Goal: Transaction & Acquisition: Obtain resource

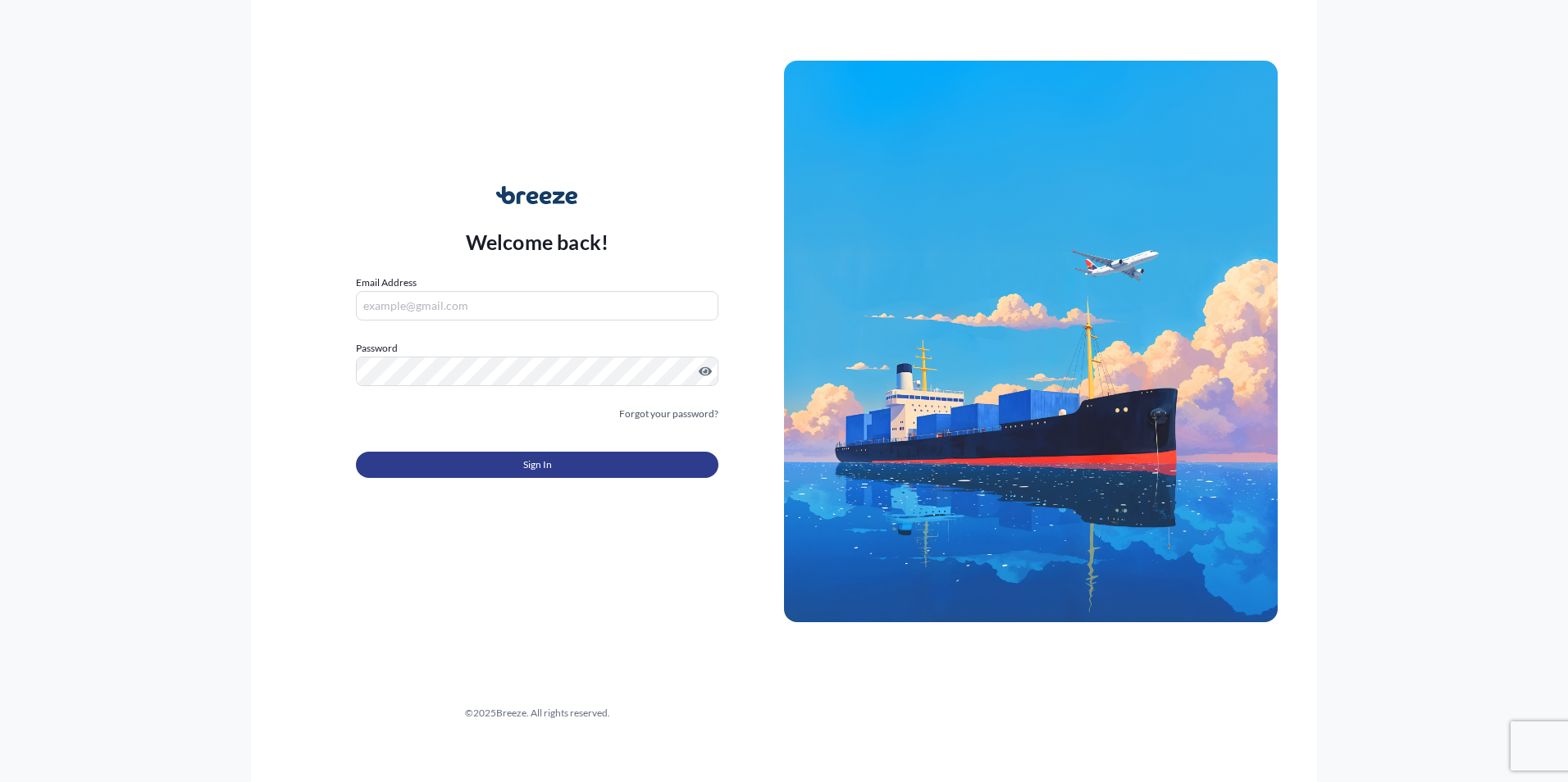
type input "[PERSON_NAME][EMAIL_ADDRESS][PERSON_NAME][DOMAIN_NAME]"
click at [545, 455] on button "Sign In" at bounding box center [538, 465] width 363 height 26
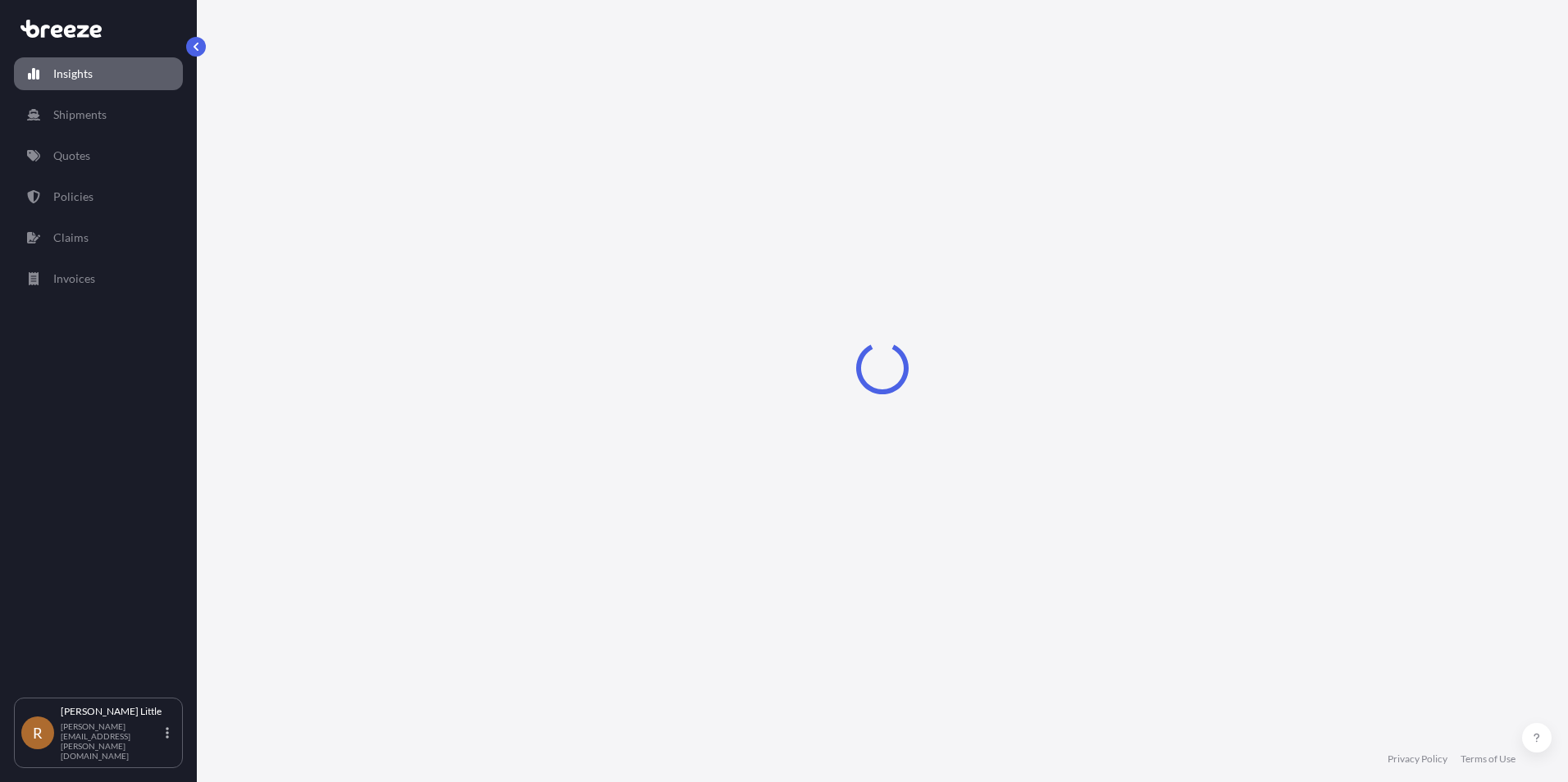
select select "2025"
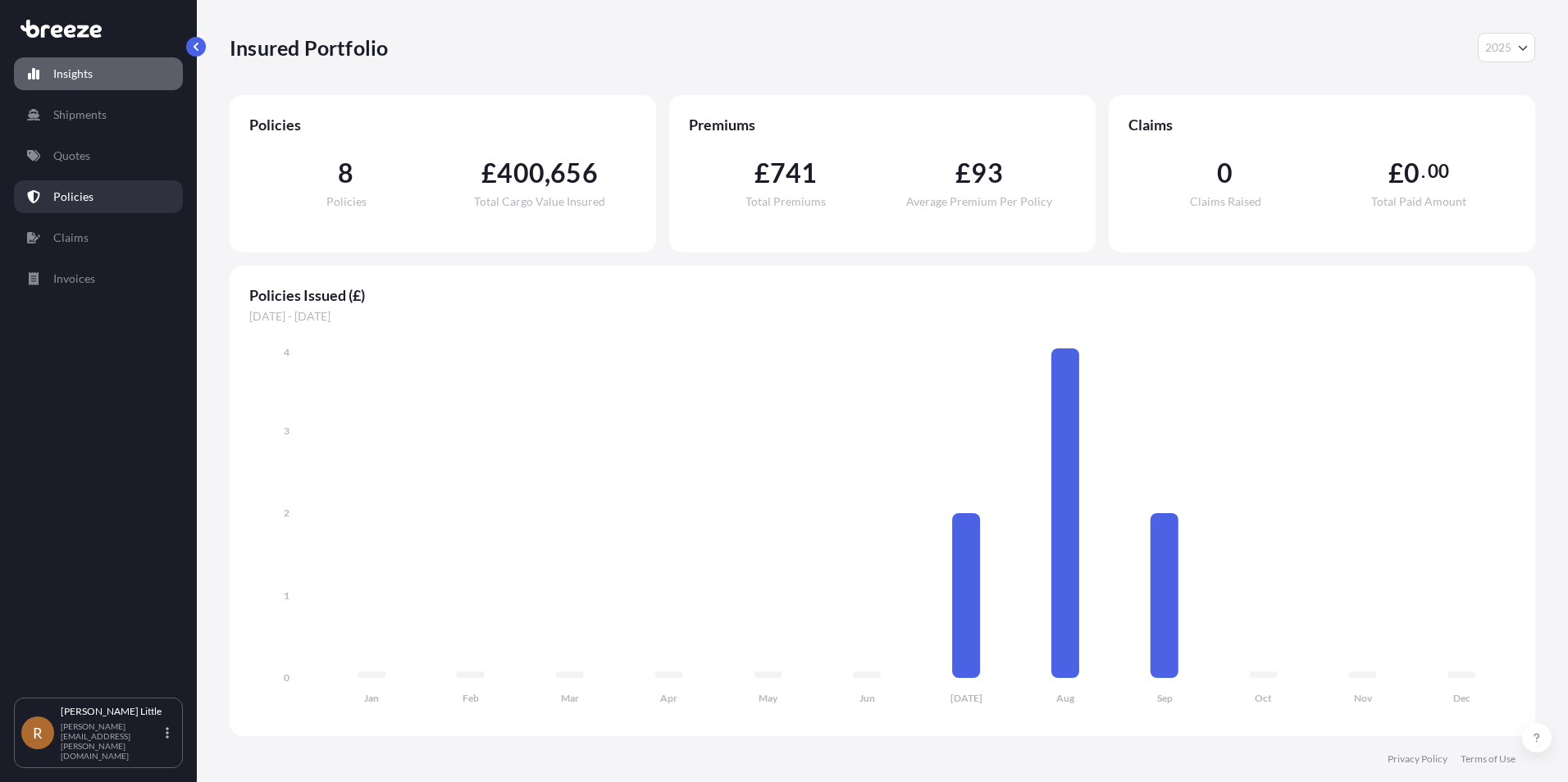
click at [62, 203] on p "Policies" at bounding box center [73, 196] width 40 height 16
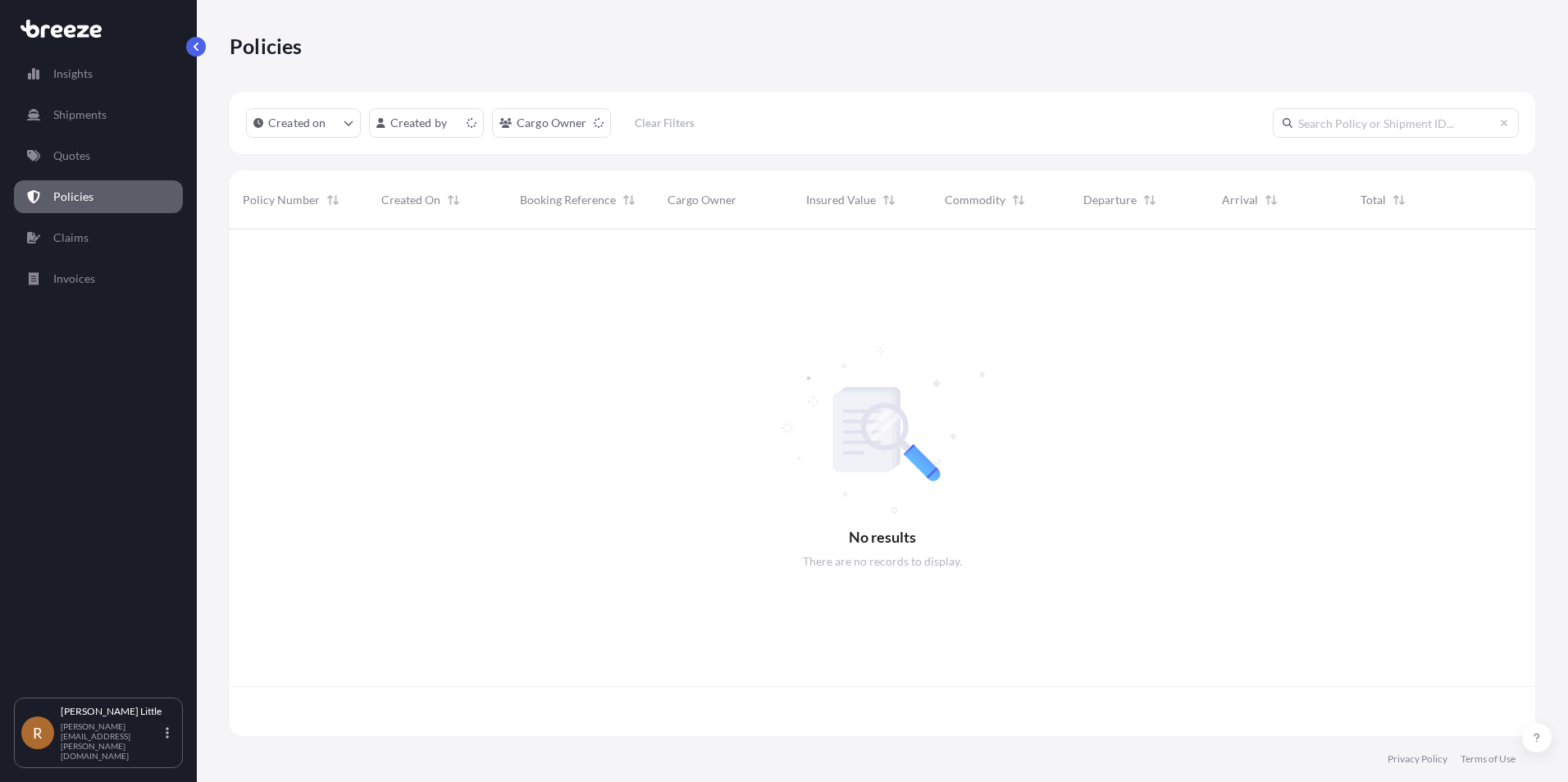
scroll to position [504, 1294]
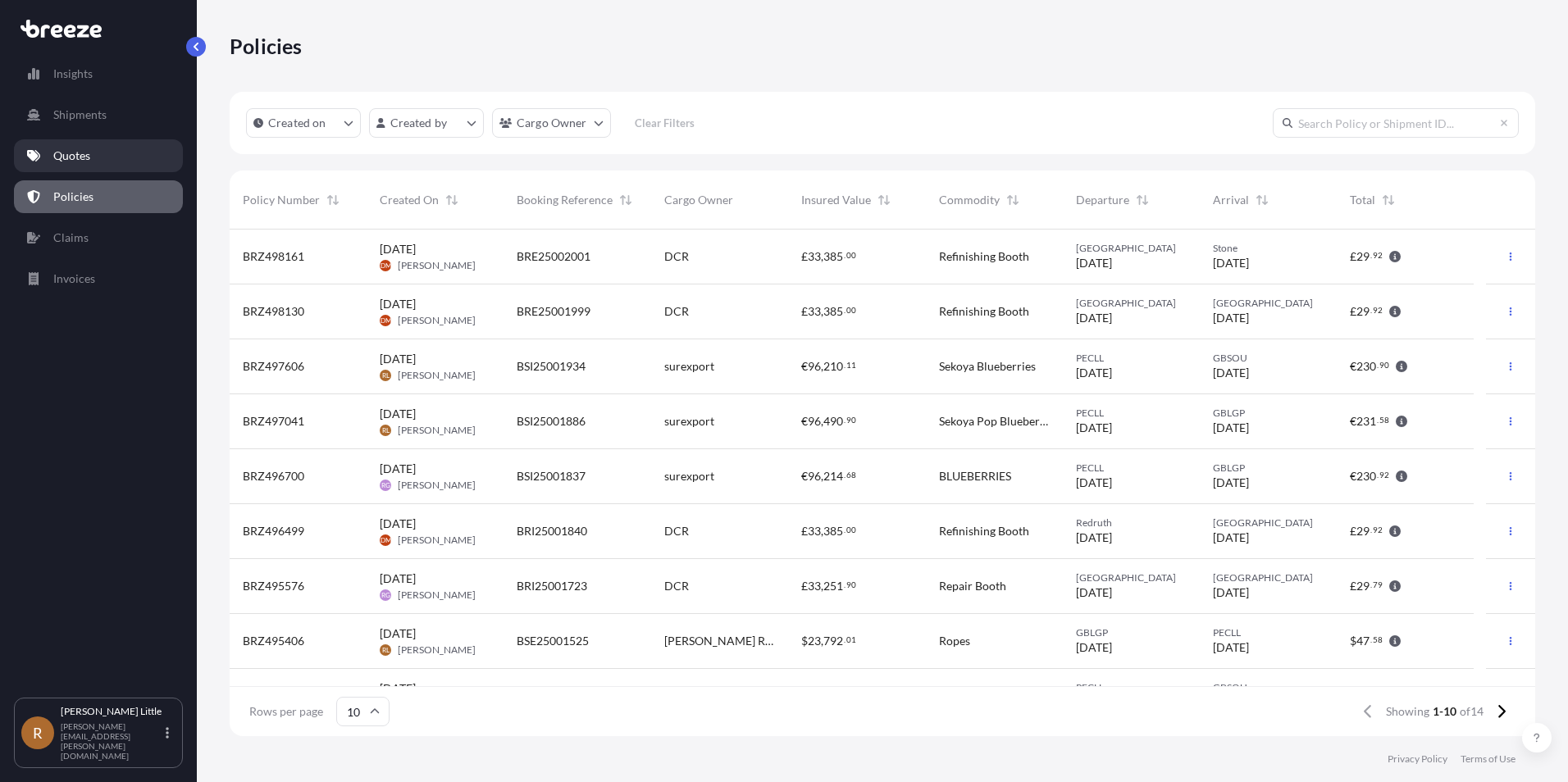
click at [80, 162] on p "Quotes" at bounding box center [71, 155] width 37 height 16
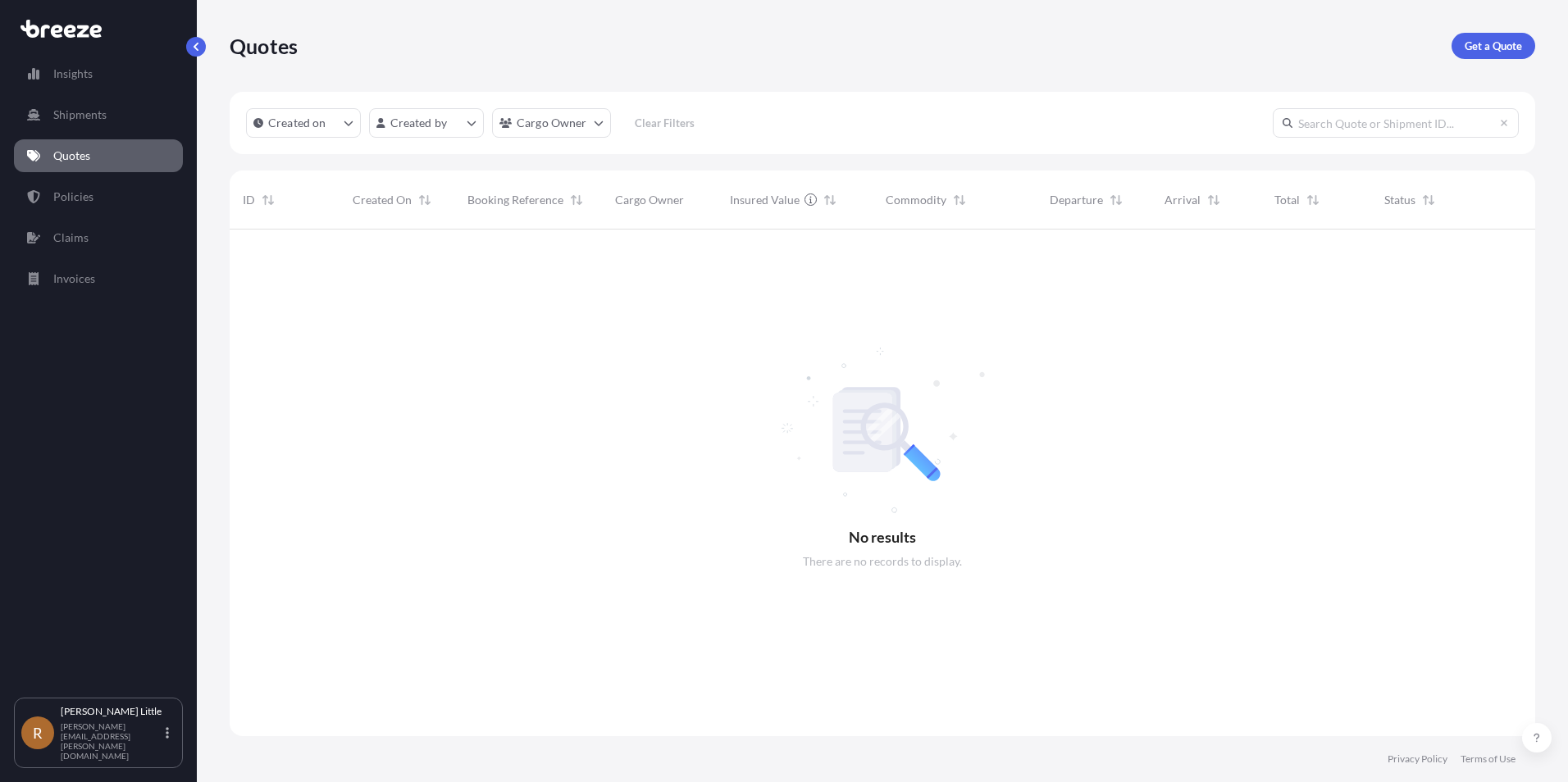
scroll to position [554, 1294]
click at [1476, 49] on p "Get a Quote" at bounding box center [1493, 45] width 57 height 16
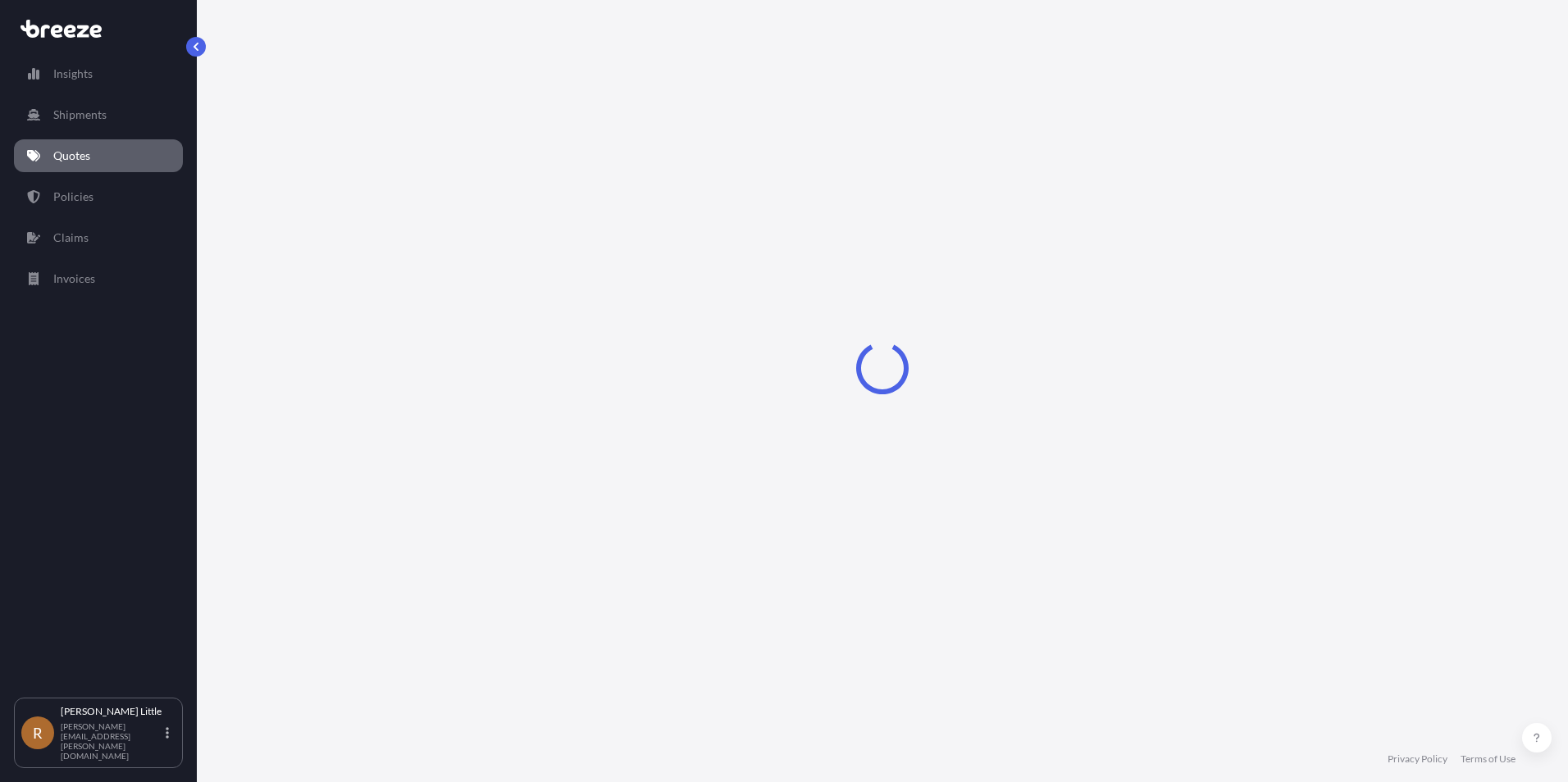
select select "Sea"
select select "1"
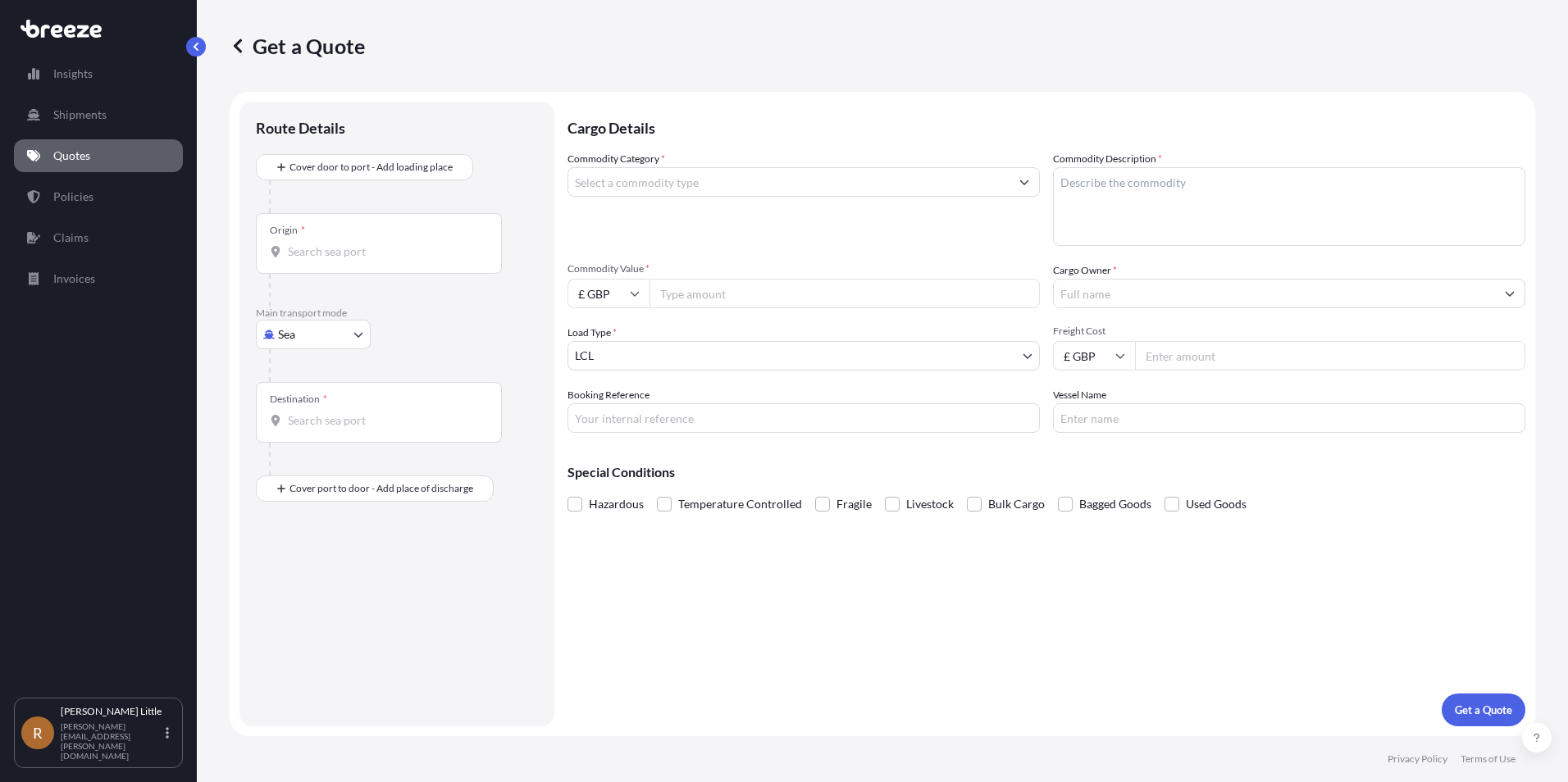
click at [309, 269] on div "Origin *" at bounding box center [379, 243] width 246 height 61
click at [309, 260] on input "Origin *" at bounding box center [384, 251] width 194 height 16
type input "PECLL - [GEOGRAPHIC_DATA], [GEOGRAPHIC_DATA]"
click at [324, 418] on div "Destination *" at bounding box center [379, 419] width 246 height 61
click at [324, 419] on input "Destination *" at bounding box center [384, 427] width 194 height 16
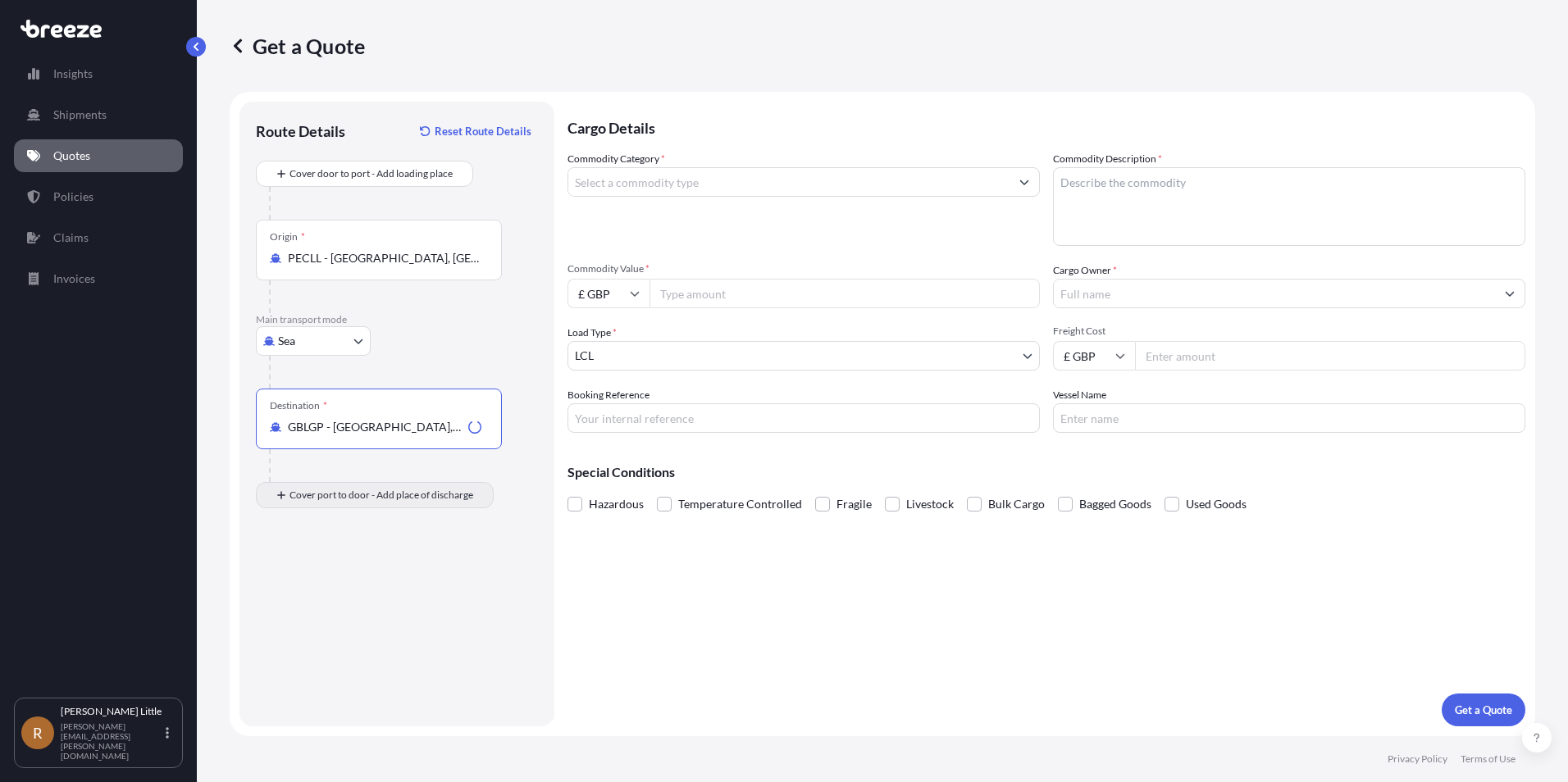
type input "GBLGP - [GEOGRAPHIC_DATA], [GEOGRAPHIC_DATA]"
click at [357, 572] on div "Place of Discharge" at bounding box center [379, 574] width 246 height 61
click at [357, 575] on input "Place of Discharge" at bounding box center [384, 583] width 194 height 16
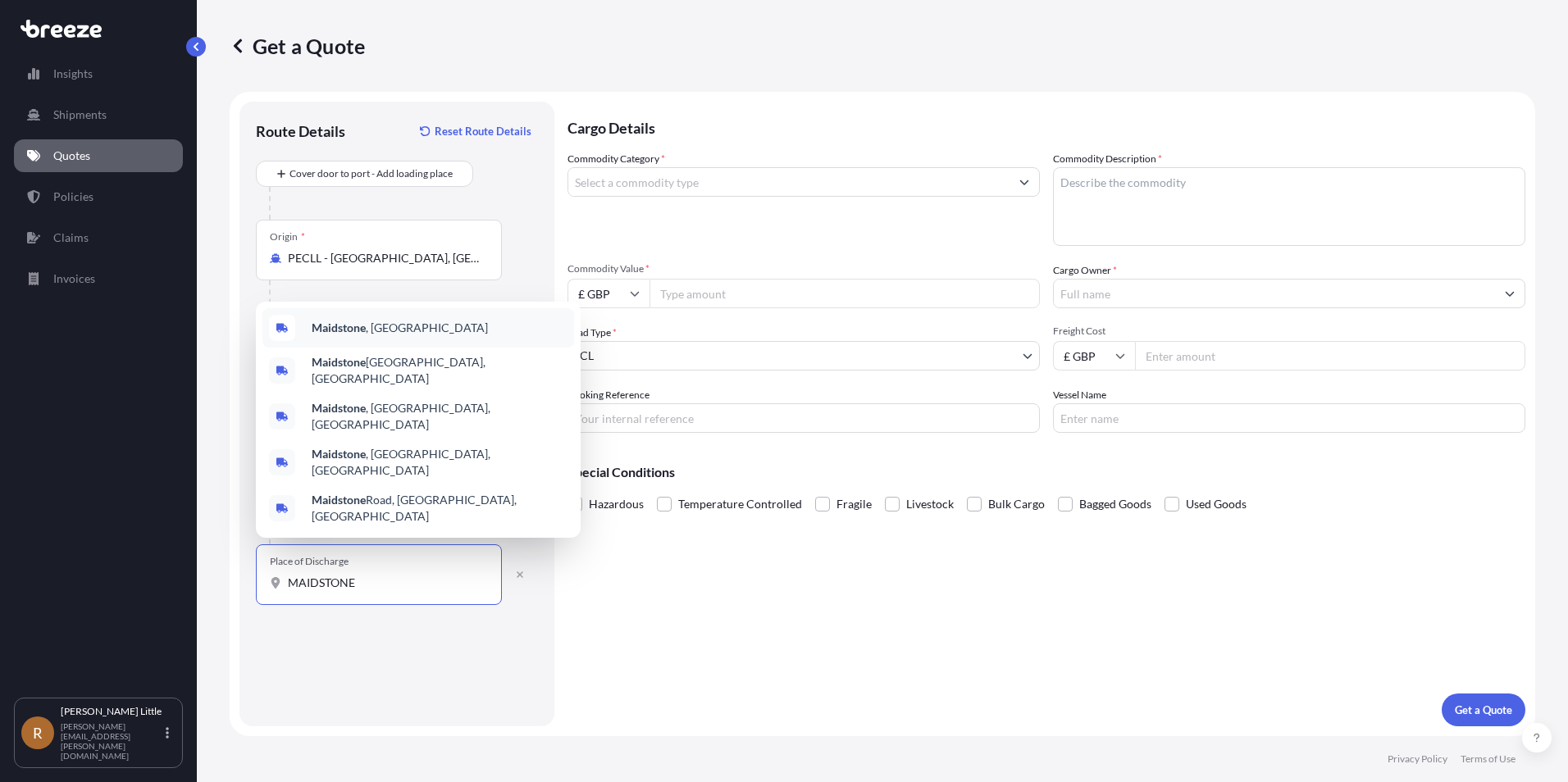
click at [373, 336] on span "Maidstone , [GEOGRAPHIC_DATA]" at bounding box center [400, 327] width 177 height 16
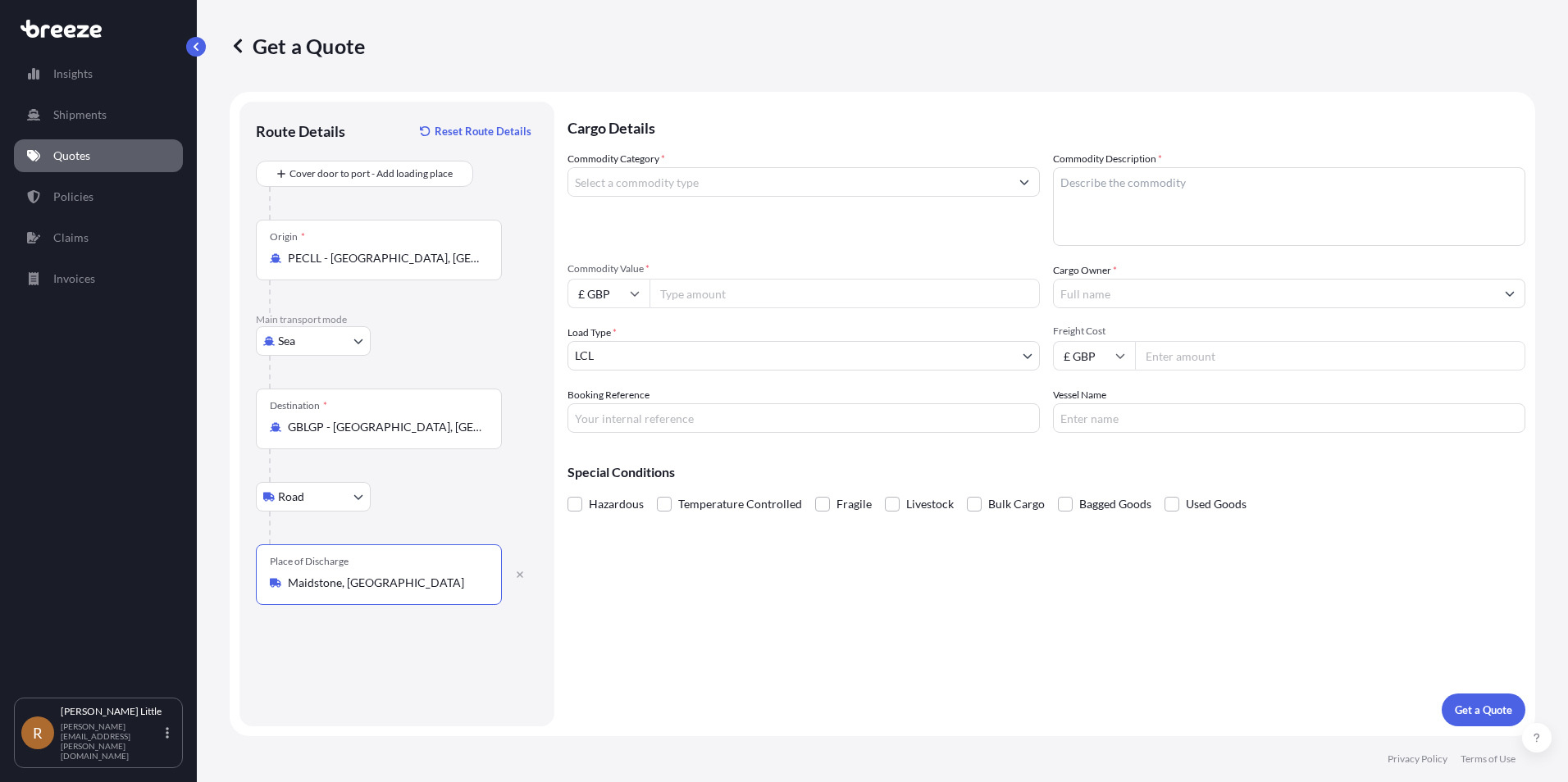
type input "Maidstone, [GEOGRAPHIC_DATA]"
click at [1022, 182] on icon "Show suggestions" at bounding box center [1025, 182] width 9 height 5
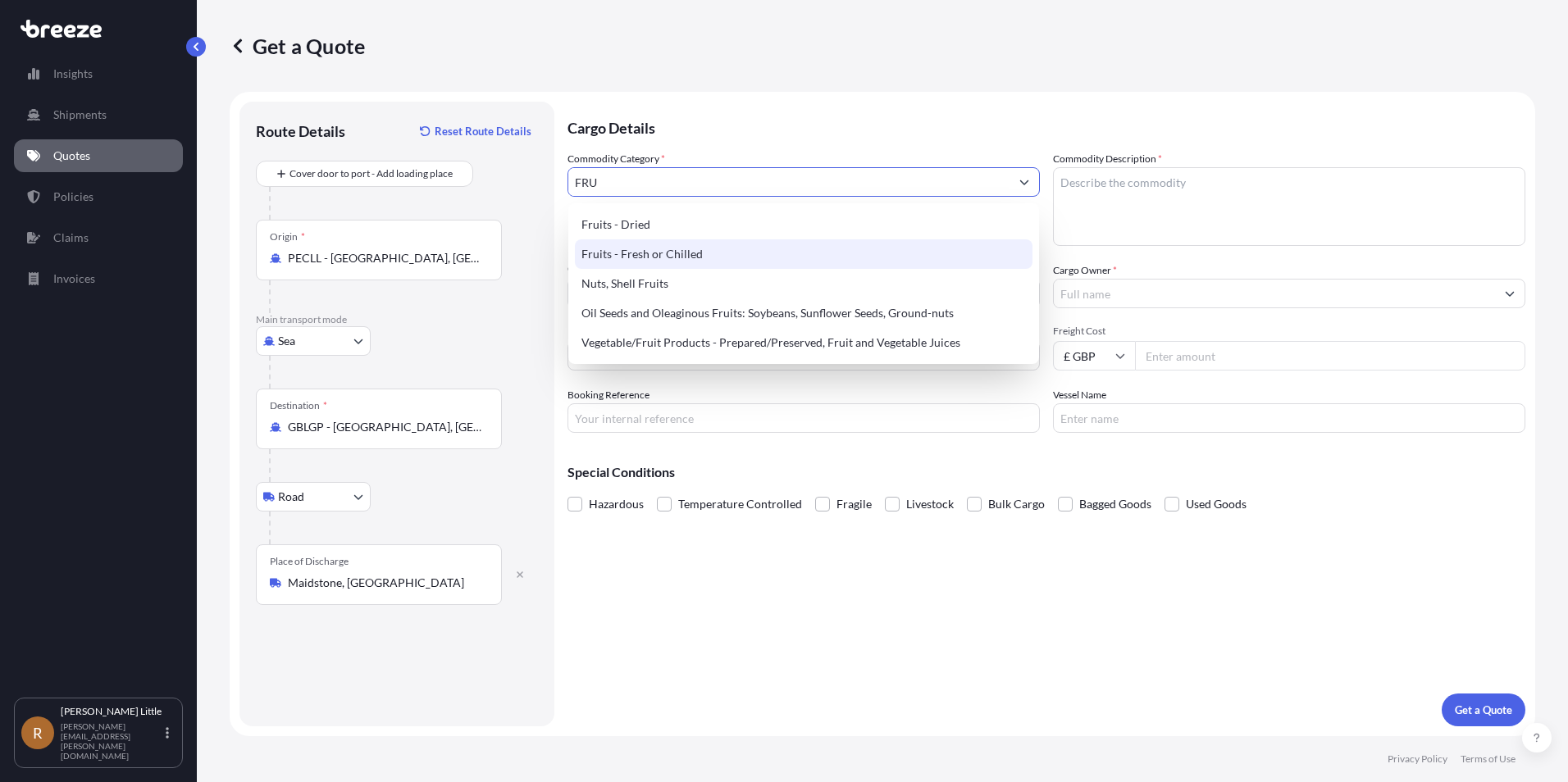
click at [807, 245] on div "Fruits - Fresh or Chilled" at bounding box center [804, 254] width 458 height 29
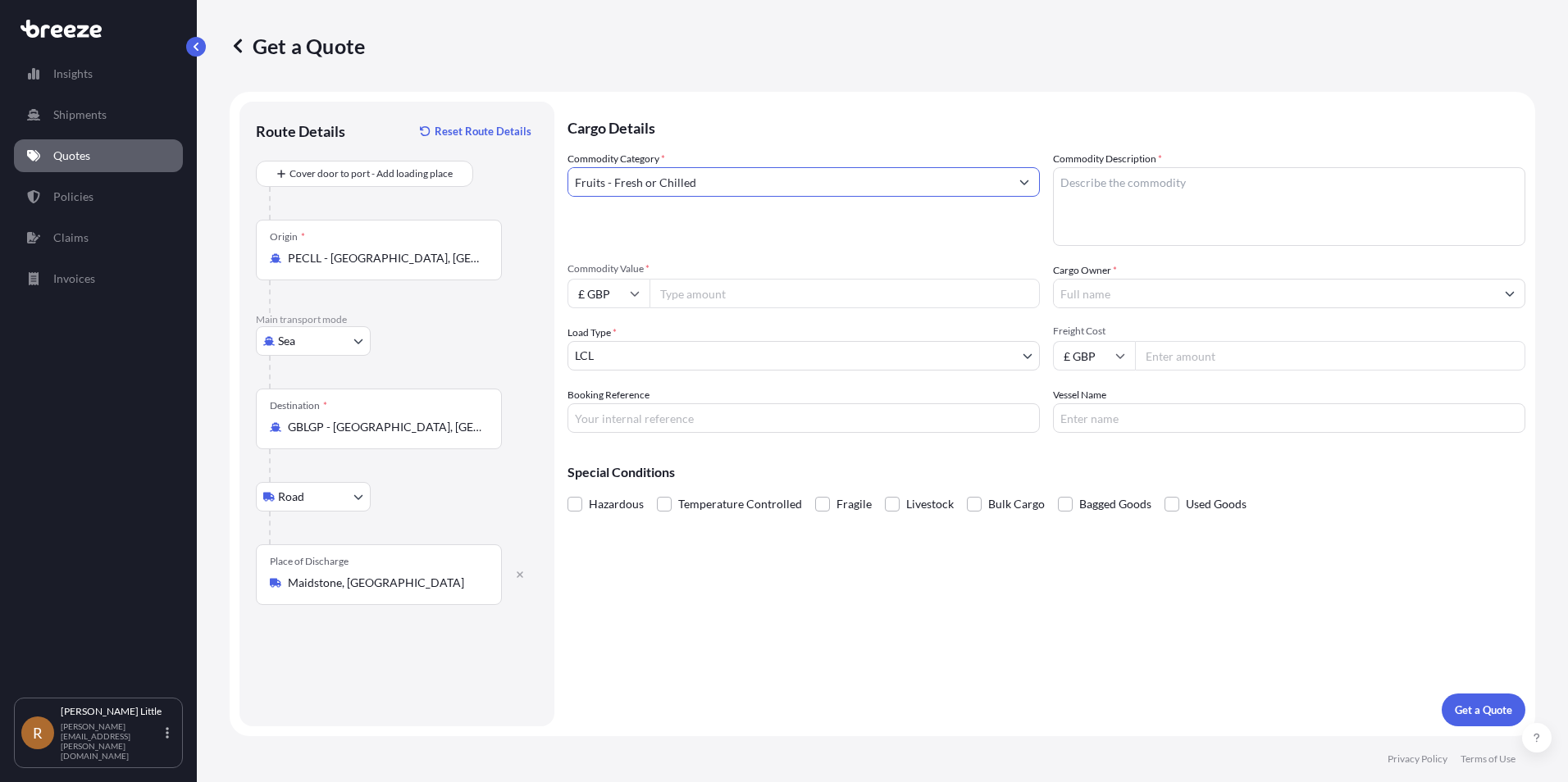
type input "Fruits - Fresh or Chilled"
click at [1164, 180] on textarea "Commodity Description *" at bounding box center [1289, 207] width 473 height 79
type textarea "b"
type textarea "Blueberries"
click at [627, 300] on input "£ GBP" at bounding box center [608, 293] width 82 height 29
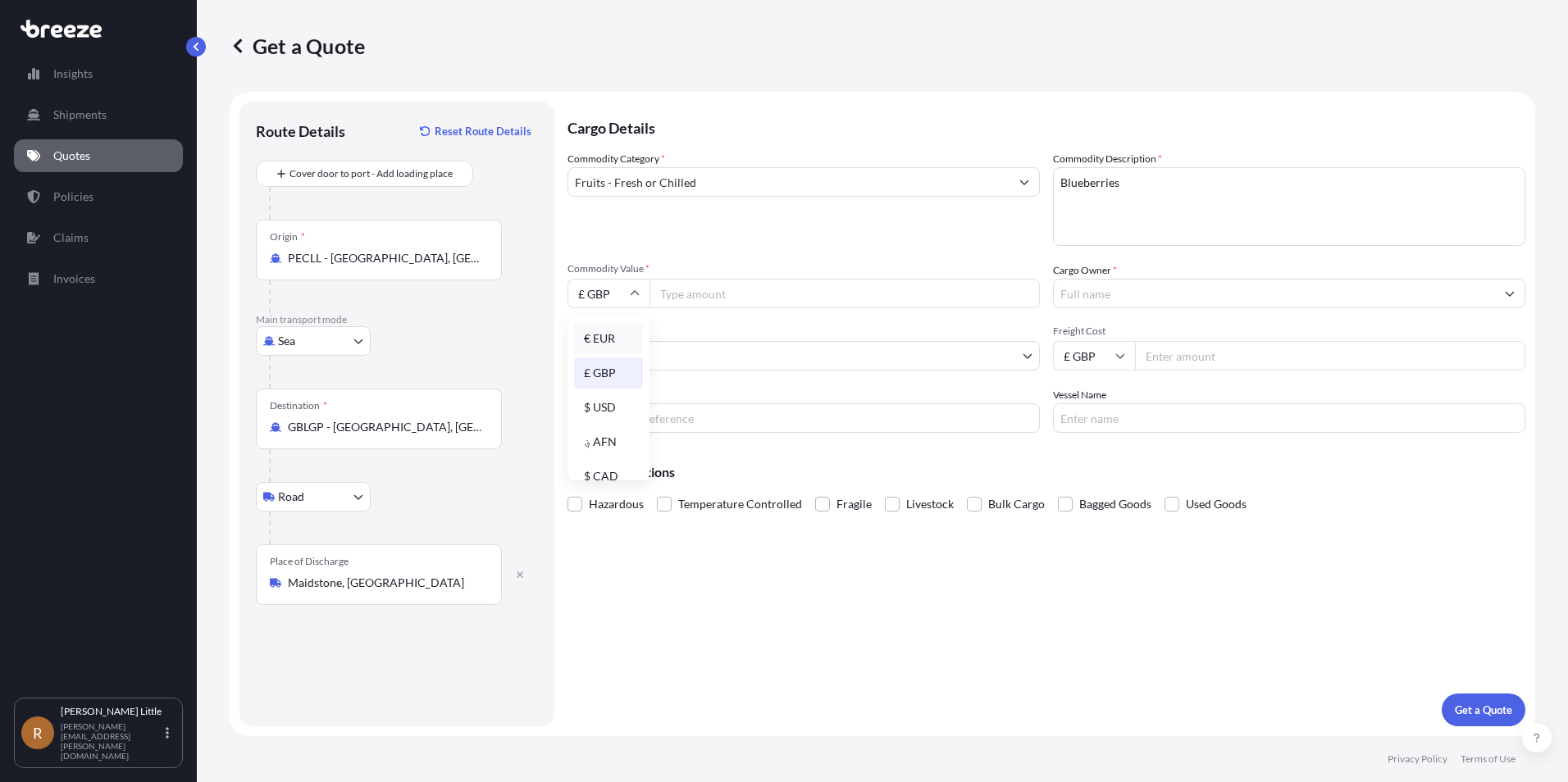
click at [620, 332] on div "€ EUR" at bounding box center [608, 338] width 69 height 31
type input "€ EUR"
click at [697, 297] on input "Commodity Value *" at bounding box center [844, 293] width 390 height 29
type input "78975.00"
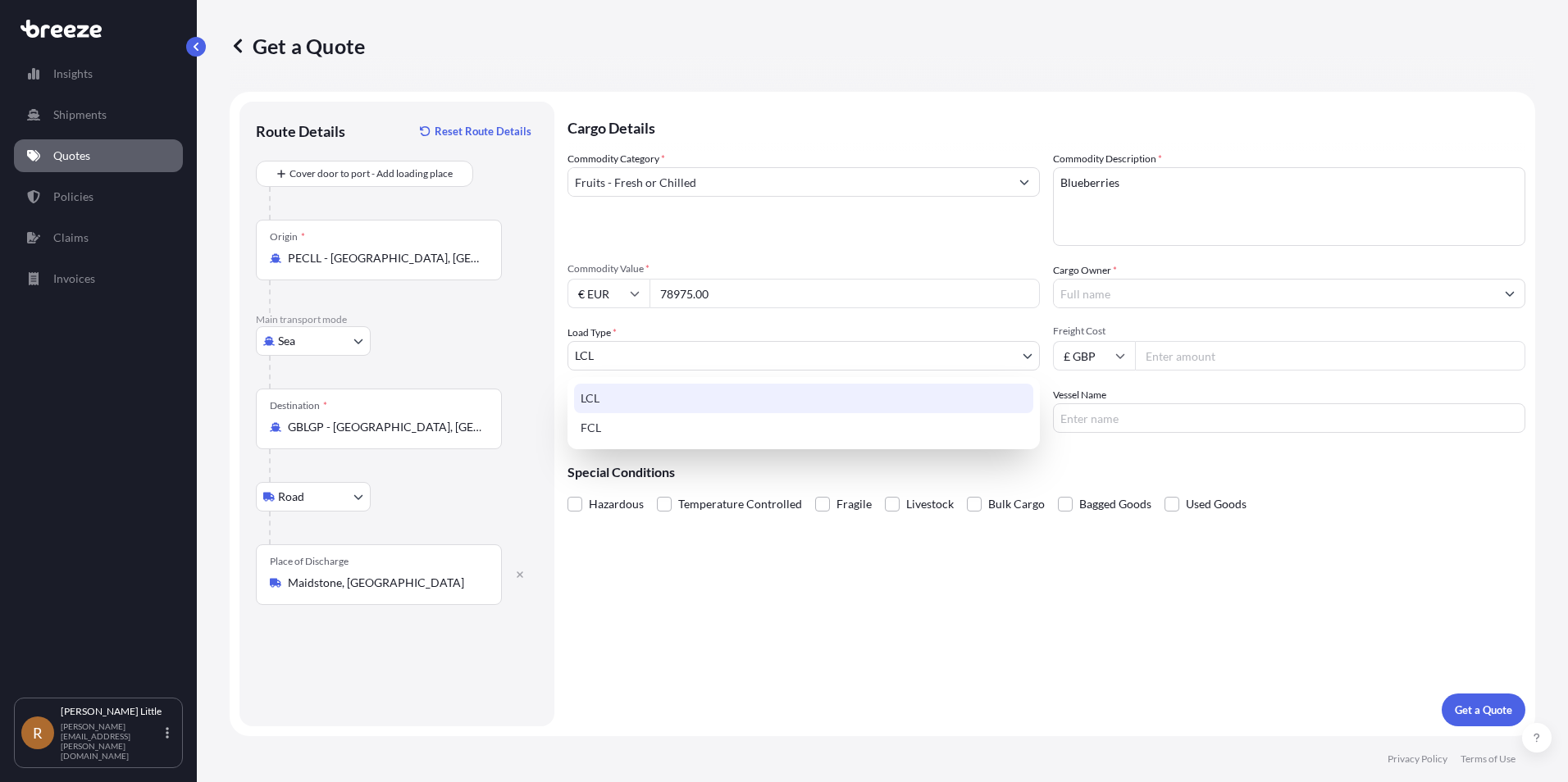
click at [923, 363] on body "Insights Shipments Quotes Policies Claims Invoices R [PERSON_NAME] [PERSON_NAME…" at bounding box center [784, 391] width 1568 height 782
click at [680, 434] on div "FCL" at bounding box center [804, 428] width 460 height 29
select select "2"
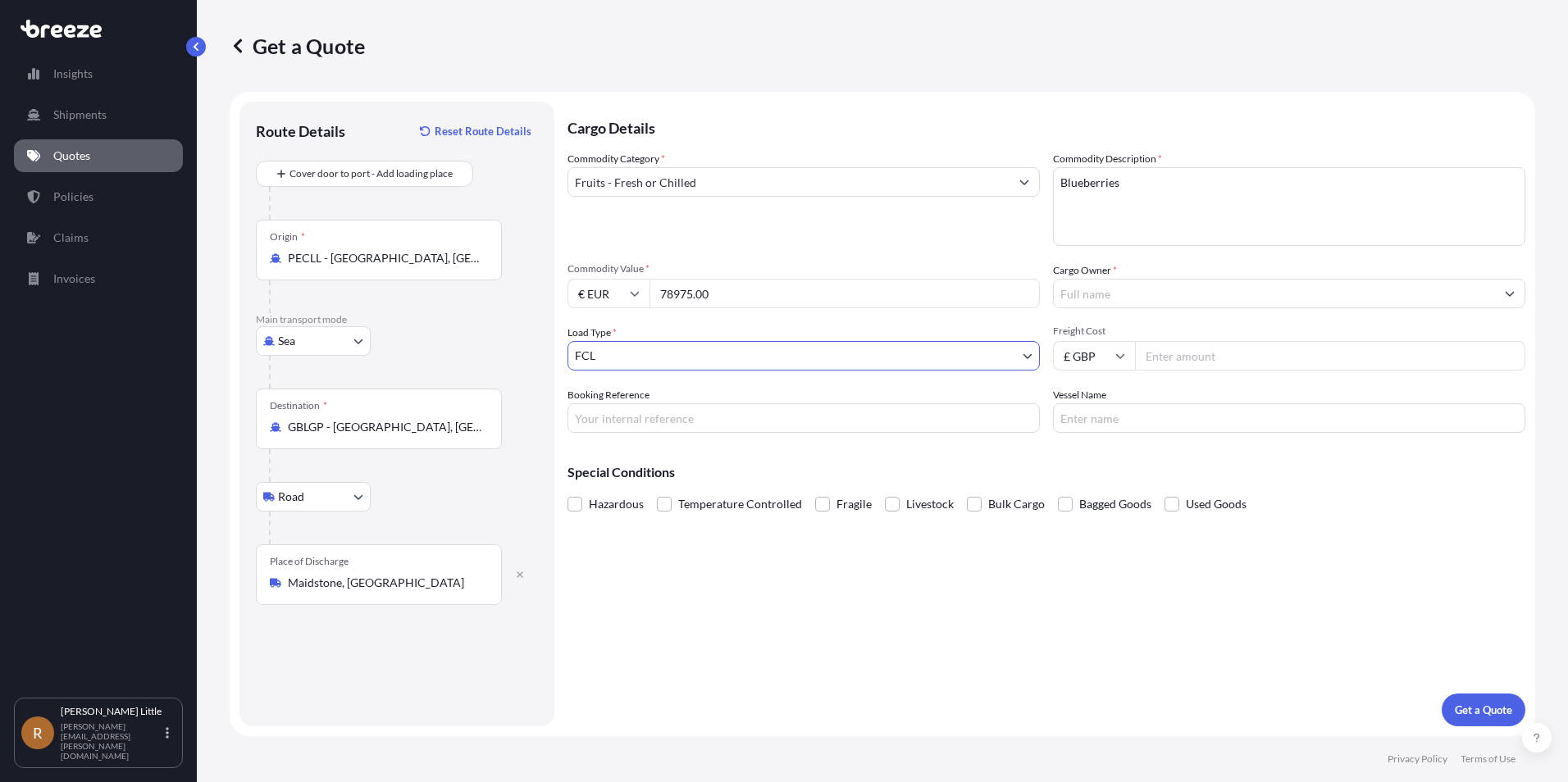
click at [659, 408] on input "Booking Reference" at bounding box center [804, 417] width 473 height 29
type input "b"
type input "BSI25002010"
click at [1375, 298] on input "Cargo Owner *" at bounding box center [1274, 293] width 441 height 29
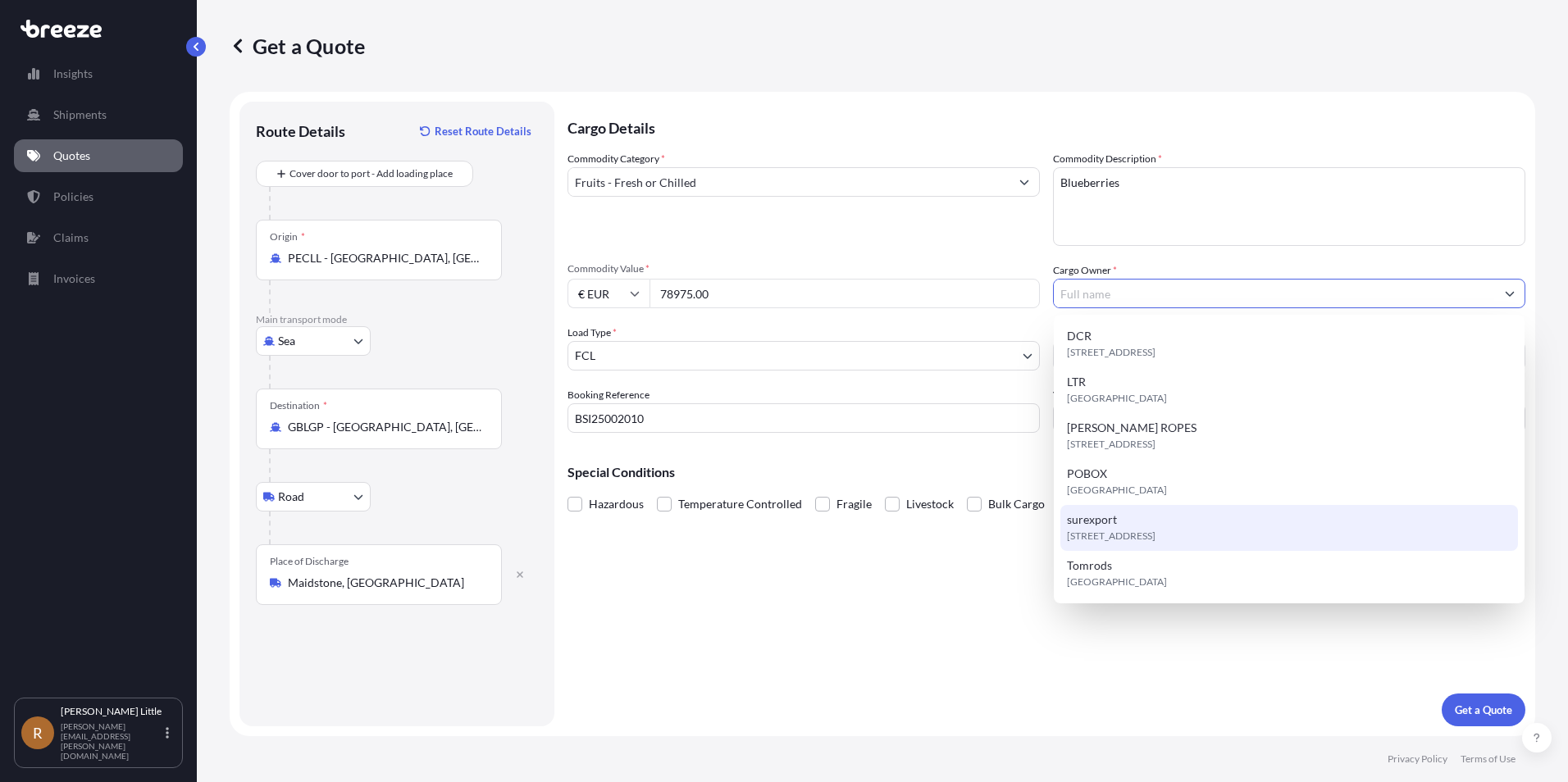
click at [1140, 530] on span "[STREET_ADDRESS]" at bounding box center [1111, 536] width 88 height 16
type input "surexport"
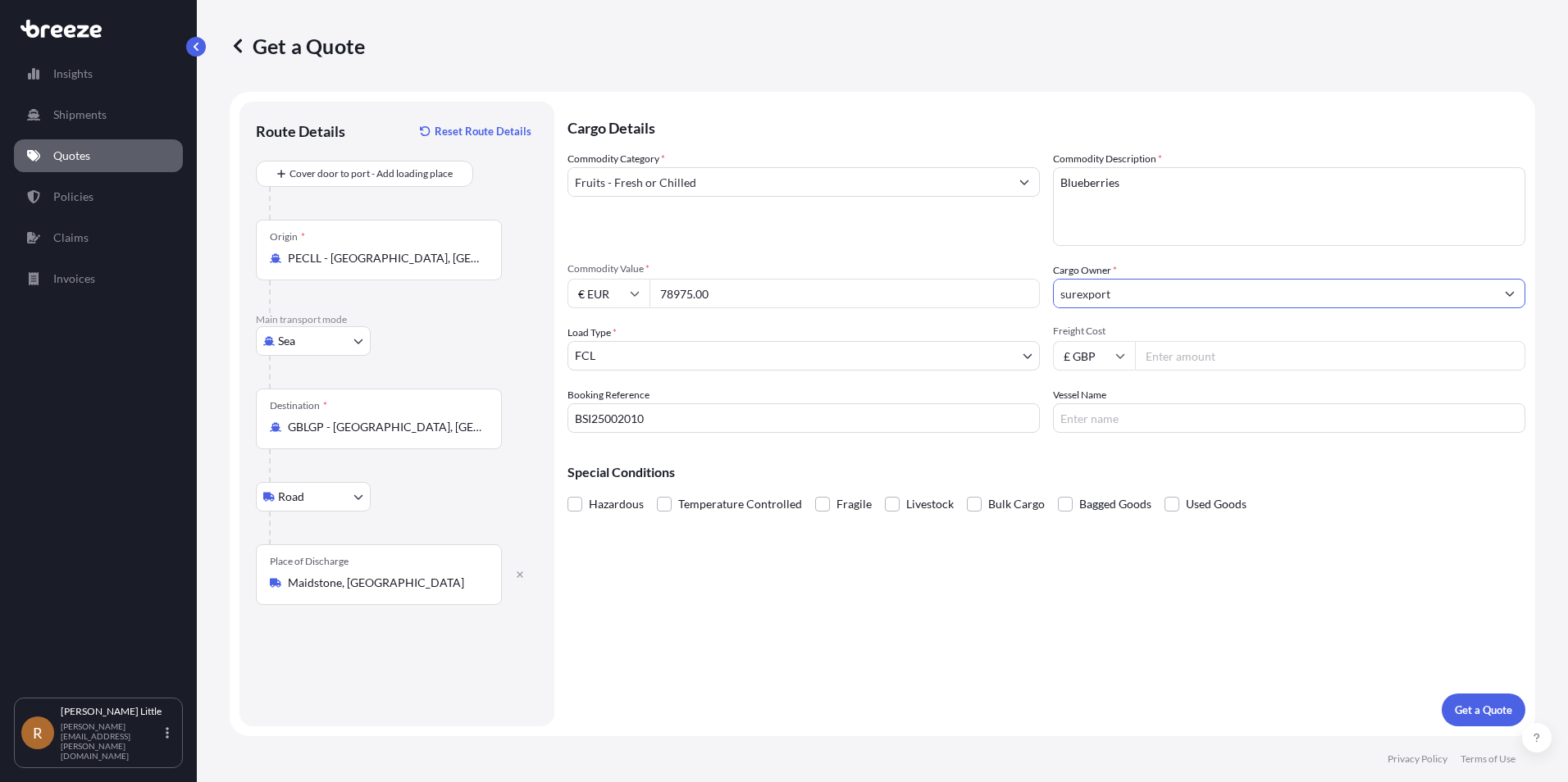
click at [1213, 363] on input "Freight Cost" at bounding box center [1329, 355] width 390 height 29
type input "5850"
click at [1103, 367] on input "£ GBP" at bounding box center [1093, 355] width 82 height 29
click at [1101, 408] on div "€ EUR" at bounding box center [1093, 400] width 69 height 31
type input "€ EUR"
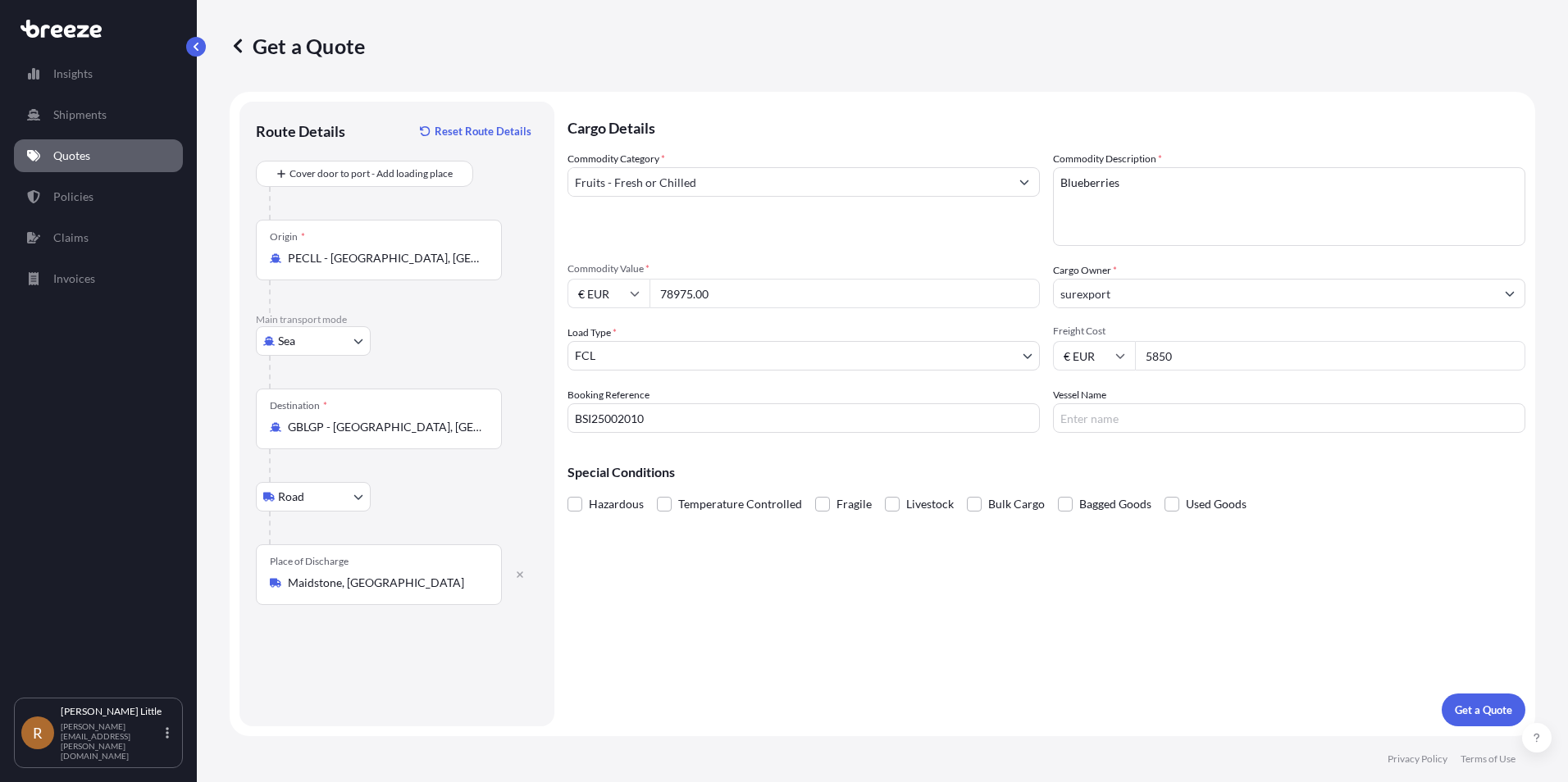
click at [1139, 413] on input "Vessel Name" at bounding box center [1289, 417] width 473 height 29
type input "ISTANBUL EXPRESS"
click at [669, 506] on span at bounding box center [665, 505] width 15 height 15
click at [657, 492] on input "Temperature Controlled" at bounding box center [657, 492] width 0 height 0
click at [1469, 705] on p "Get a Quote" at bounding box center [1483, 710] width 57 height 16
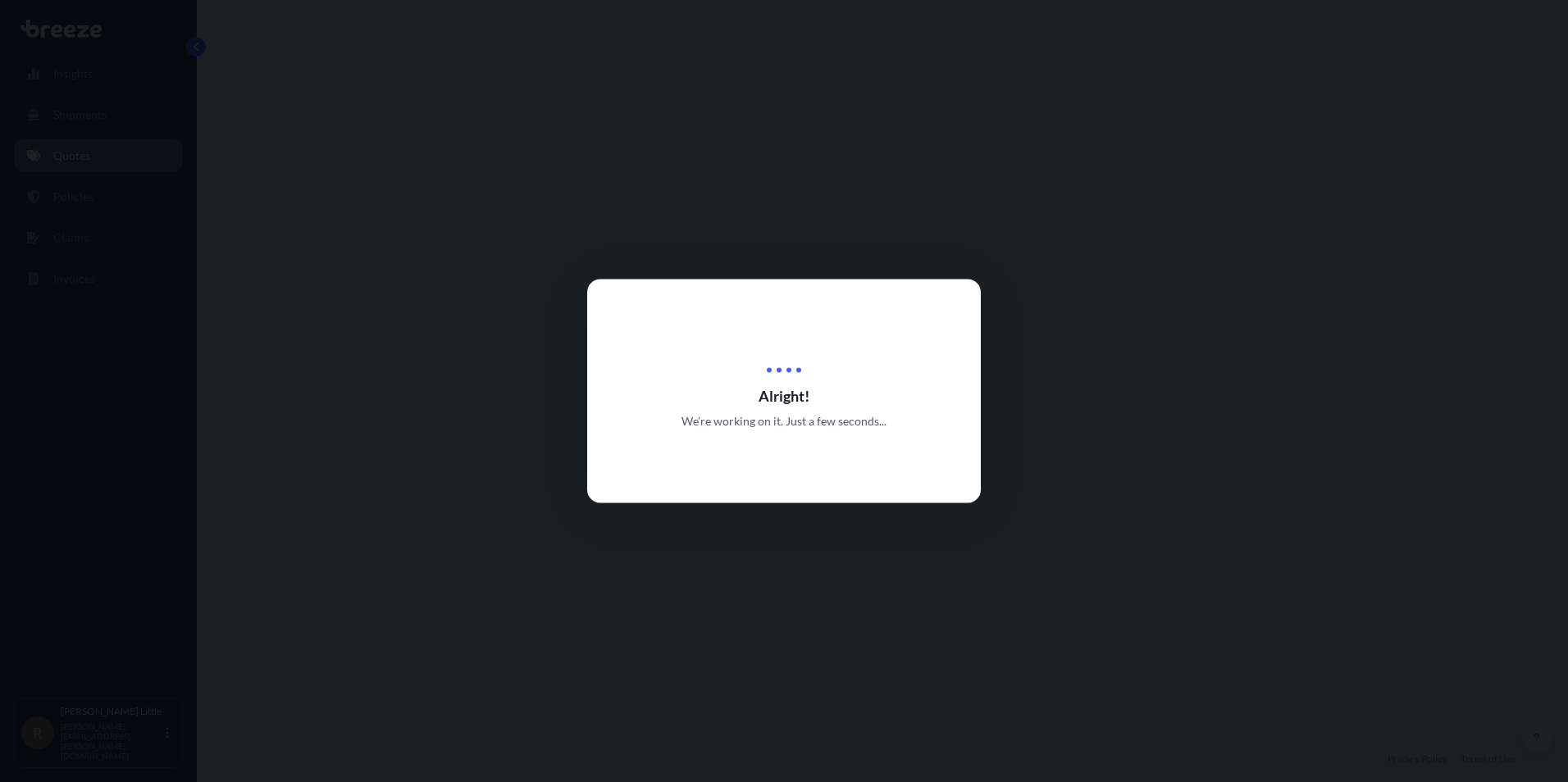
select select "Sea"
select select "Road"
select select "2"
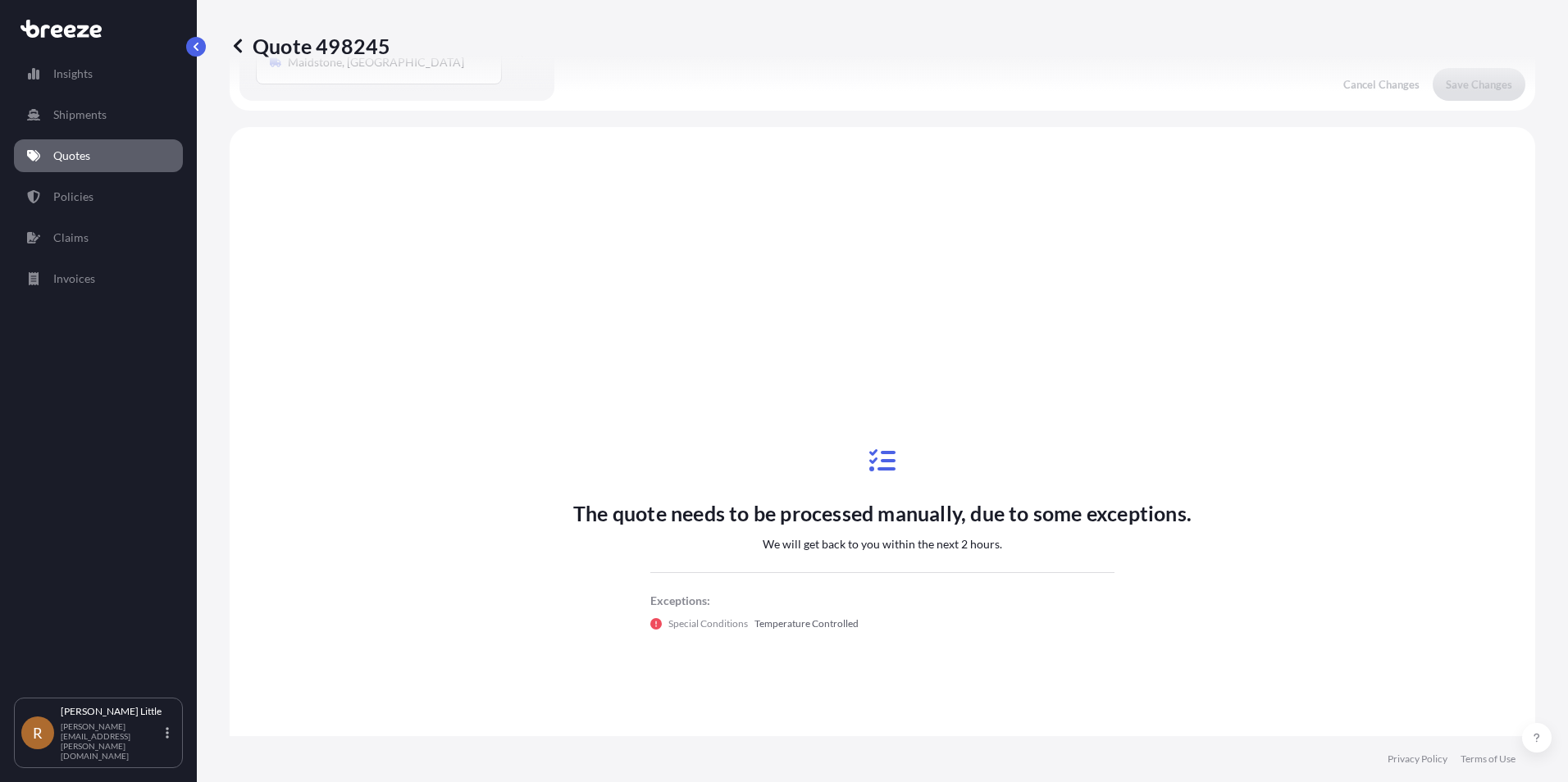
scroll to position [559, 0]
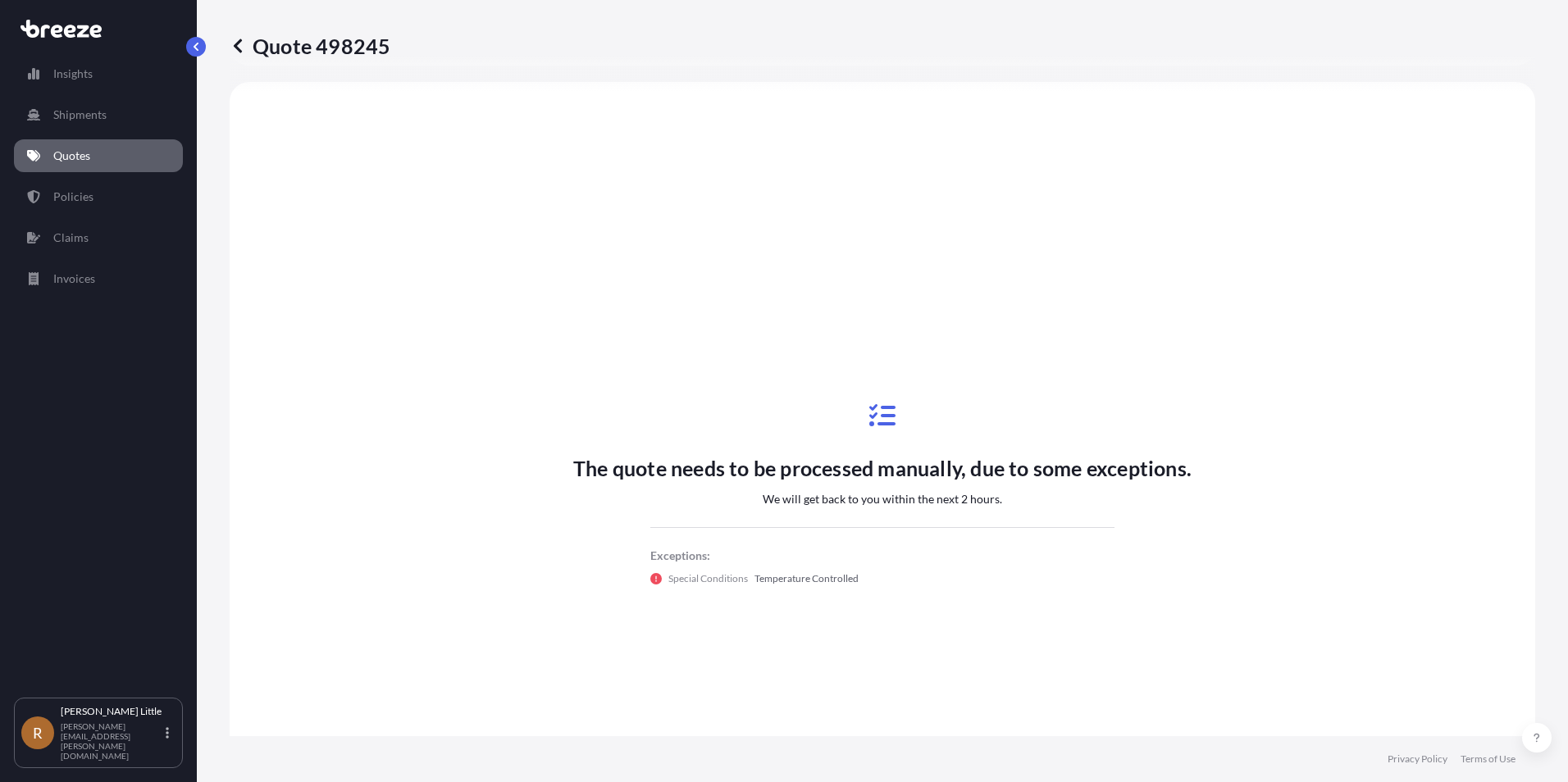
click at [80, 151] on p "Quotes" at bounding box center [71, 155] width 37 height 16
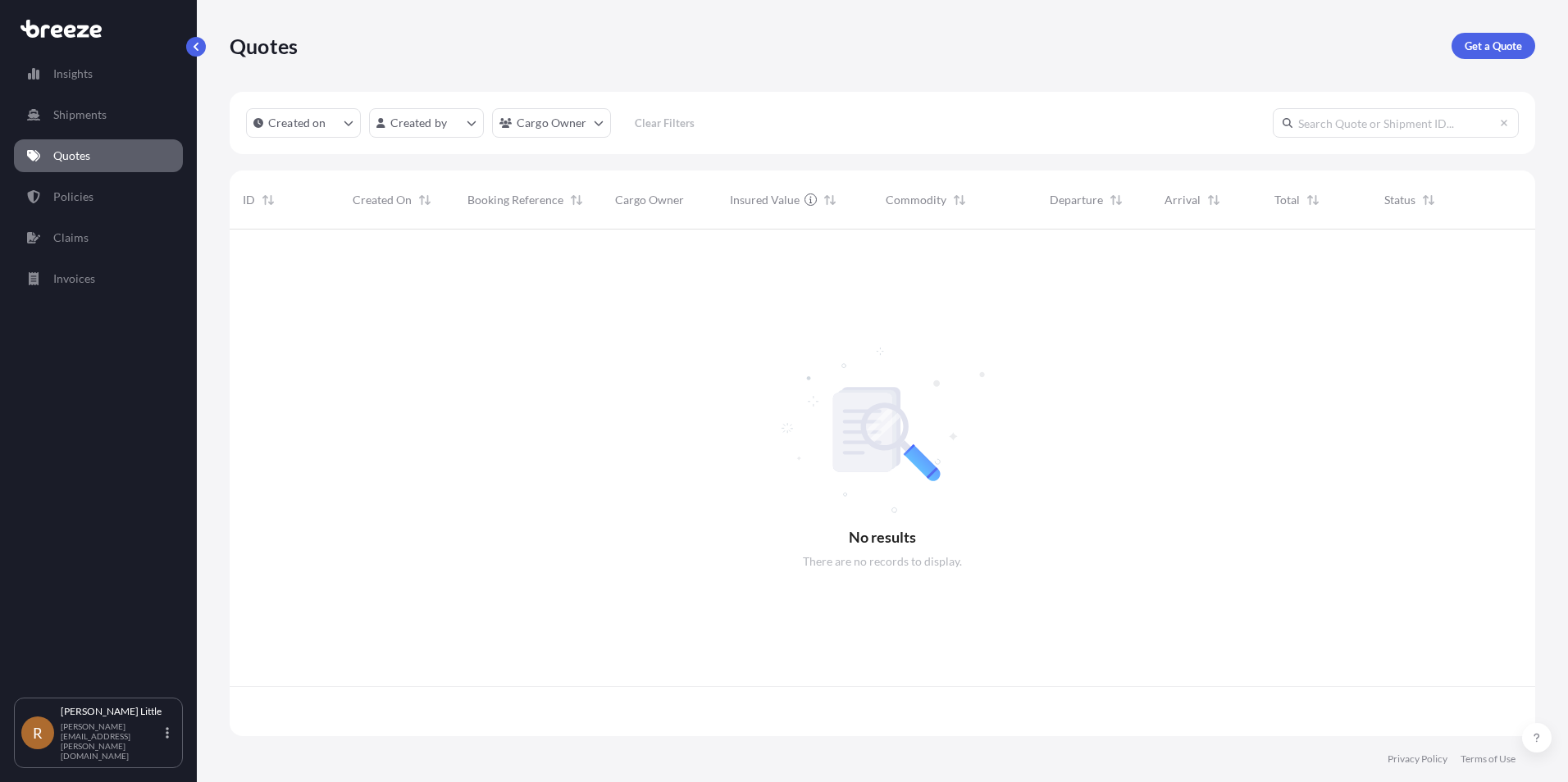
scroll to position [504, 1294]
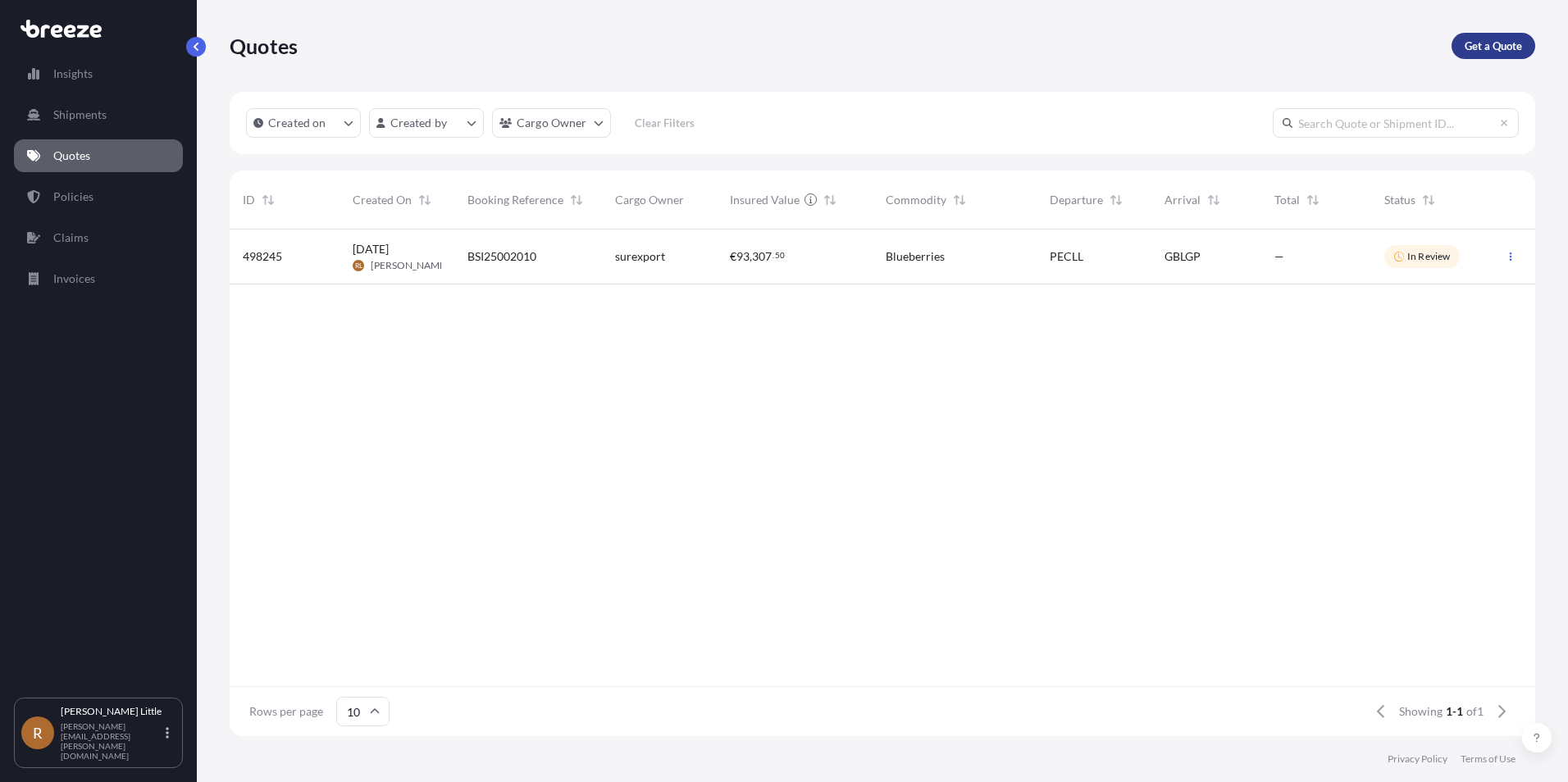
click at [1497, 50] on p "Get a Quote" at bounding box center [1493, 45] width 57 height 16
select select "Sea"
select select "1"
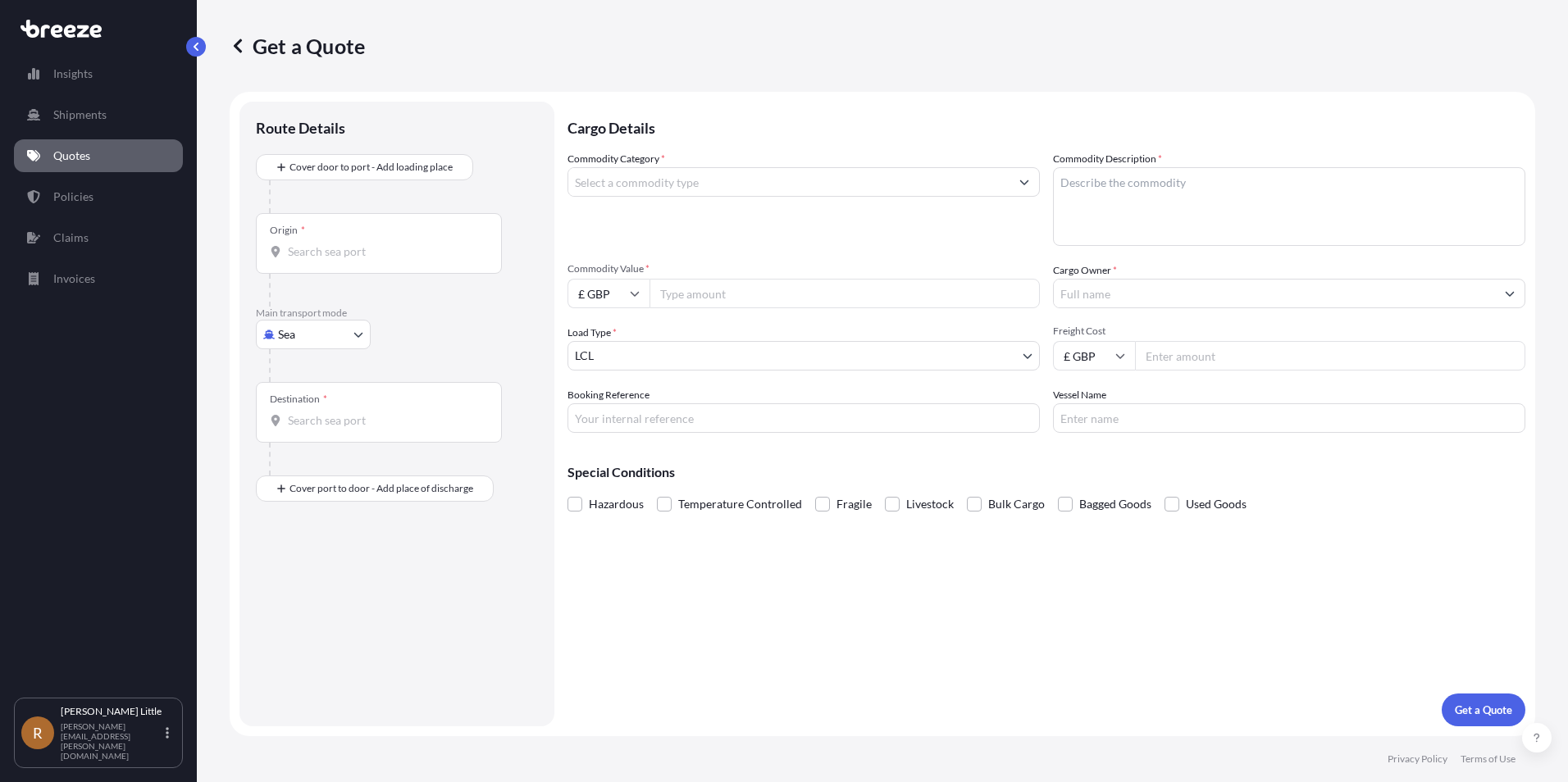
click at [320, 236] on div "Origin *" at bounding box center [379, 243] width 246 height 61
drag, startPoint x: 320, startPoint y: 236, endPoint x: 420, endPoint y: 253, distance: 101.4
click at [420, 253] on input "Origin *" at bounding box center [384, 251] width 194 height 16
click at [360, 298] on div "PECLL - [GEOGRAPHIC_DATA] , [GEOGRAPHIC_DATA]" at bounding box center [418, 306] width 312 height 39
type input "PECLL - [GEOGRAPHIC_DATA], [GEOGRAPHIC_DATA]"
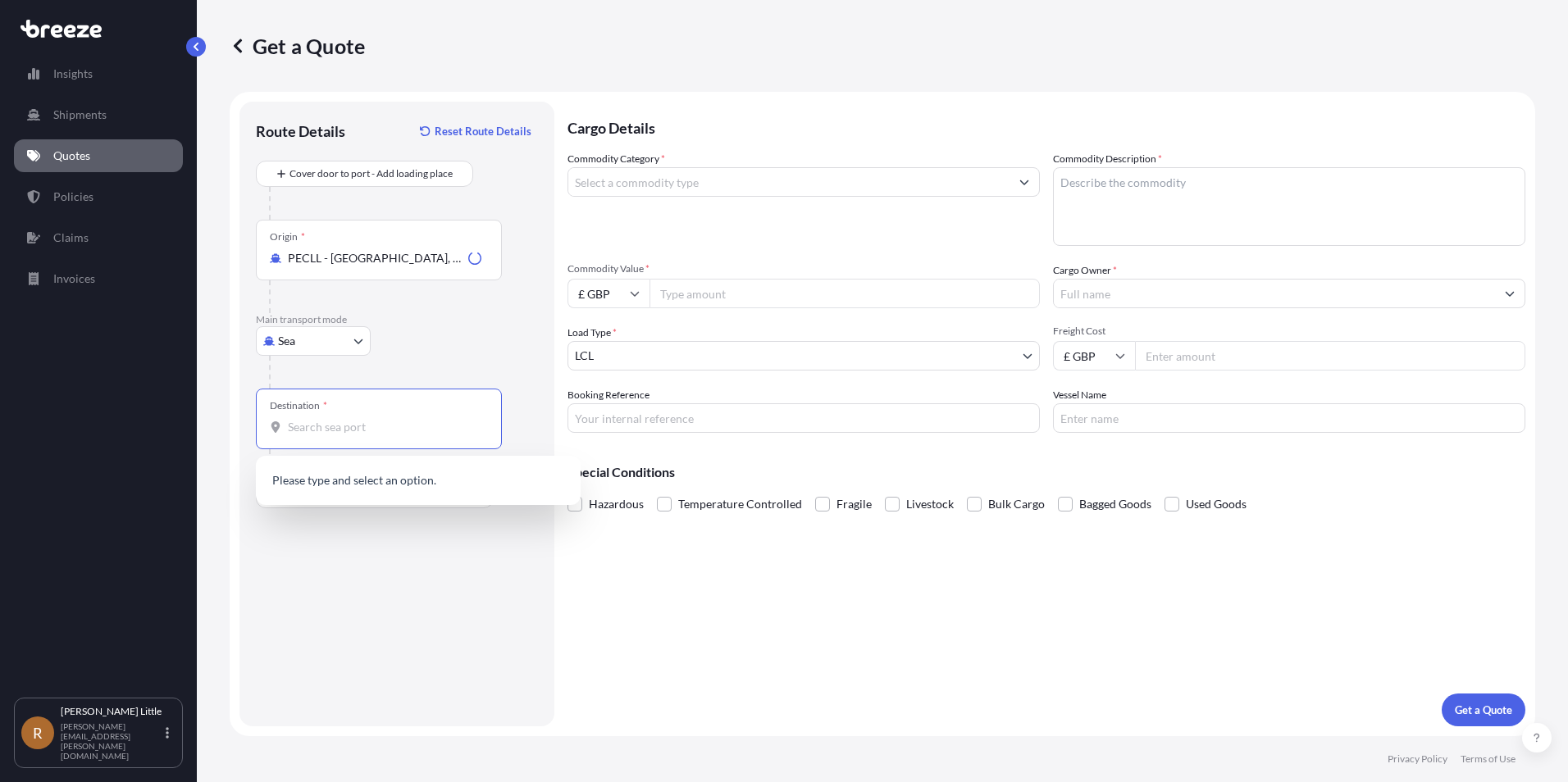
click at [333, 427] on input "Destination *" at bounding box center [384, 427] width 194 height 16
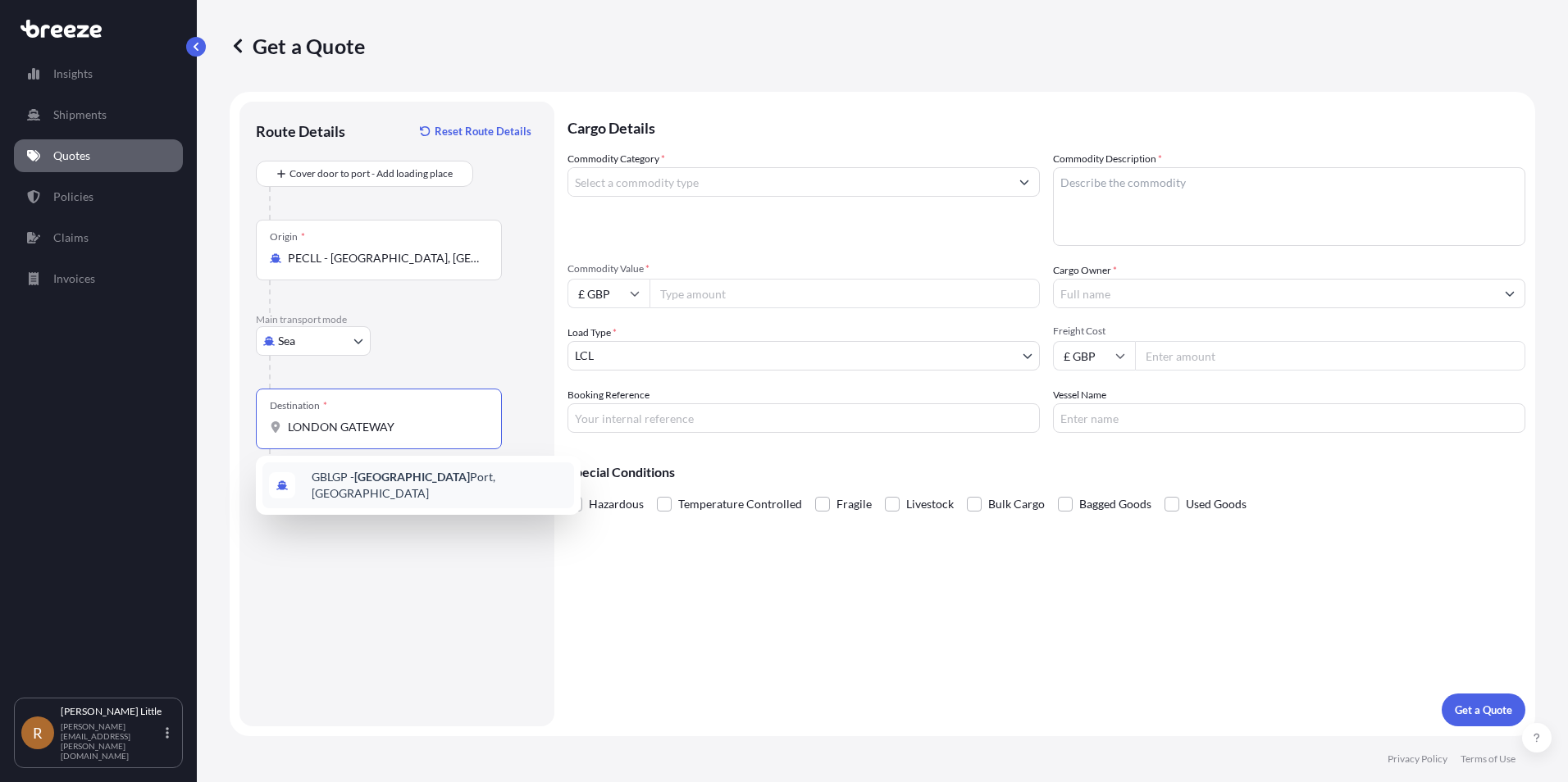
click at [331, 483] on span "GBLGP - [GEOGRAPHIC_DATA], [GEOGRAPHIC_DATA]" at bounding box center [440, 485] width 256 height 33
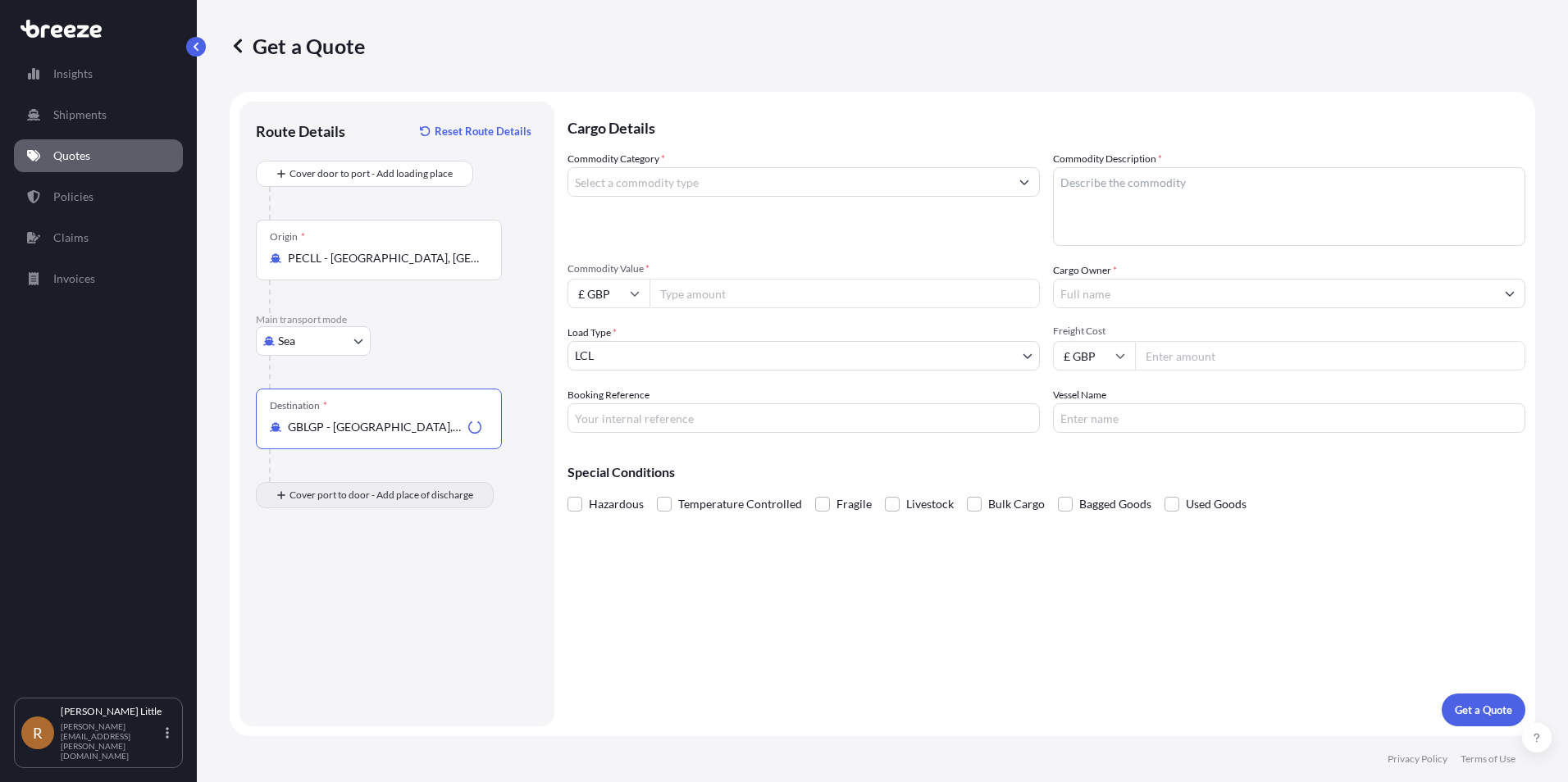
type input "GBLGP - [GEOGRAPHIC_DATA], [GEOGRAPHIC_DATA]"
click at [337, 588] on input "Place of Discharge" at bounding box center [384, 583] width 194 height 16
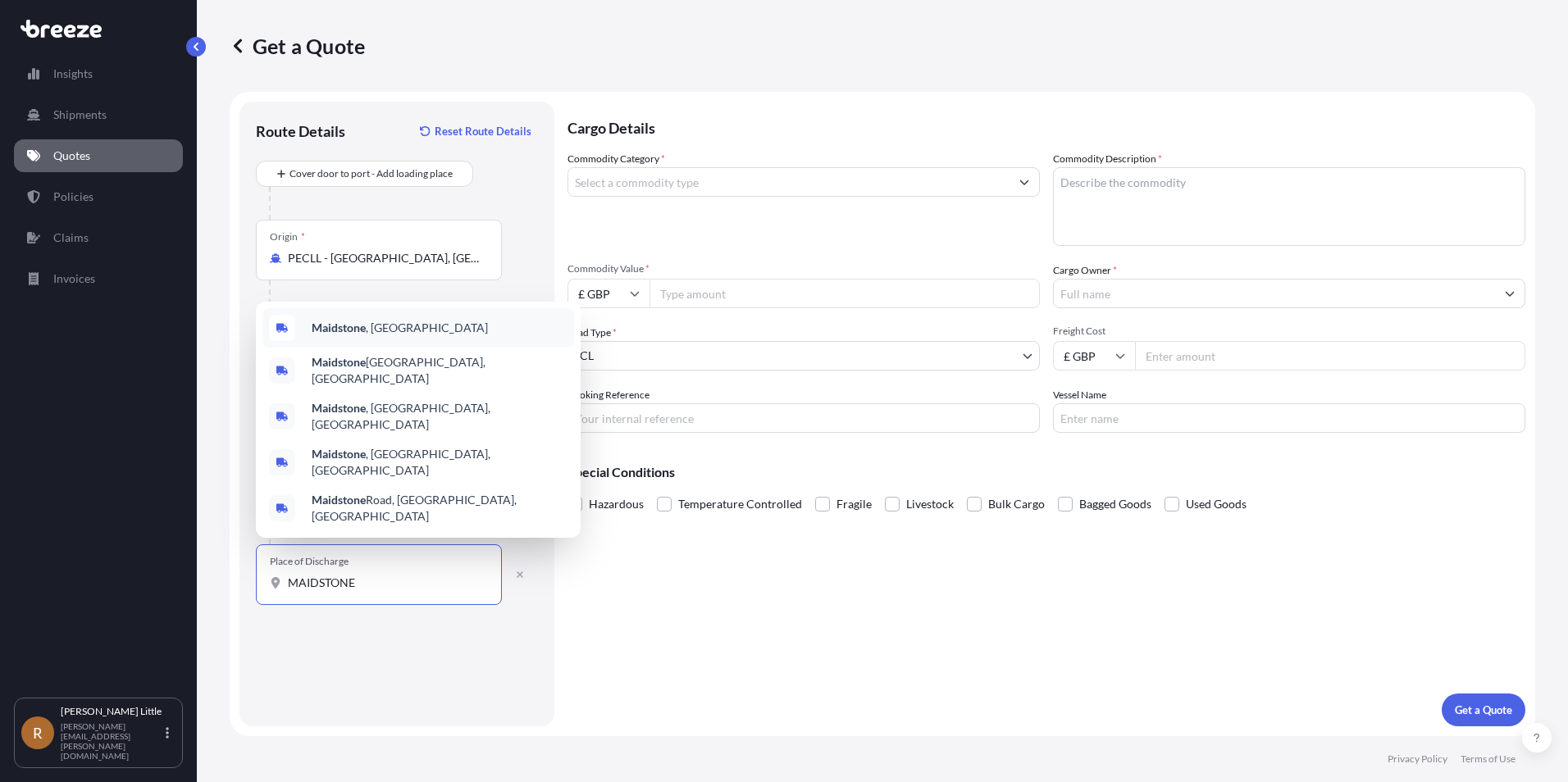
click at [412, 348] on div "Maidstone , [GEOGRAPHIC_DATA]" at bounding box center [418, 328] width 312 height 39
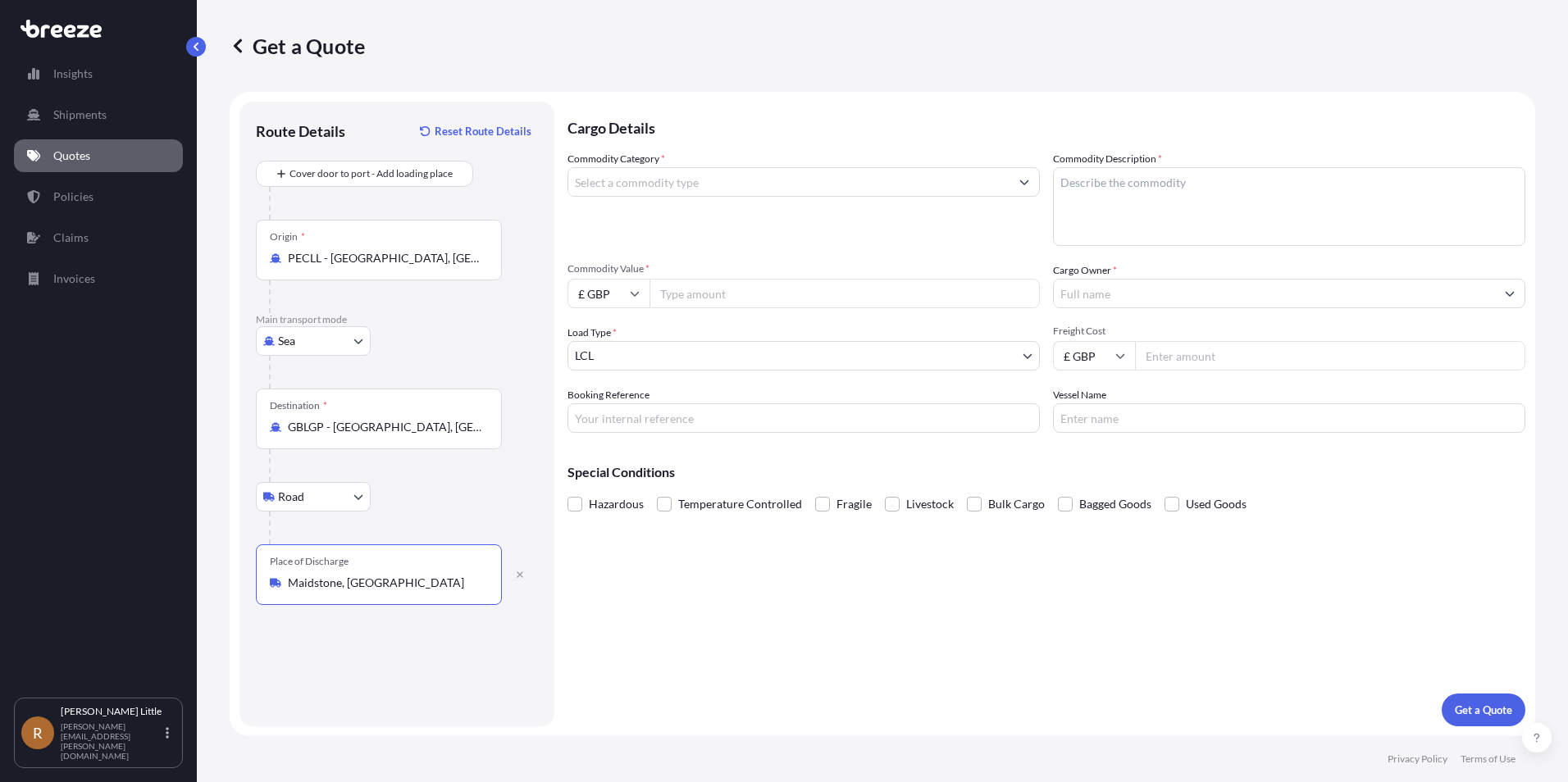
type input "Maidstone, [GEOGRAPHIC_DATA]"
click at [721, 178] on input "Commodity Category *" at bounding box center [789, 181] width 441 height 29
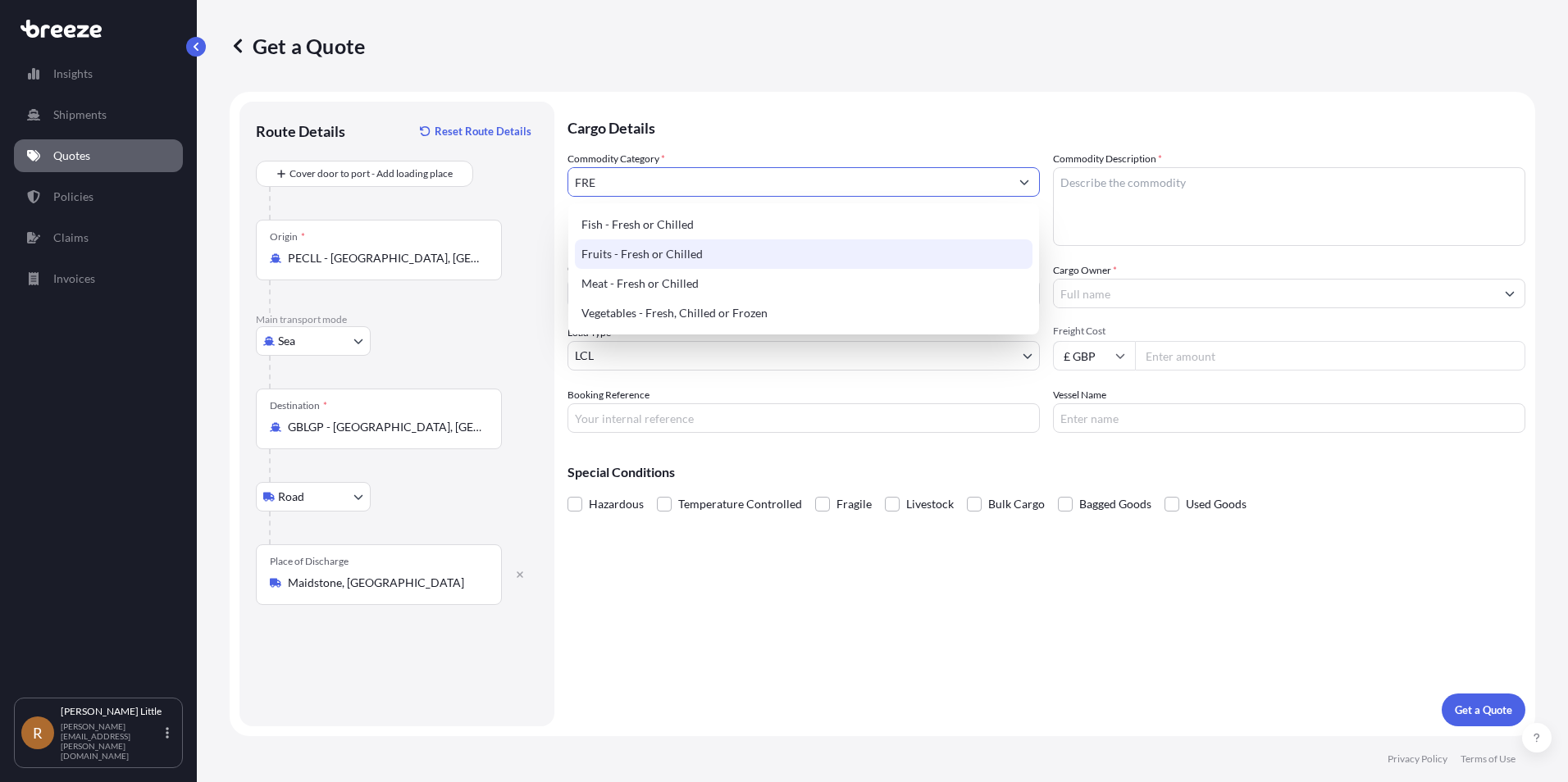
click at [689, 247] on div "Fruits - Fresh or Chilled" at bounding box center [804, 254] width 458 height 29
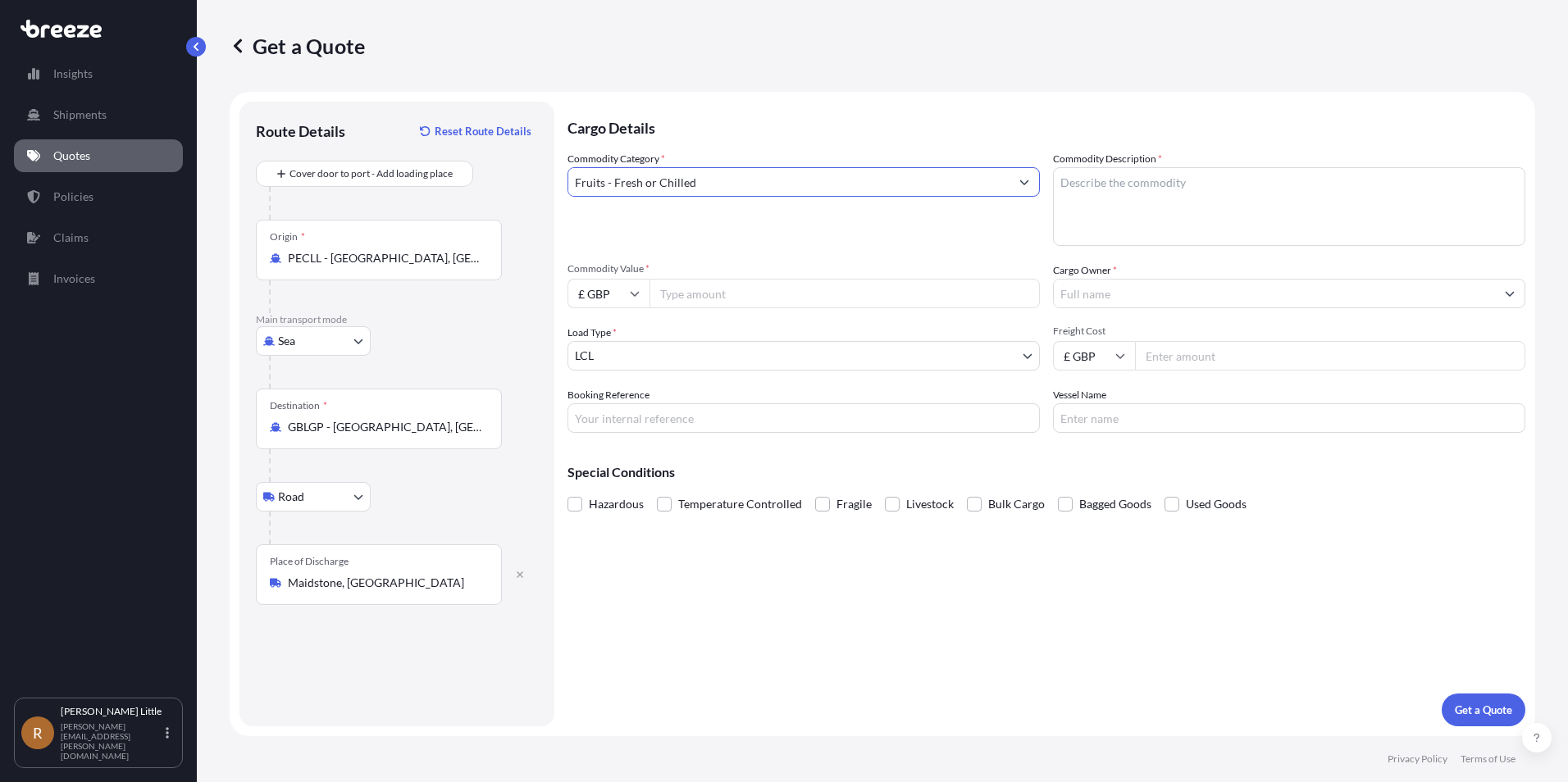
type input "Fruits - Fresh or Chilled"
click at [1141, 181] on textarea "Commodity Description *" at bounding box center [1289, 207] width 473 height 79
type textarea "b"
type textarea "Blueberries"
click at [634, 298] on icon at bounding box center [635, 293] width 9 height 9
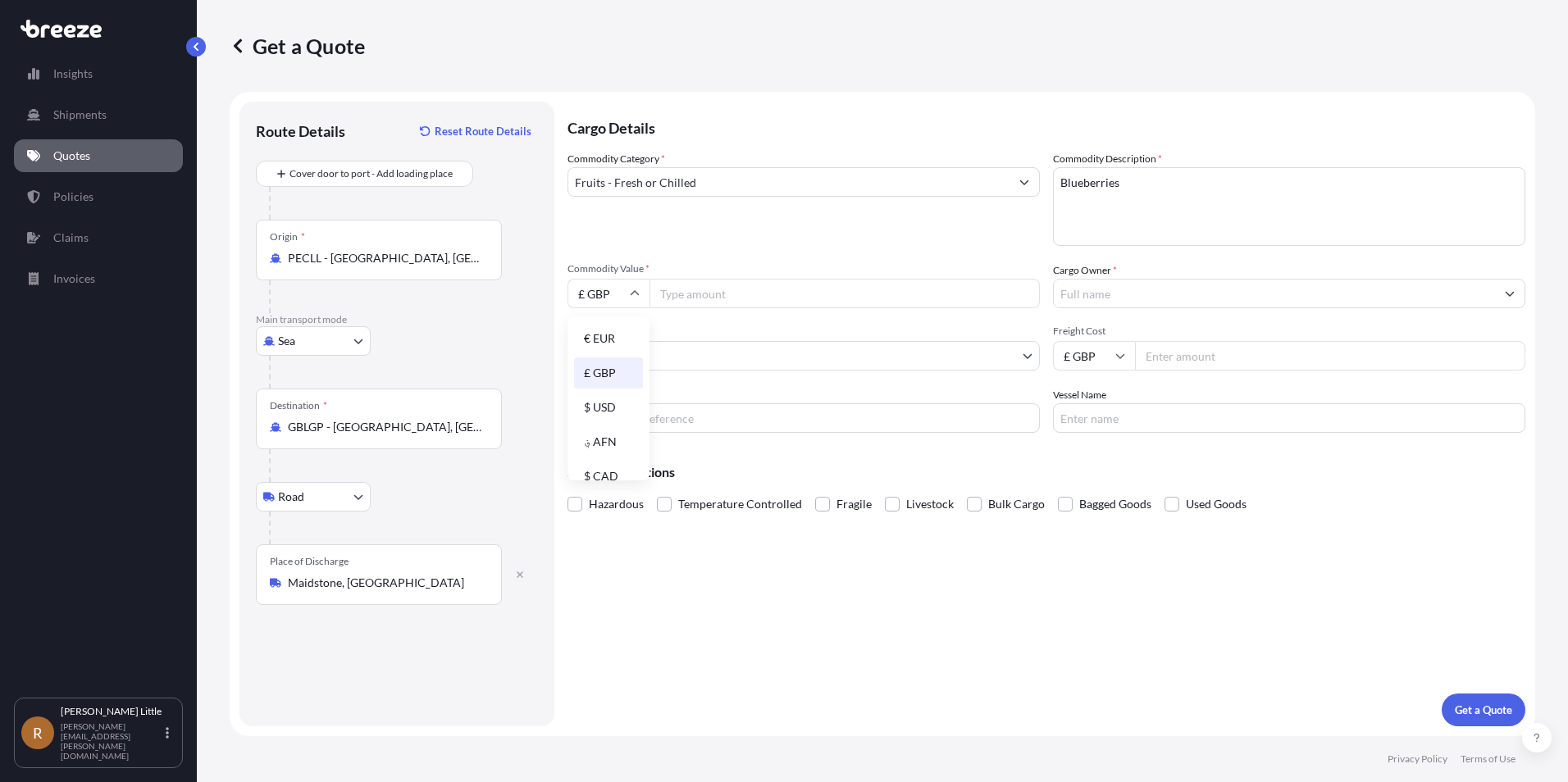
click at [616, 339] on div "€ EUR" at bounding box center [608, 338] width 69 height 31
type input "€ EUR"
click at [702, 296] on input "Commodity Value *" at bounding box center [844, 293] width 390 height 29
type input "78975.00"
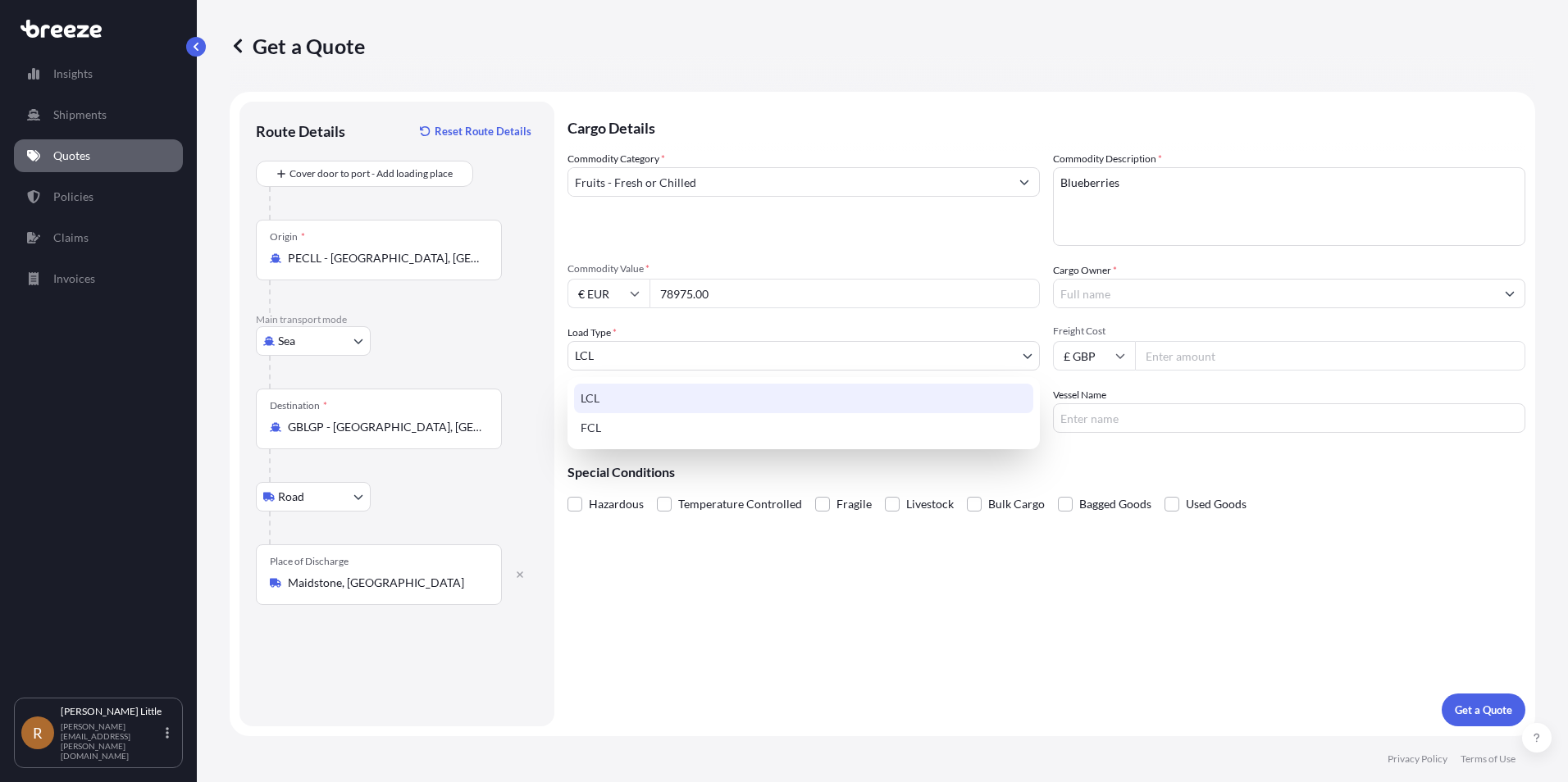
click at [902, 368] on body "Insights Shipments Quotes Policies Claims Invoices R [PERSON_NAME] [PERSON_NAME…" at bounding box center [784, 391] width 1568 height 782
click at [665, 439] on div "FCL" at bounding box center [804, 428] width 460 height 29
select select "2"
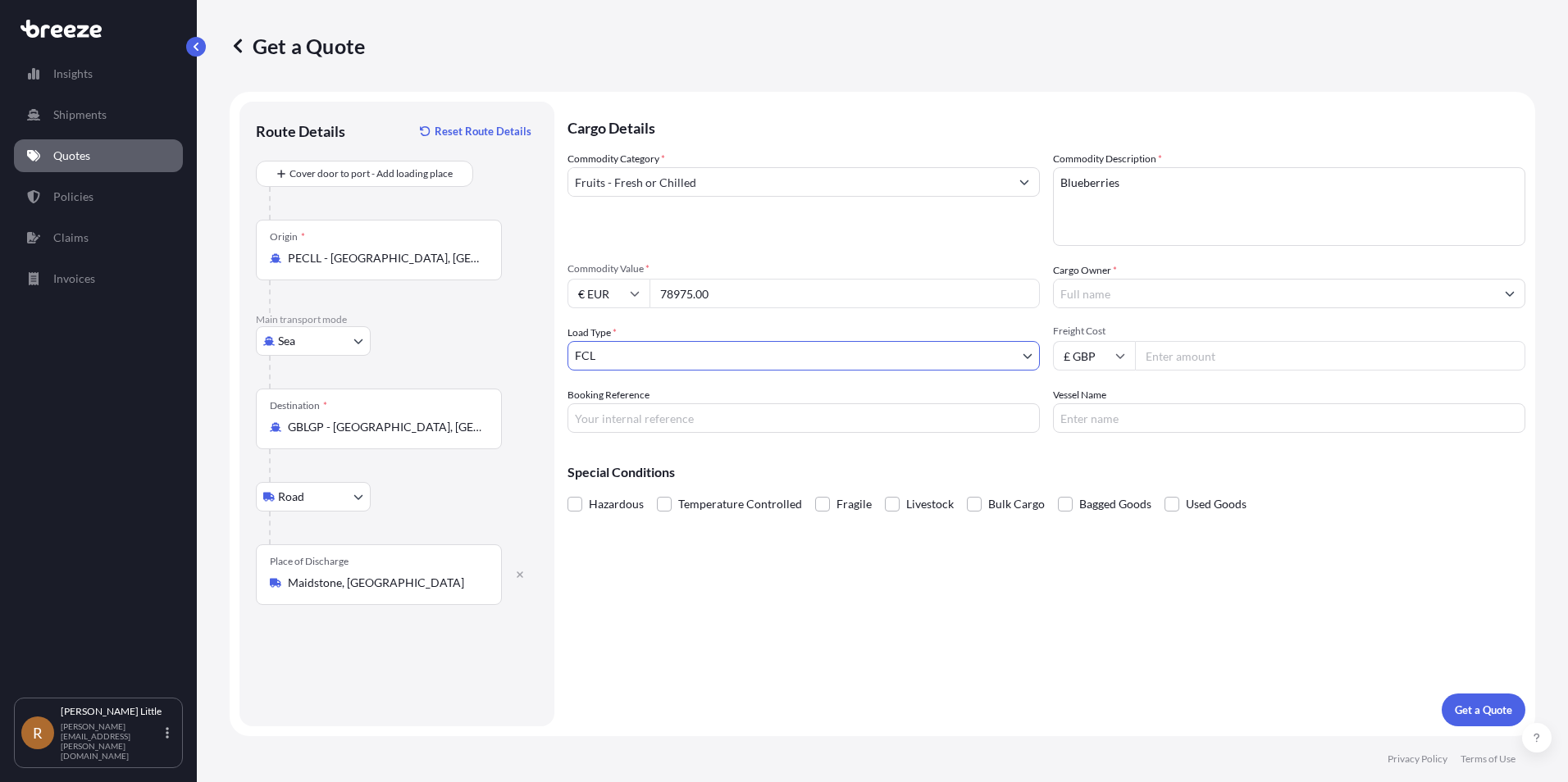
click at [646, 428] on input "Booking Reference" at bounding box center [804, 417] width 473 height 29
type input "v"
type input "BSI25002011"
click at [666, 500] on span at bounding box center [665, 505] width 15 height 15
click at [657, 492] on input "Temperature Controlled" at bounding box center [657, 492] width 0 height 0
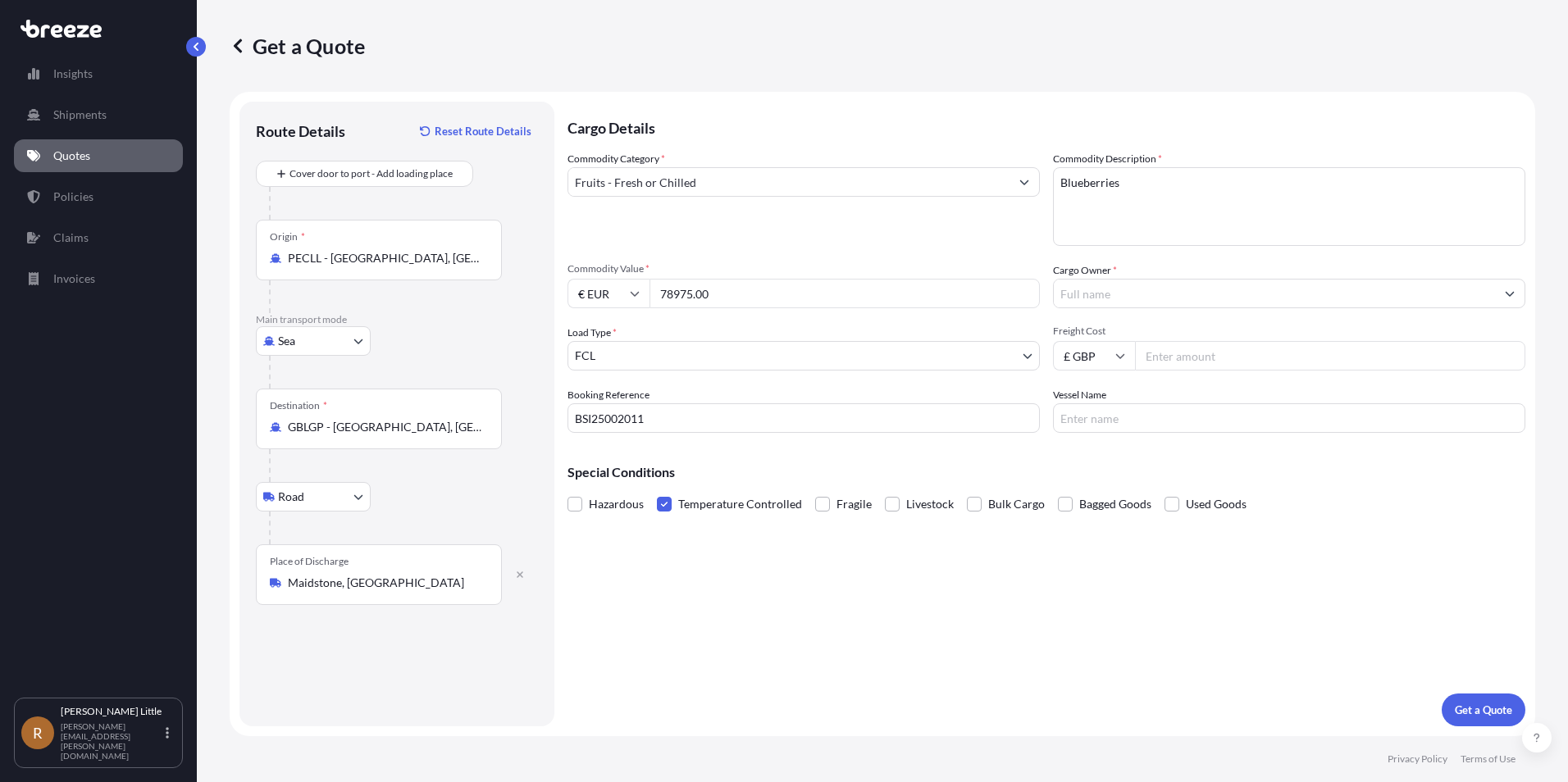
click at [1150, 286] on input "Cargo Owner *" at bounding box center [1274, 293] width 441 height 29
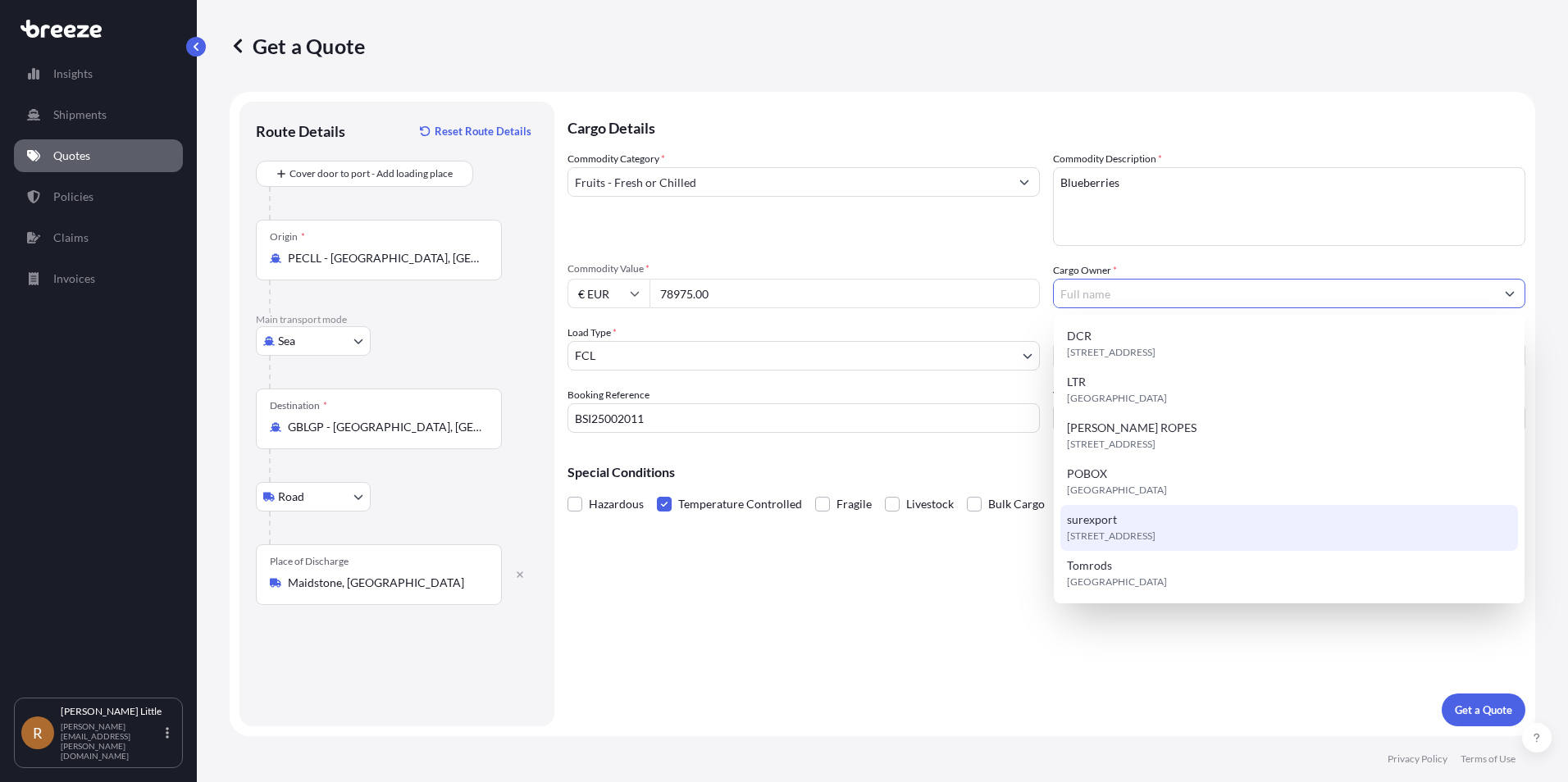
click at [1149, 518] on div "[STREET_ADDRESS]" at bounding box center [1289, 527] width 458 height 46
type input "surexport"
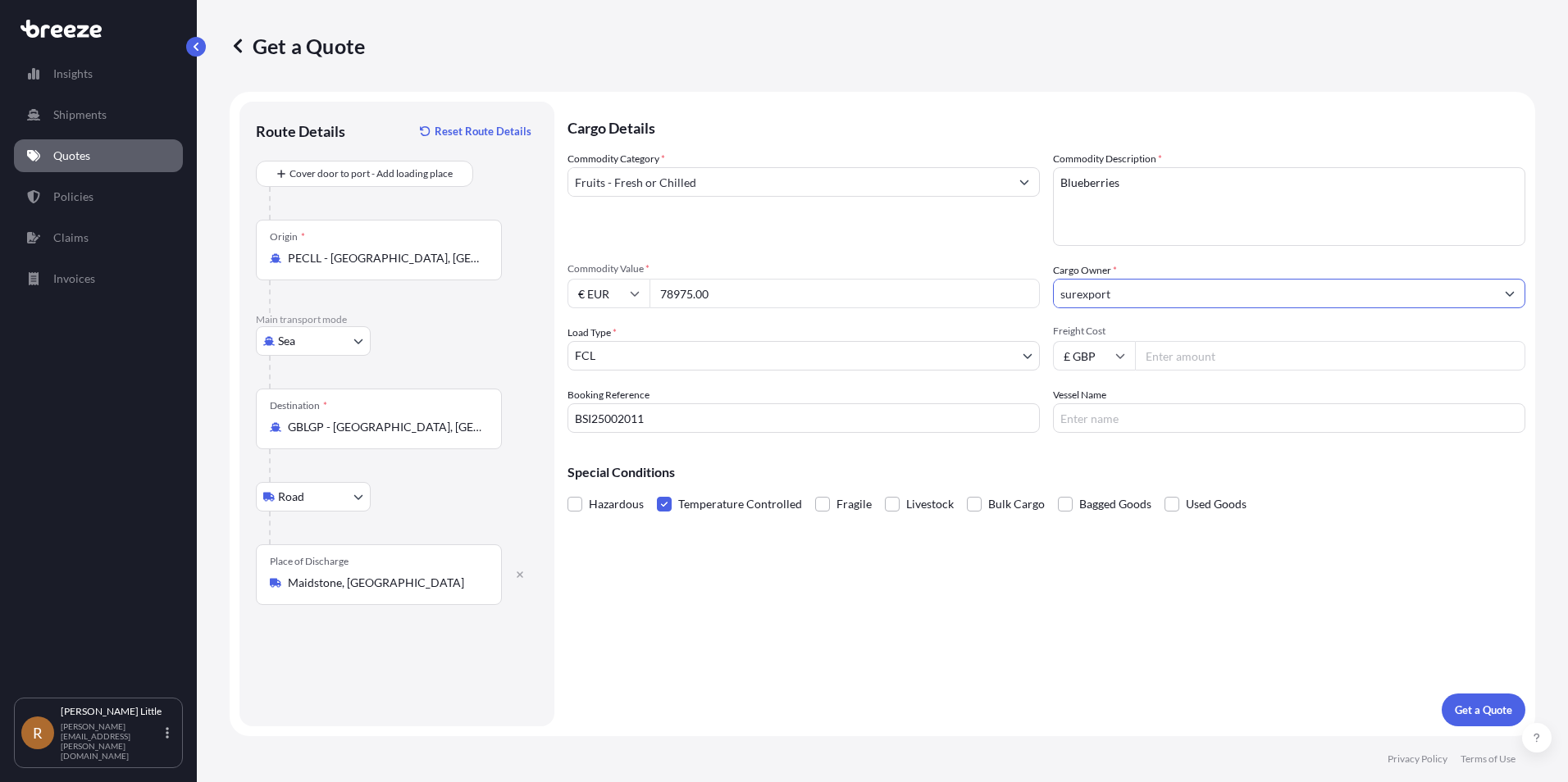
click at [1103, 360] on input "£ GBP" at bounding box center [1093, 355] width 82 height 29
click at [1100, 407] on div "€ EUR" at bounding box center [1093, 400] width 69 height 31
type input "€ EUR"
click at [1180, 357] on input "Freight Cost" at bounding box center [1329, 355] width 390 height 29
type input "8"
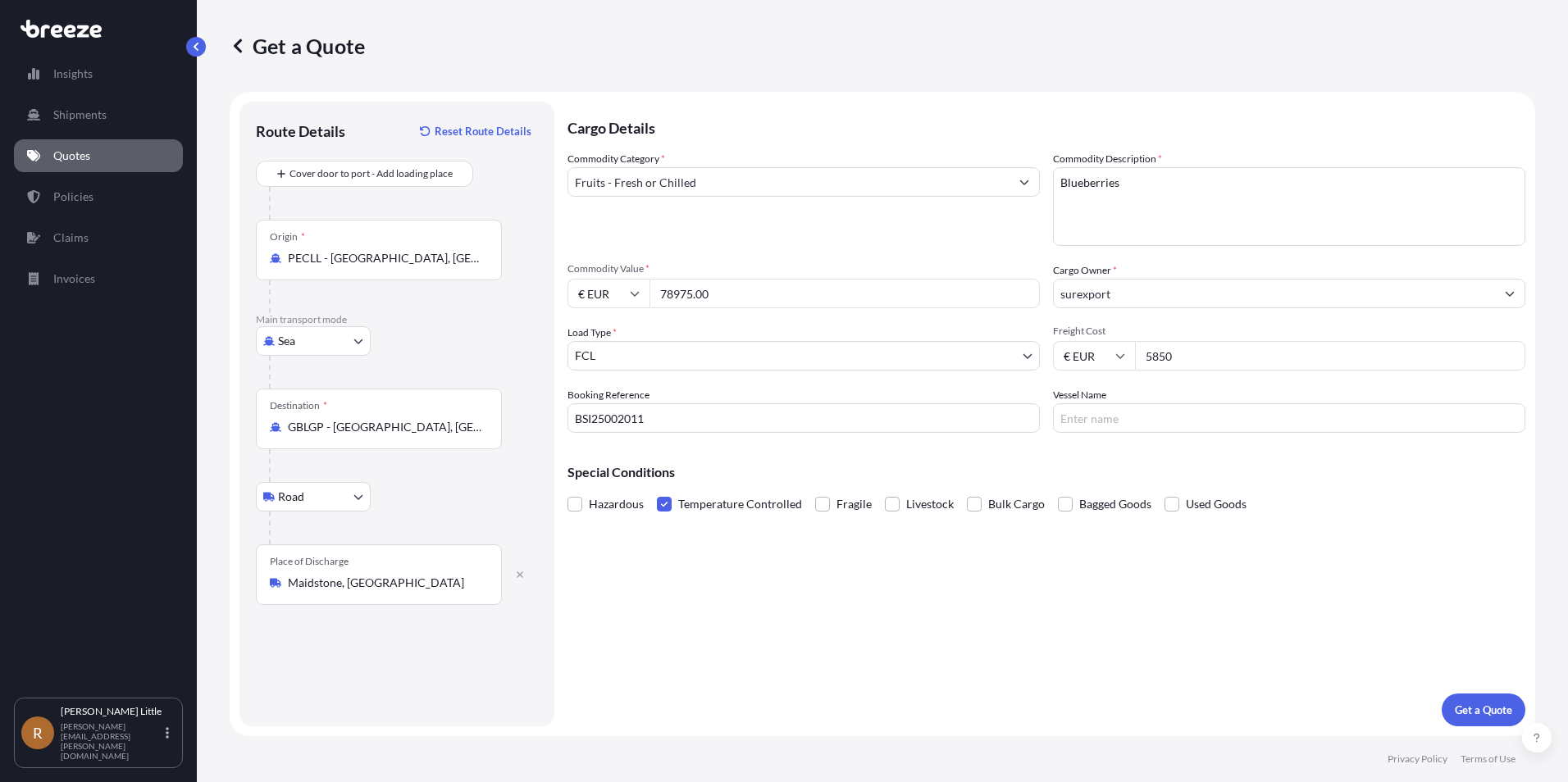
type input "5850"
click at [1187, 410] on input "Vessel Name" at bounding box center [1289, 417] width 473 height 29
type input "ISTANBUL EXPRESS"
click at [1212, 586] on div "Cargo Details Commodity Category * Fruits - Fresh or Chilled Commodity Descript…" at bounding box center [1046, 414] width 958 height 625
click at [1483, 705] on p "Get a Quote" at bounding box center [1483, 710] width 57 height 16
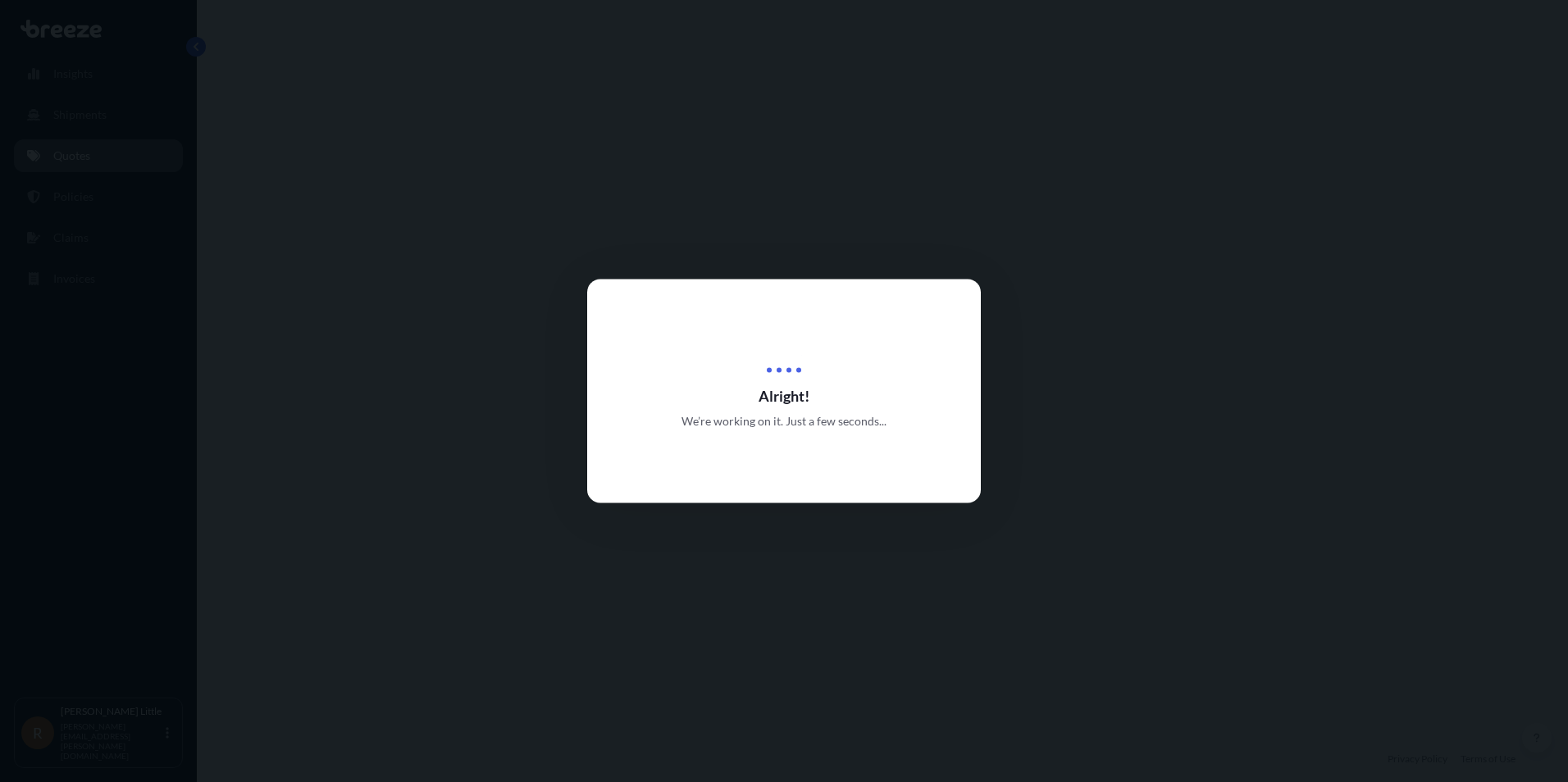
select select "Sea"
select select "Road"
select select "2"
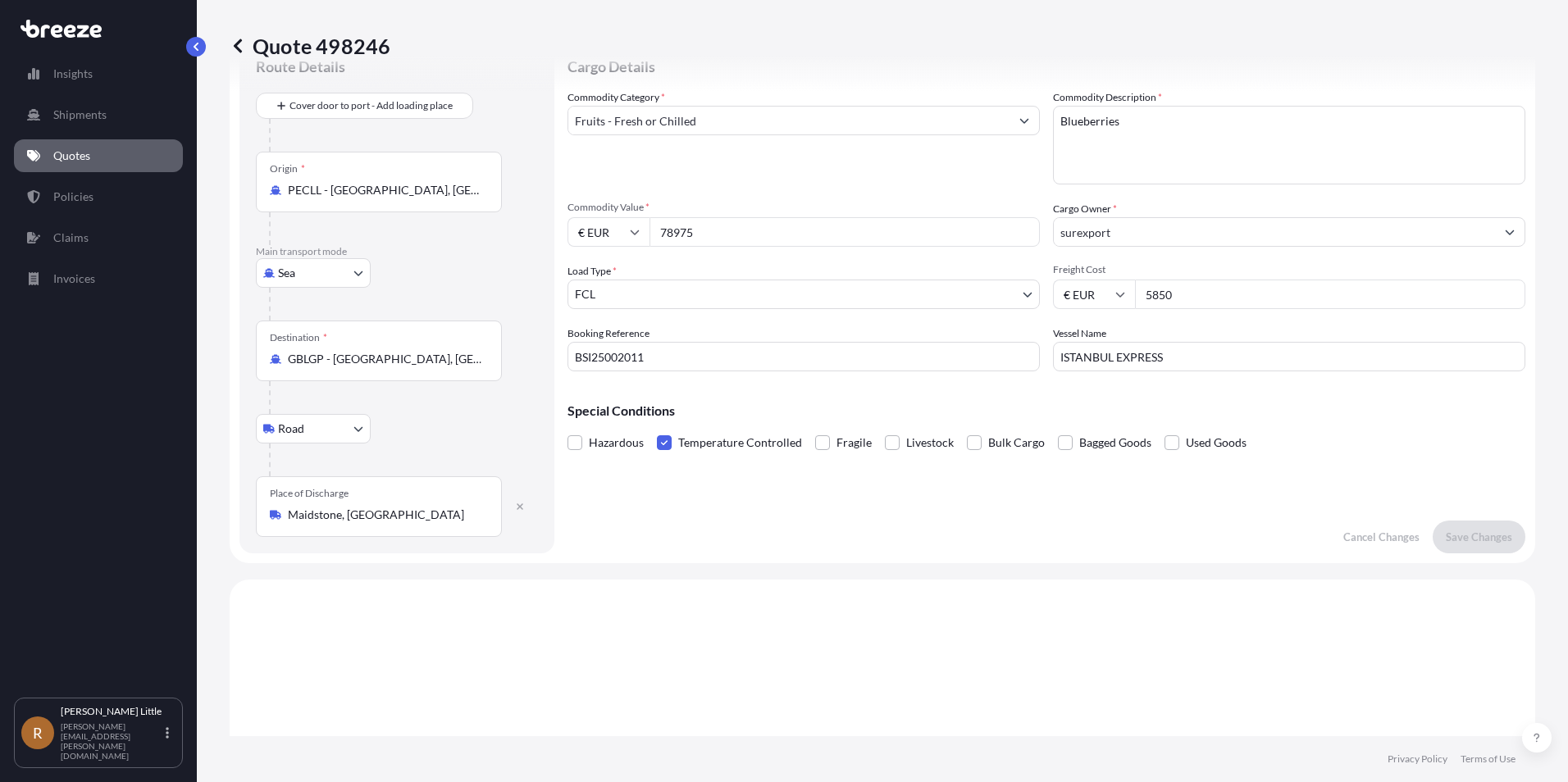
scroll to position [13, 0]
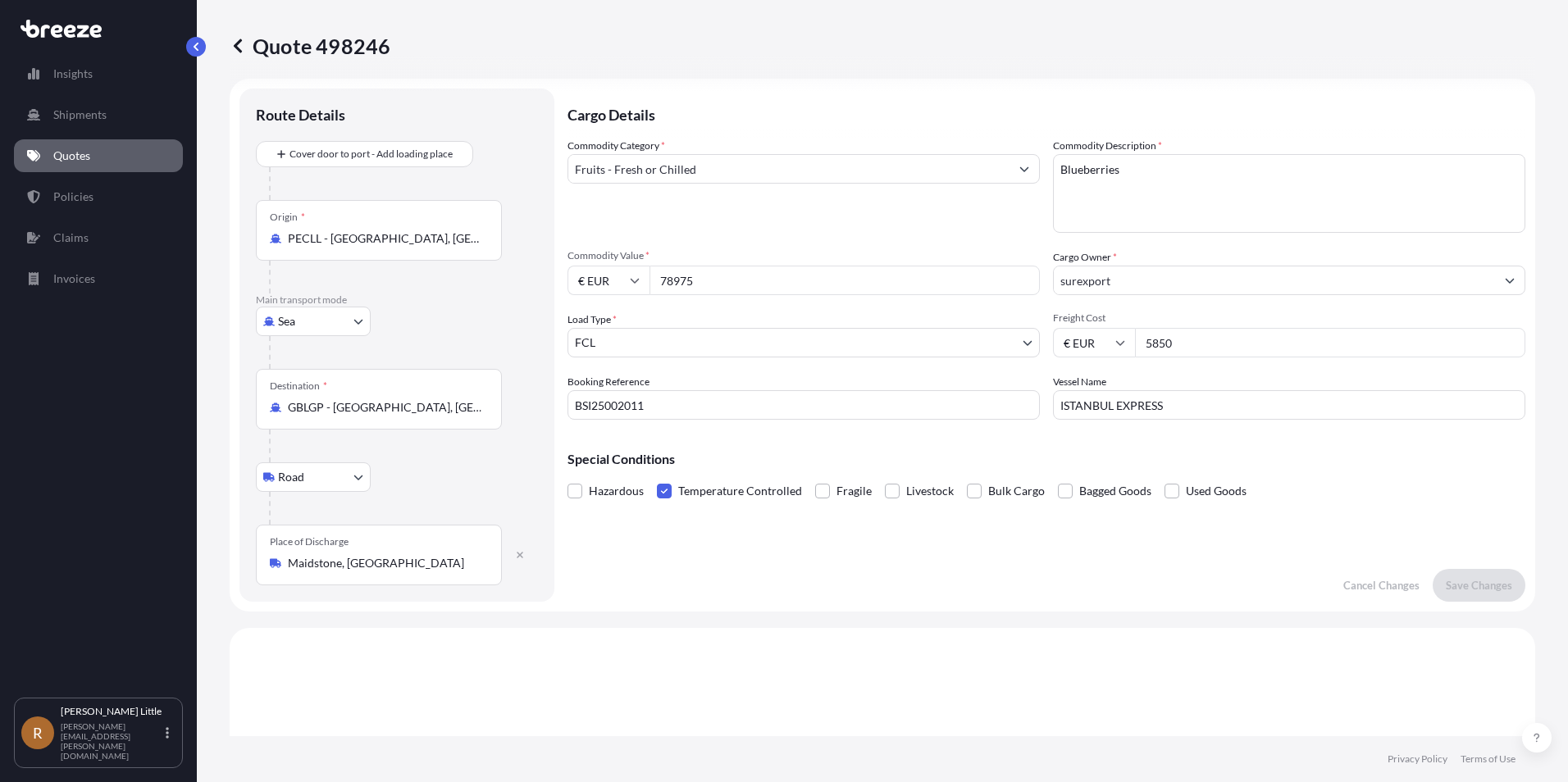
click at [1159, 560] on div "Cargo Details Commodity Category * Fruits - Fresh or Chilled Commodity Descript…" at bounding box center [1046, 345] width 958 height 513
click at [108, 157] on link "Quotes" at bounding box center [99, 155] width 169 height 33
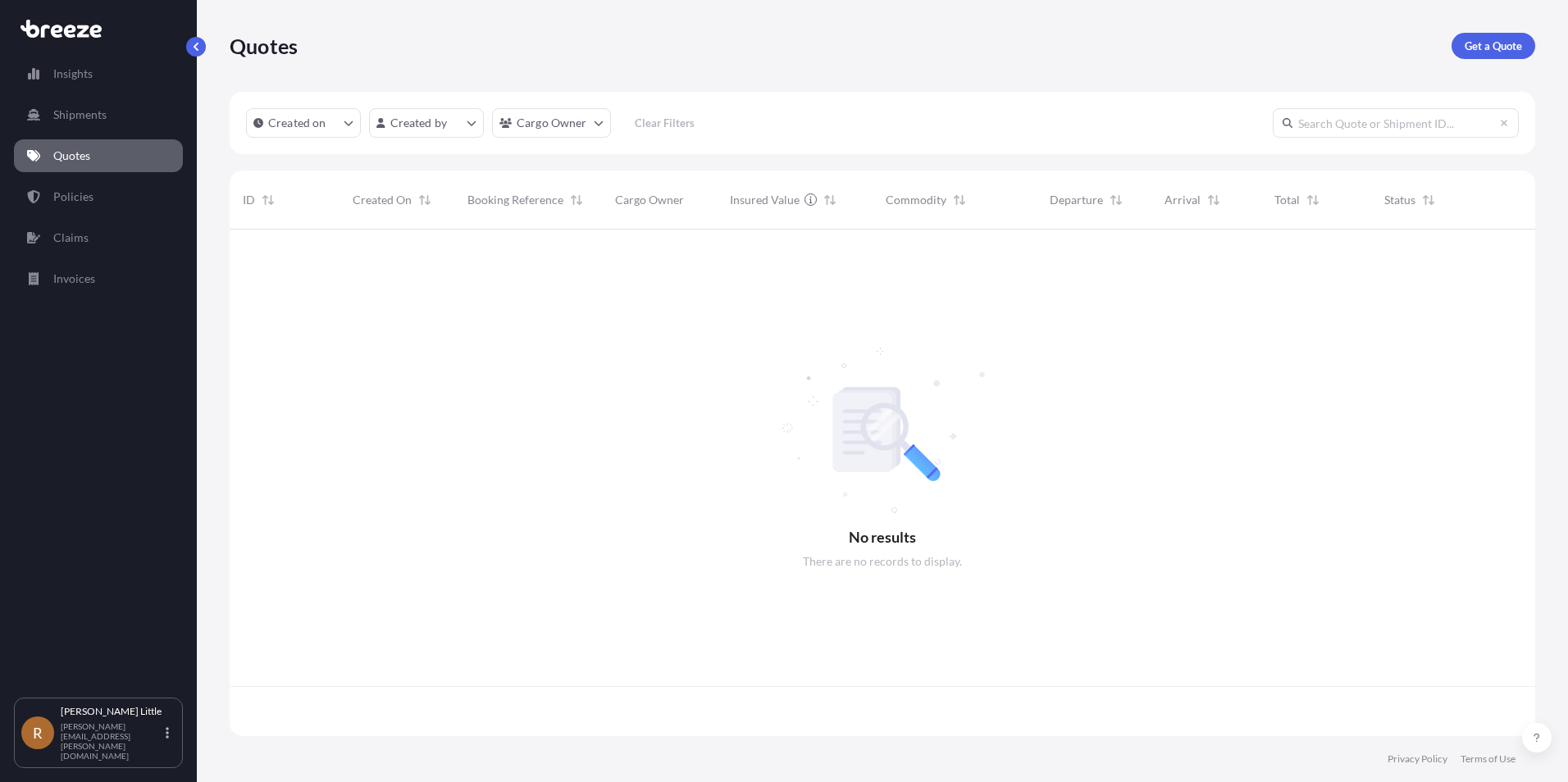
scroll to position [504, 1294]
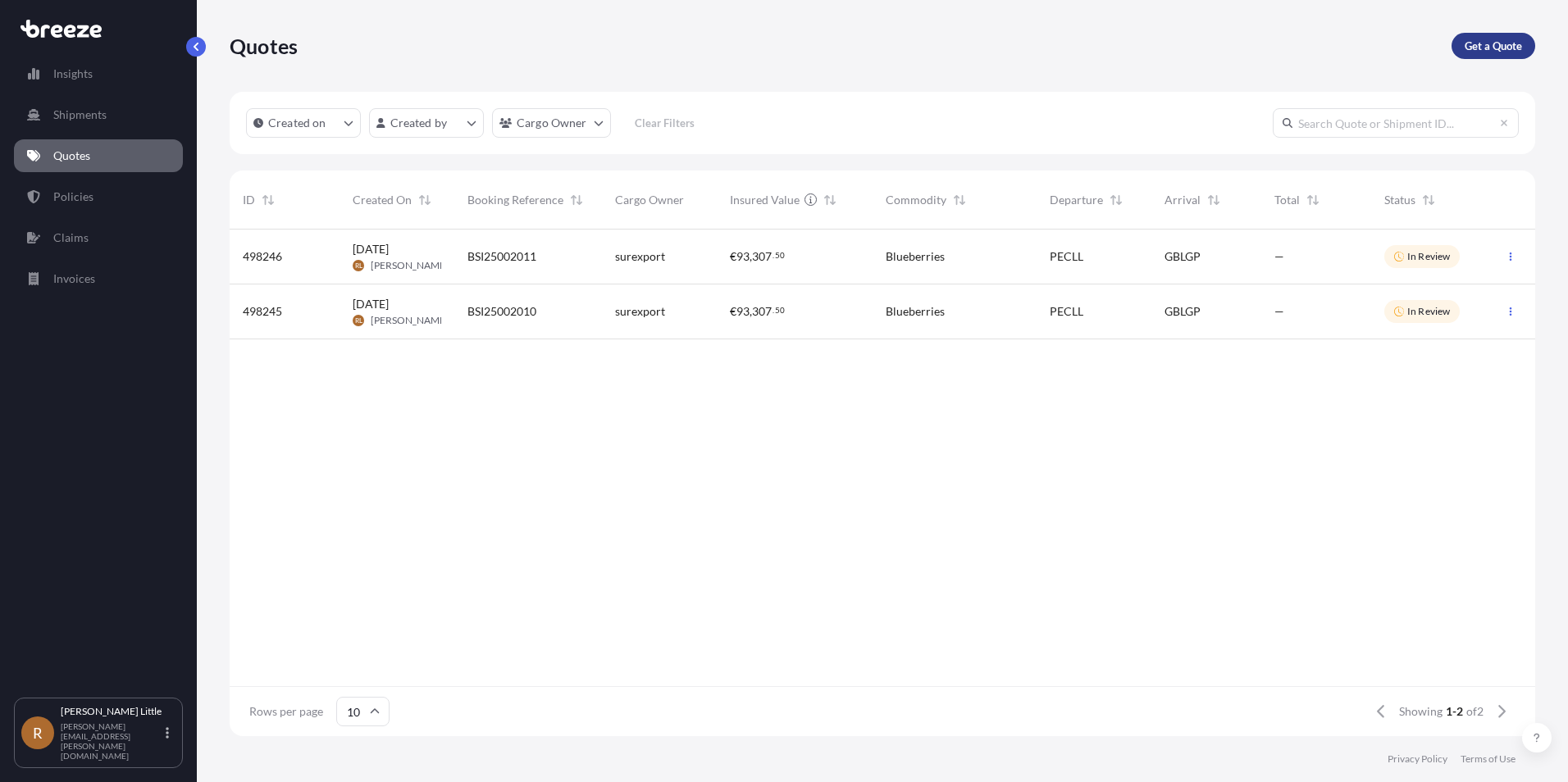
click at [1491, 41] on p "Get a Quote" at bounding box center [1493, 45] width 57 height 16
select select "Sea"
select select "1"
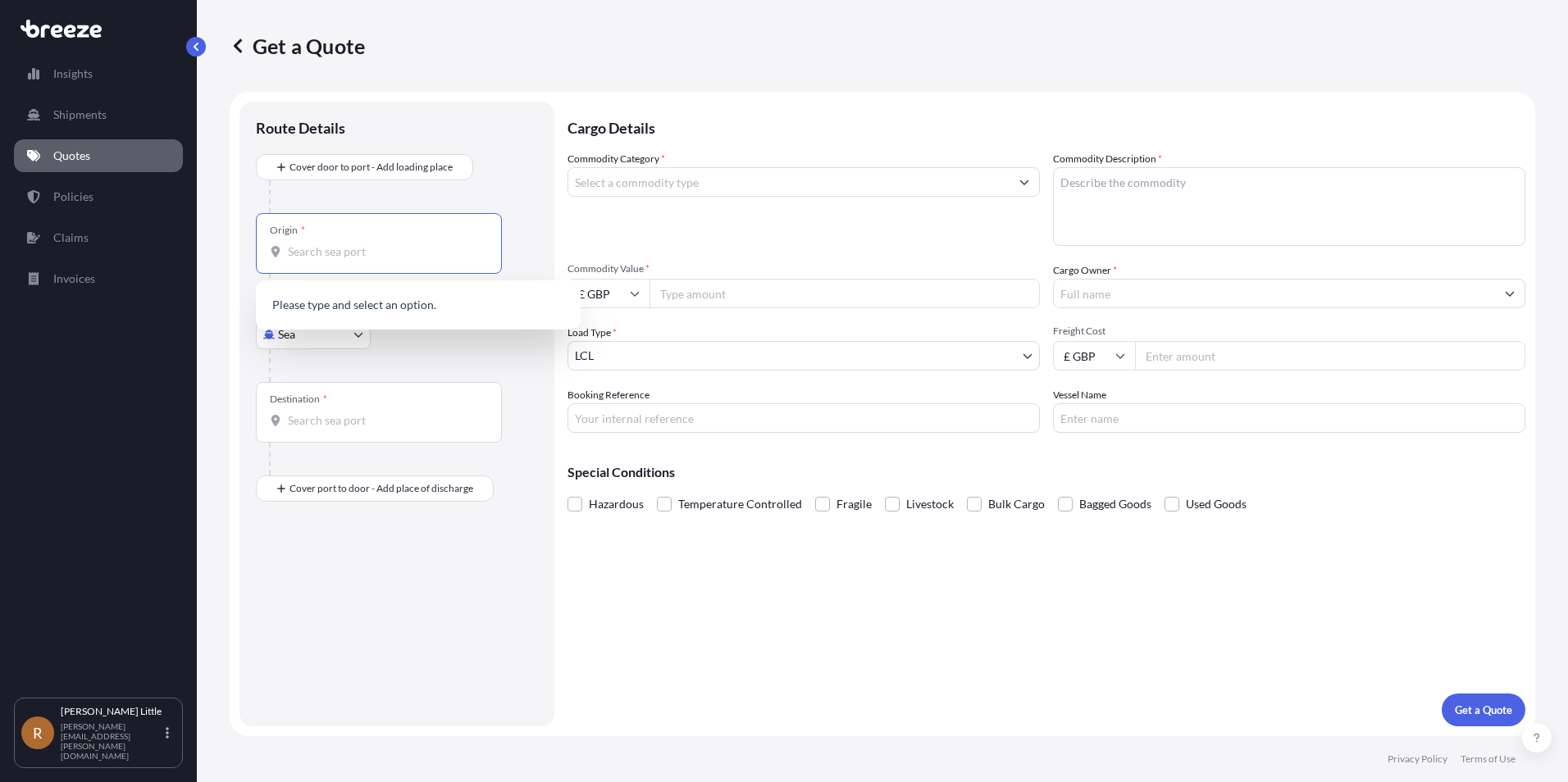
click at [352, 248] on input "Origin *" at bounding box center [384, 251] width 194 height 16
click at [318, 301] on span "PECLL - [GEOGRAPHIC_DATA] , [GEOGRAPHIC_DATA]" at bounding box center [409, 306] width 195 height 16
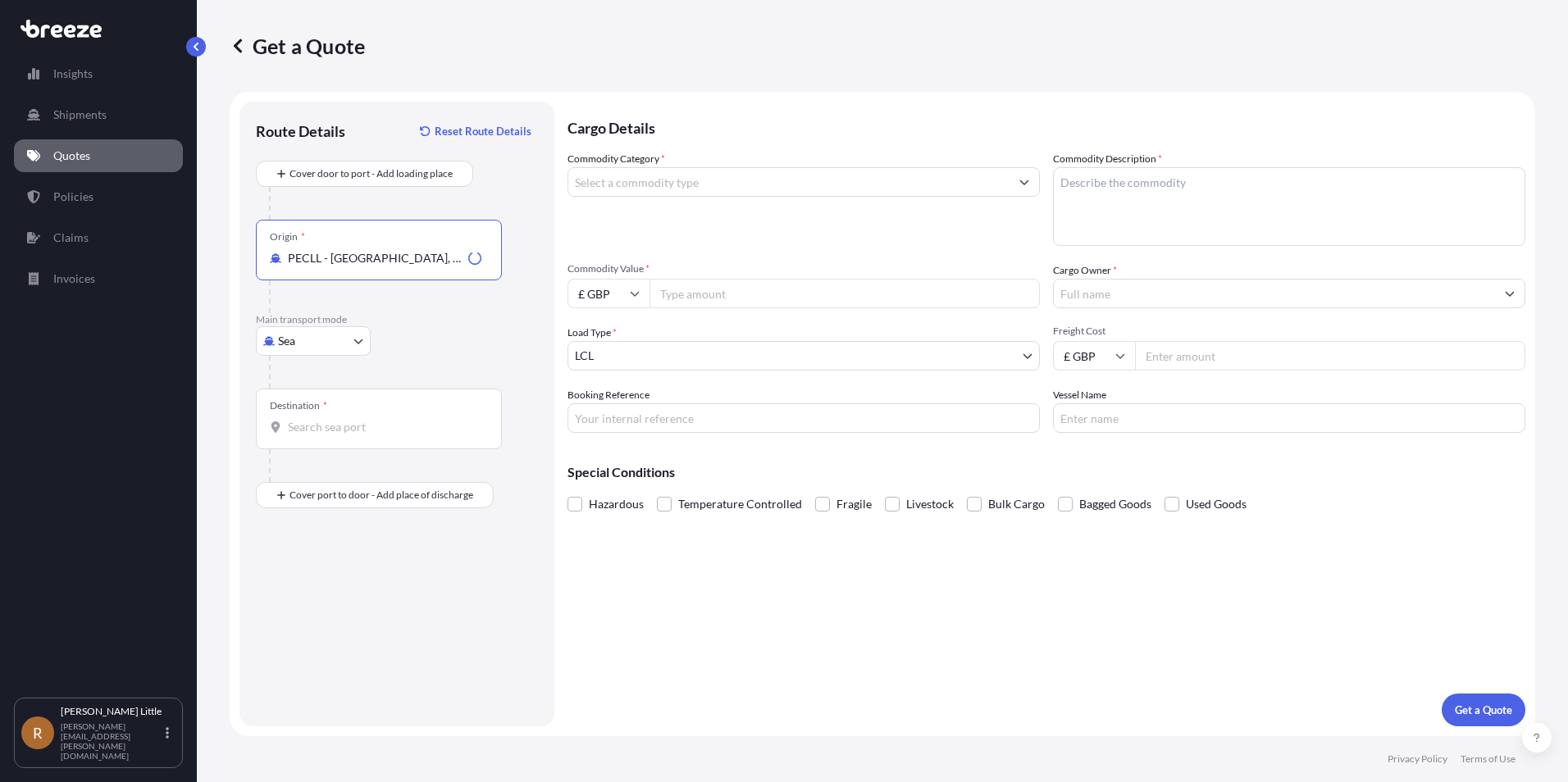
type input "PECLL - [GEOGRAPHIC_DATA], [GEOGRAPHIC_DATA]"
click at [329, 411] on div "Destination *" at bounding box center [379, 419] width 246 height 61
click at [329, 419] on input "Destination *" at bounding box center [384, 427] width 194 height 16
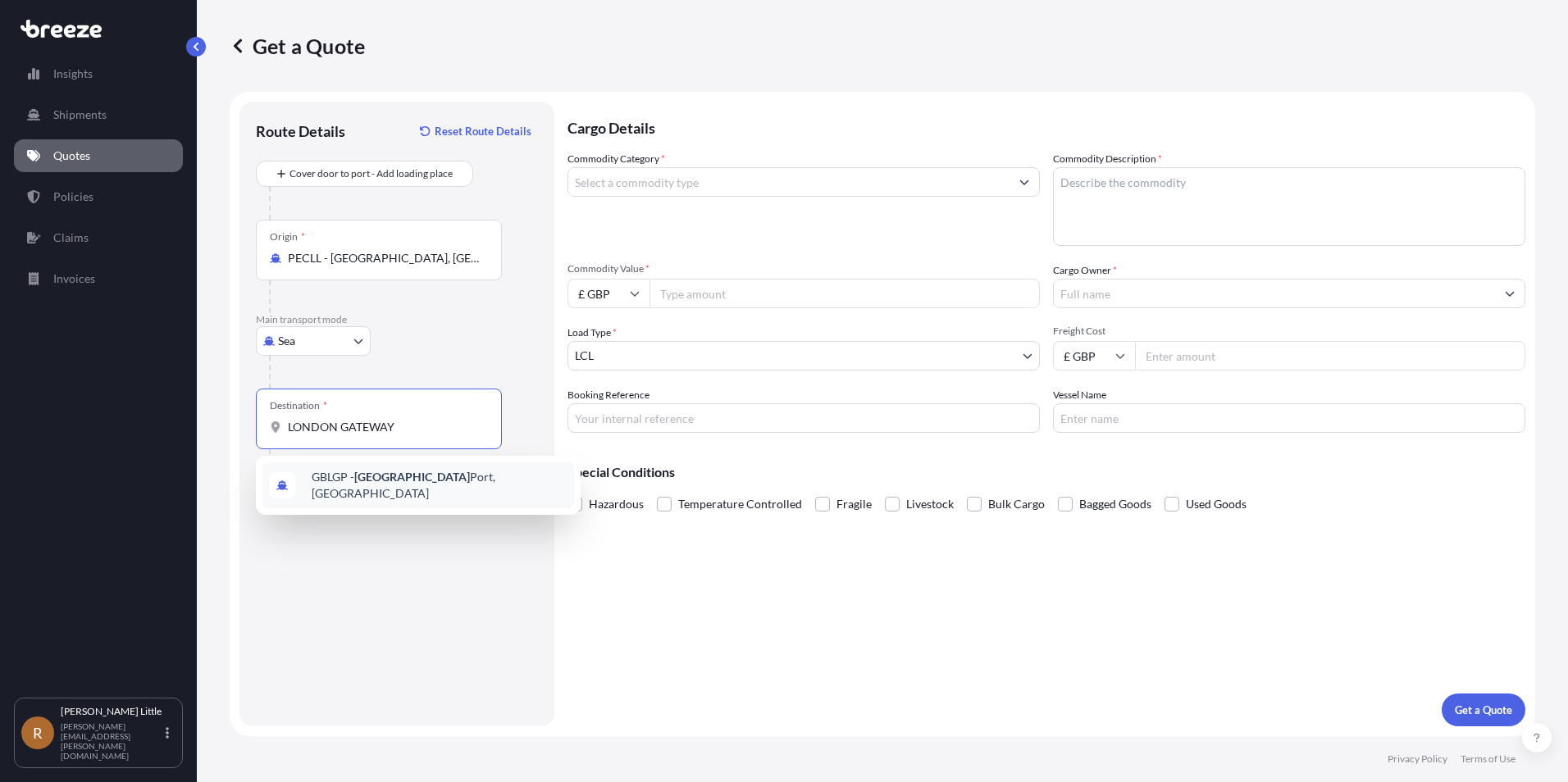
click at [367, 494] on div "GBLGP - [GEOGRAPHIC_DATA], [GEOGRAPHIC_DATA]" at bounding box center [418, 485] width 312 height 46
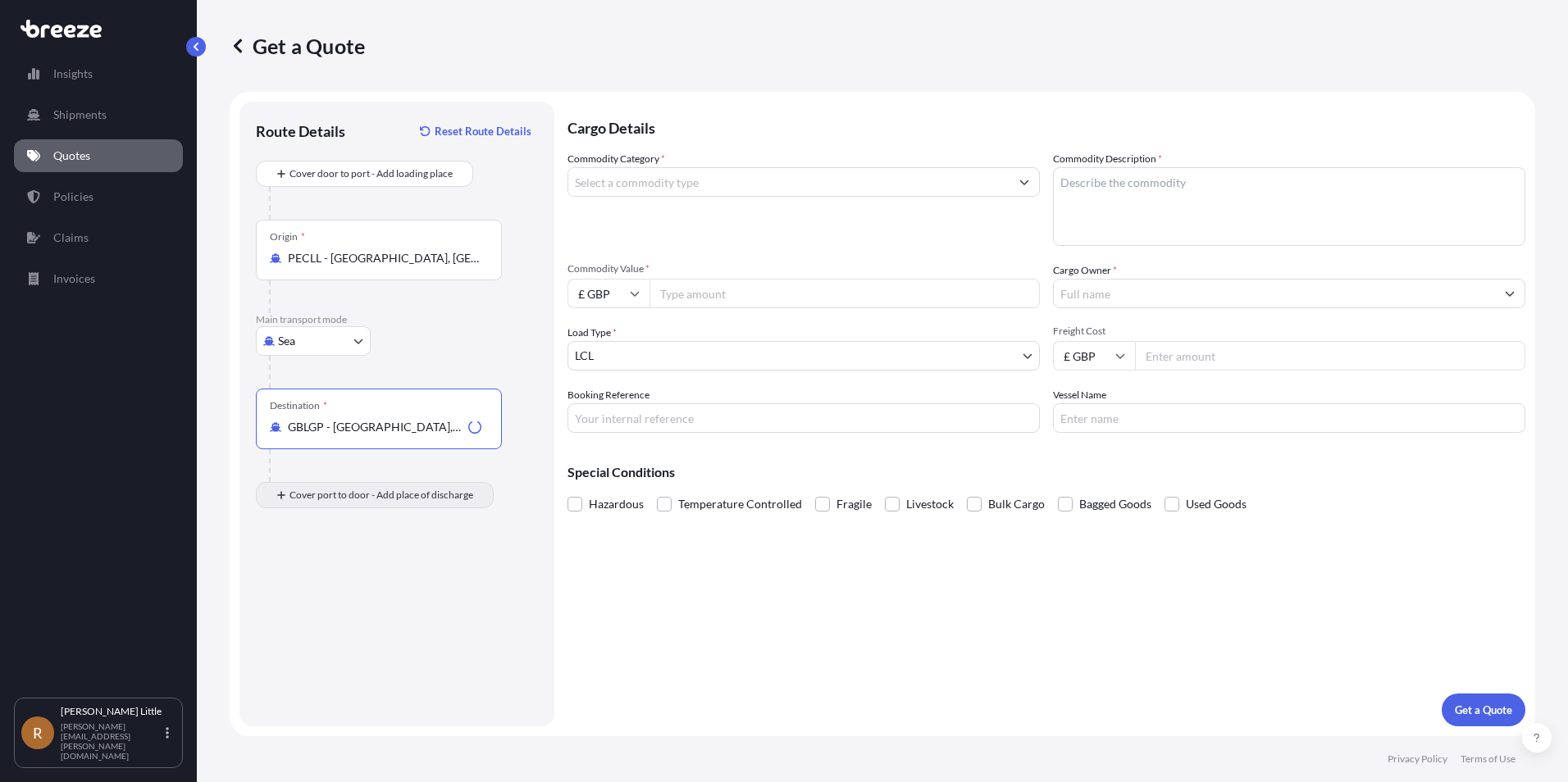
type input "GBLGP - [GEOGRAPHIC_DATA], [GEOGRAPHIC_DATA]"
click at [348, 573] on div "Place of Discharge" at bounding box center [379, 574] width 246 height 61
click at [348, 575] on input "Place of Discharge" at bounding box center [384, 583] width 194 height 16
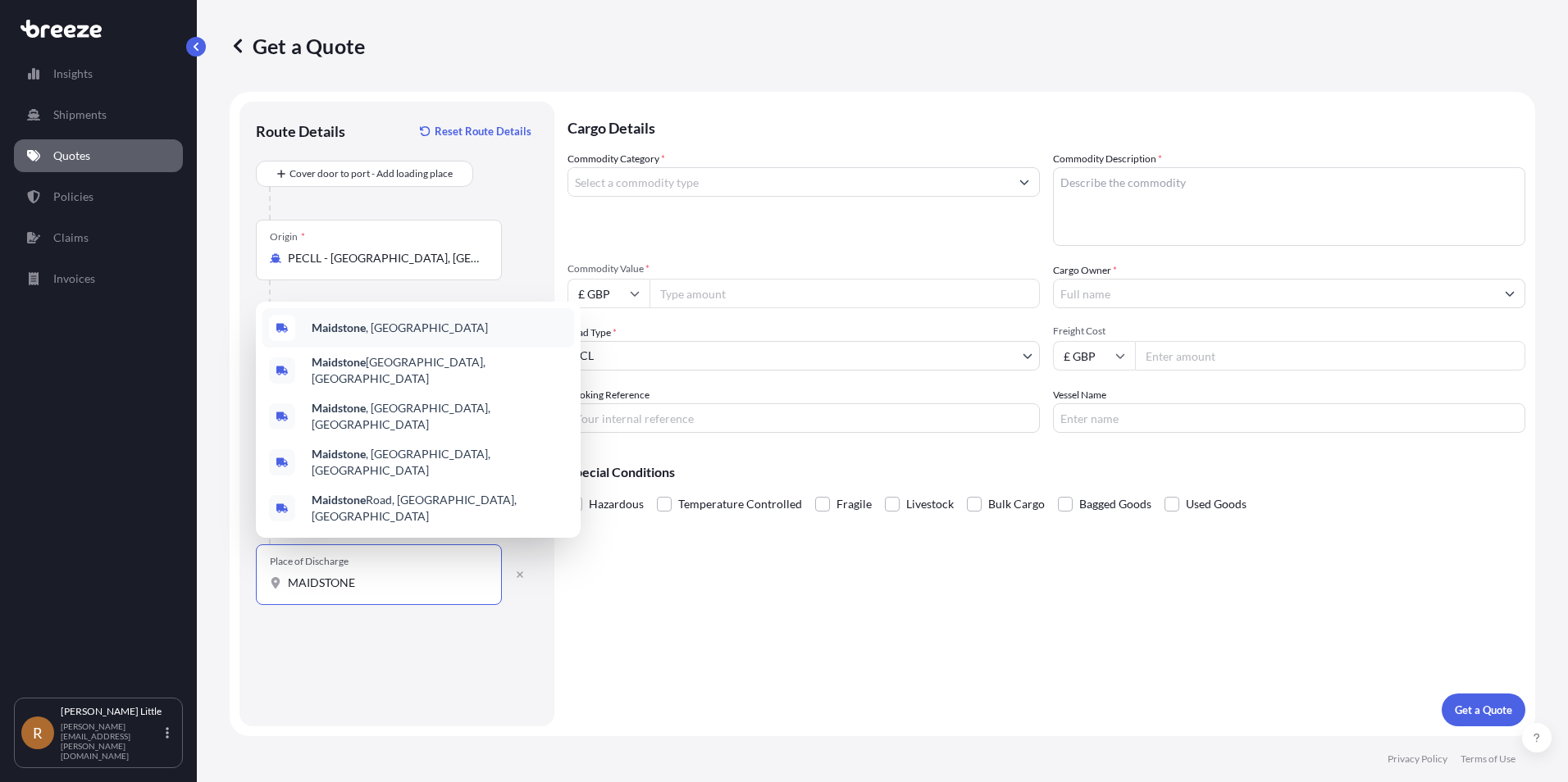
click at [387, 348] on div "Maidstone , [GEOGRAPHIC_DATA]" at bounding box center [418, 328] width 312 height 39
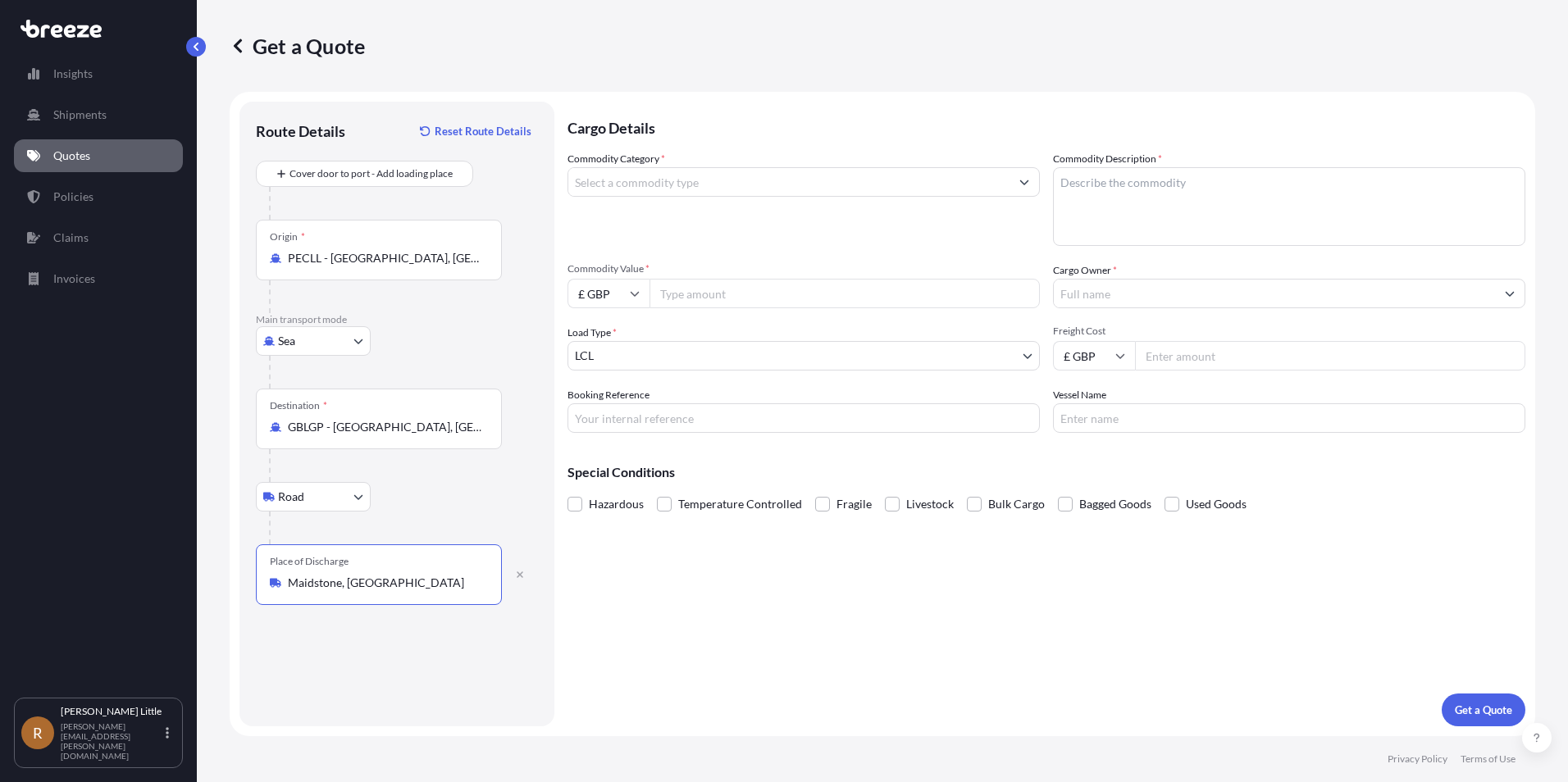
type input "Maidstone, [GEOGRAPHIC_DATA]"
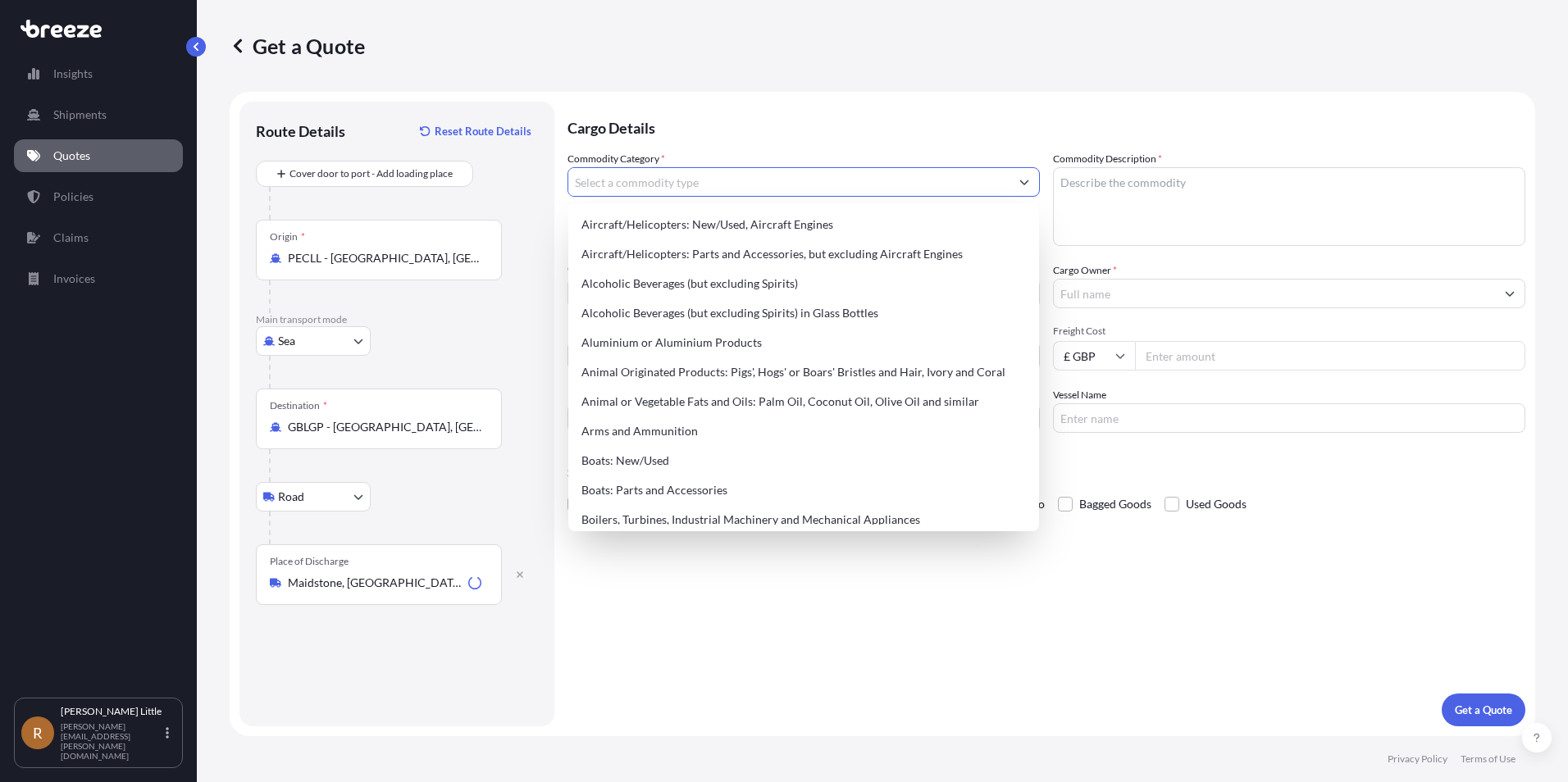
click at [806, 178] on input "Commodity Category *" at bounding box center [789, 181] width 441 height 29
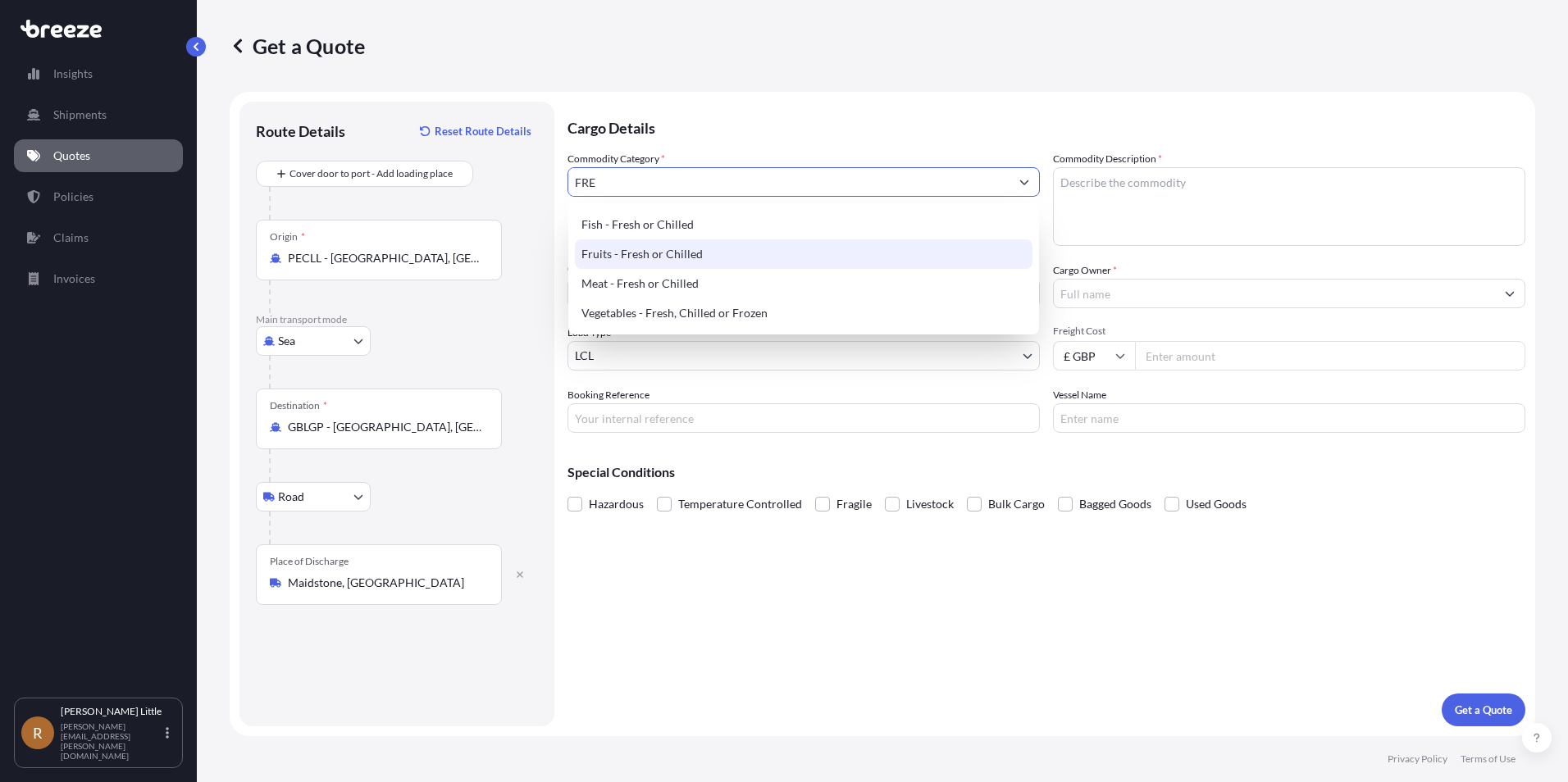
click at [709, 252] on div "Fruits - Fresh or Chilled" at bounding box center [804, 254] width 458 height 29
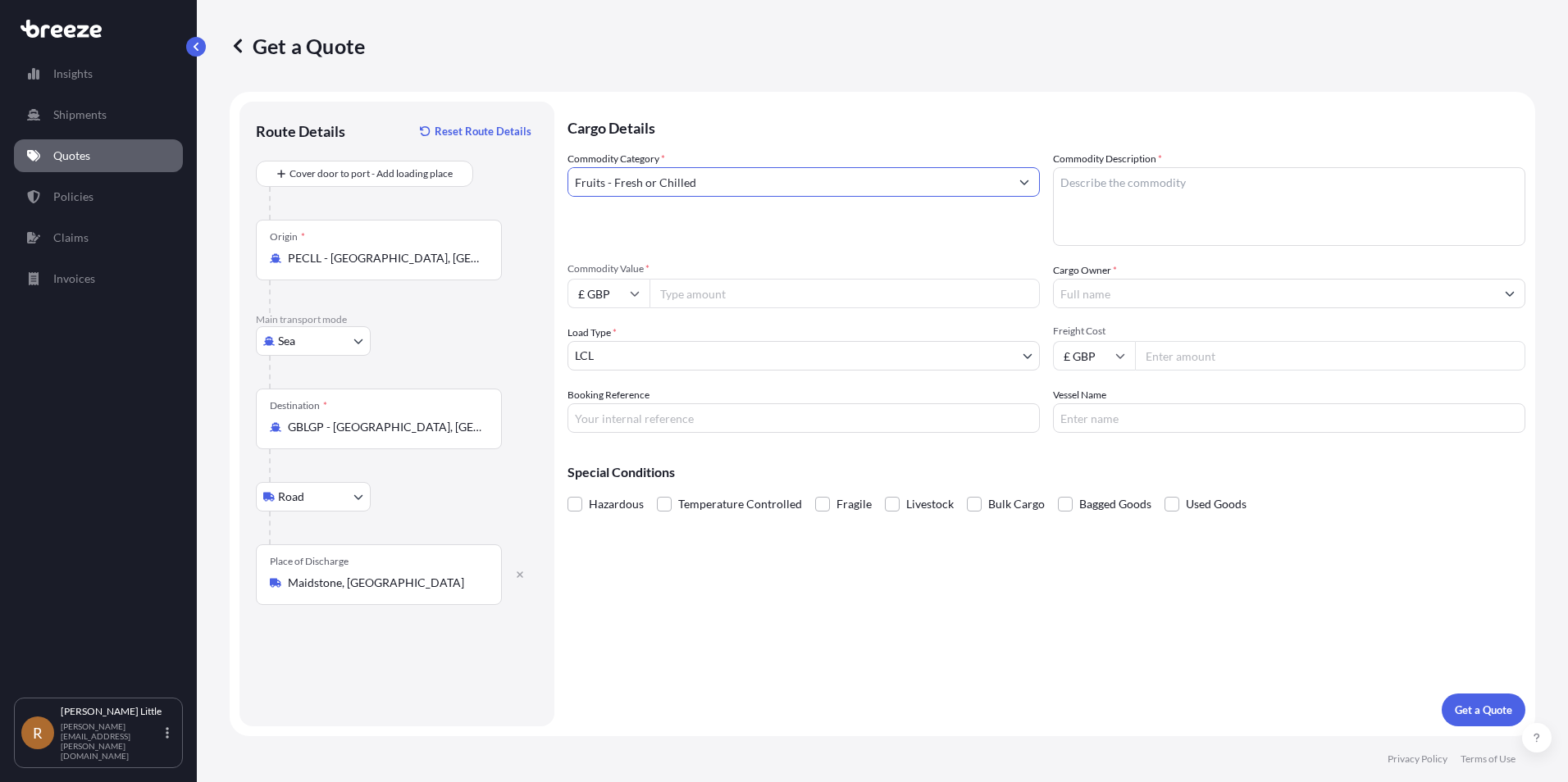
type input "Fruits - Fresh or Chilled"
click at [1191, 187] on textarea "Commodity Description *" at bounding box center [1289, 207] width 473 height 79
type textarea "b"
type textarea "Blueberries"
click at [620, 290] on input "£ GBP" at bounding box center [608, 293] width 82 height 29
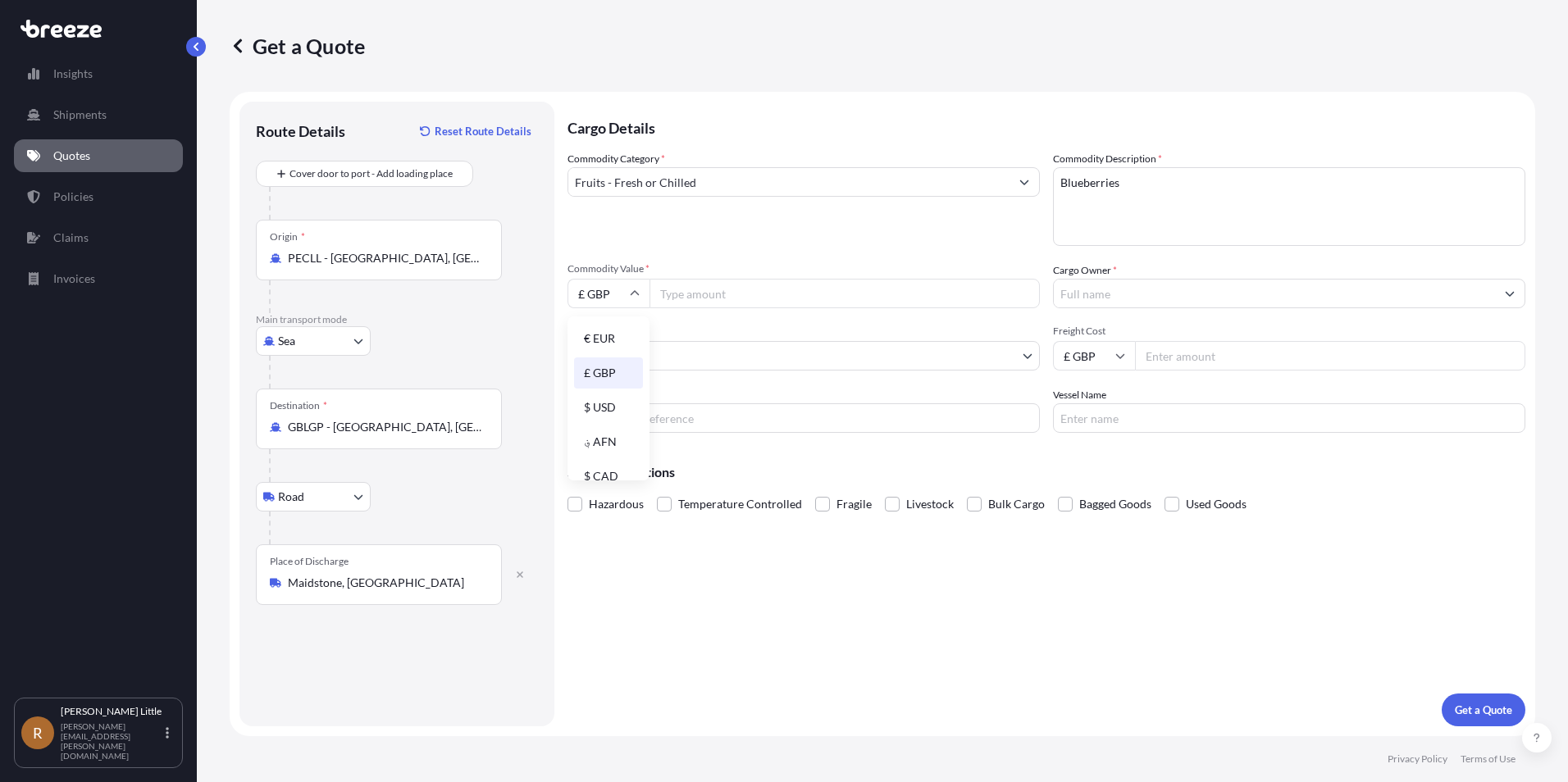
drag, startPoint x: 621, startPoint y: 338, endPoint x: 666, endPoint y: 301, distance: 58.3
click at [625, 336] on div "€ EUR" at bounding box center [608, 338] width 69 height 31
type input "€ EUR"
click at [681, 287] on input "Commodity Value *" at bounding box center [844, 293] width 390 height 29
type input "86400.00"
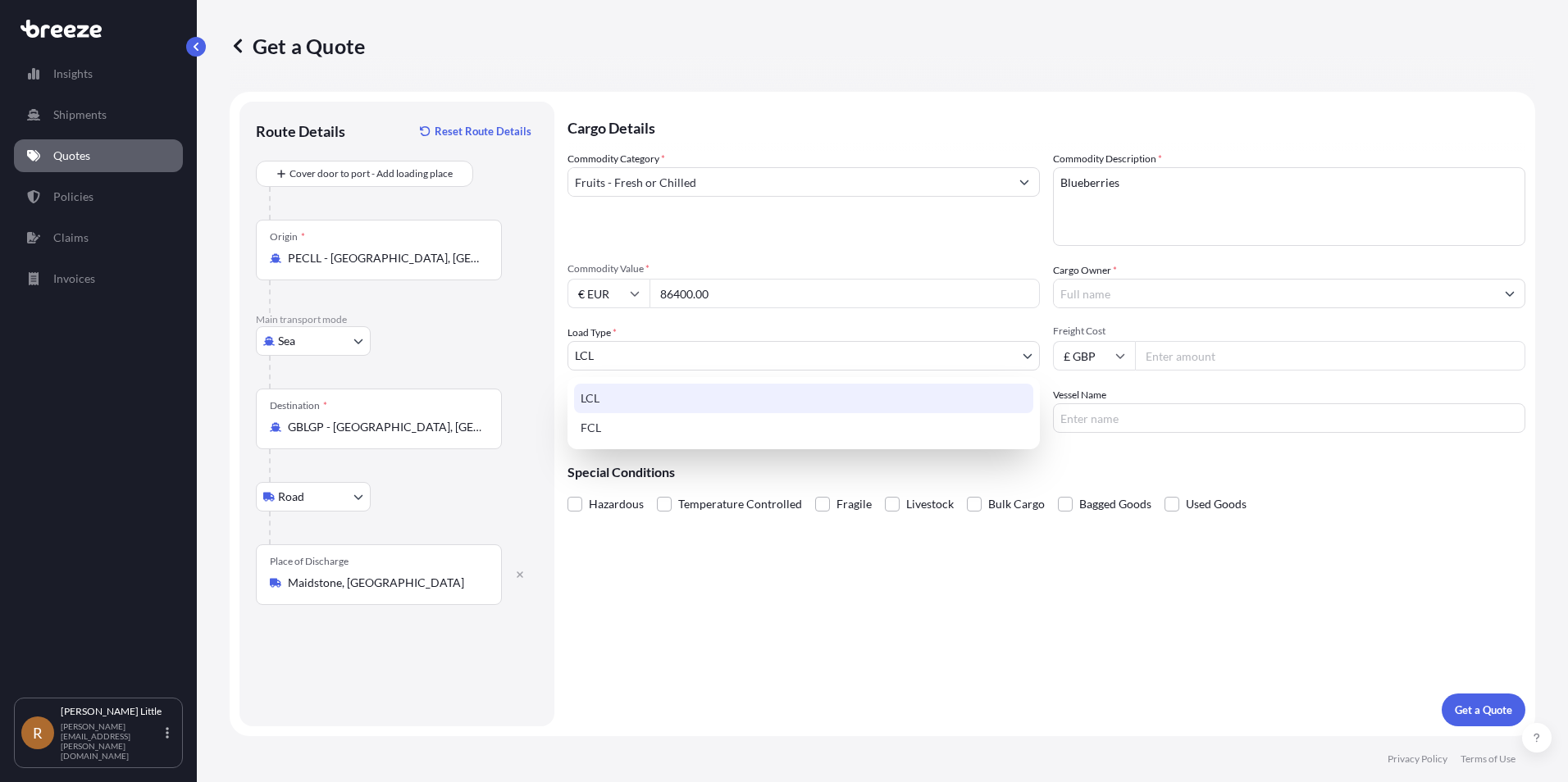
click at [859, 359] on body "Insights Shipments Quotes Policies Claims Invoices R [PERSON_NAME] [PERSON_NAME…" at bounding box center [784, 391] width 1568 height 782
click at [698, 433] on div "FCL" at bounding box center [804, 428] width 460 height 29
select select "2"
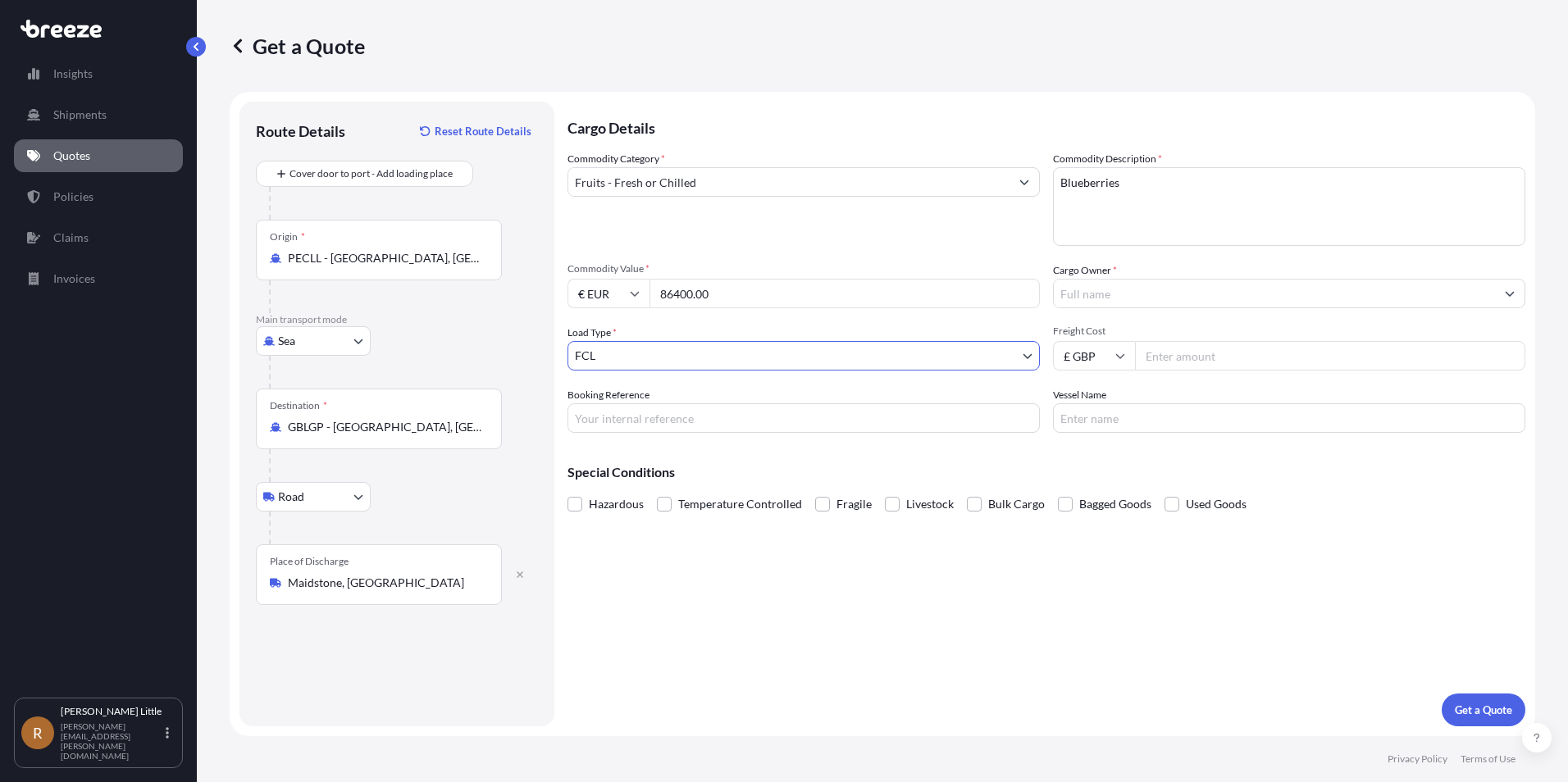
click at [643, 417] on input "Booking Reference" at bounding box center [804, 417] width 473 height 29
type input "BSI25002012"
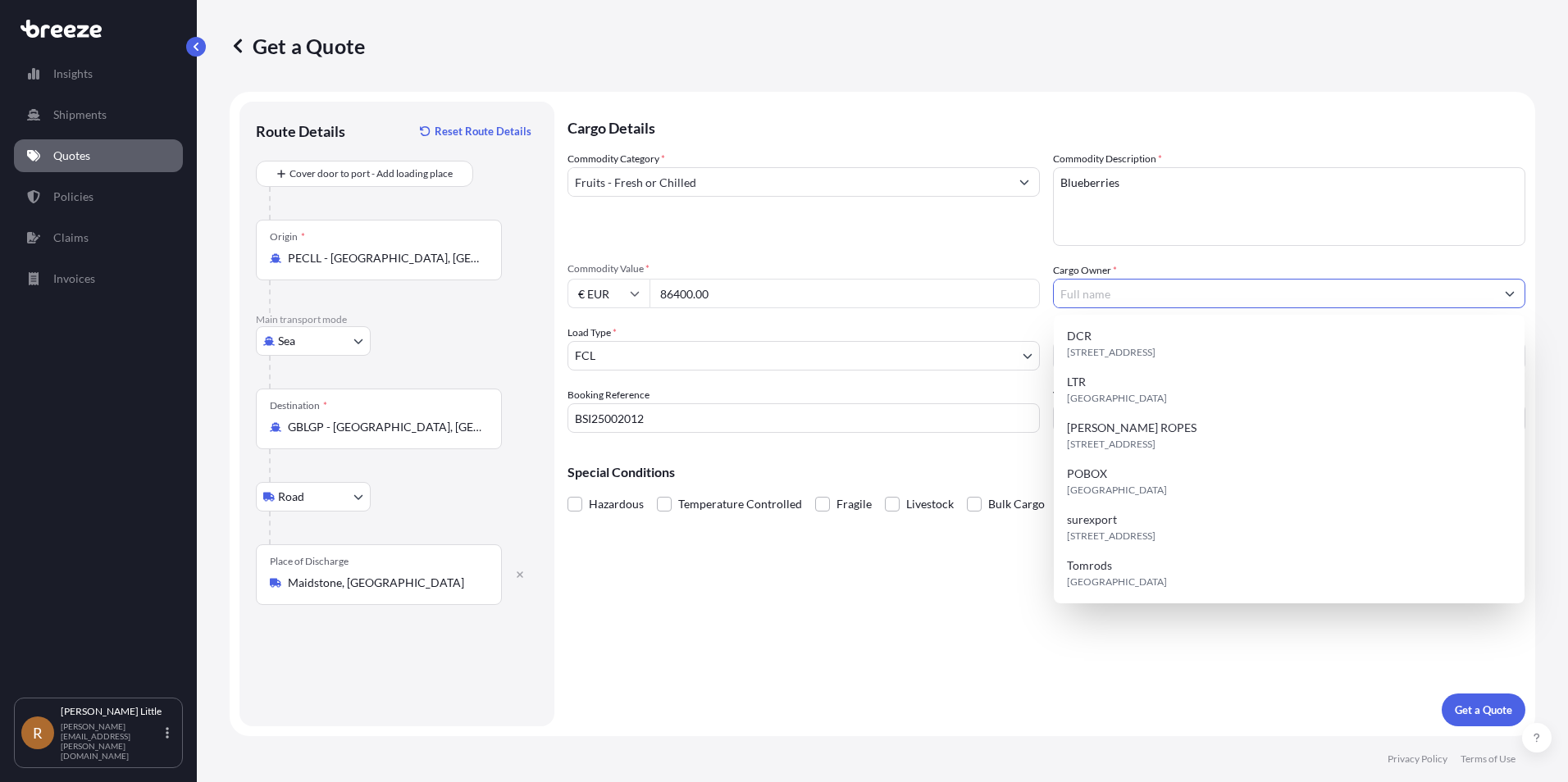
click at [1122, 299] on input "Cargo Owner *" at bounding box center [1274, 293] width 441 height 29
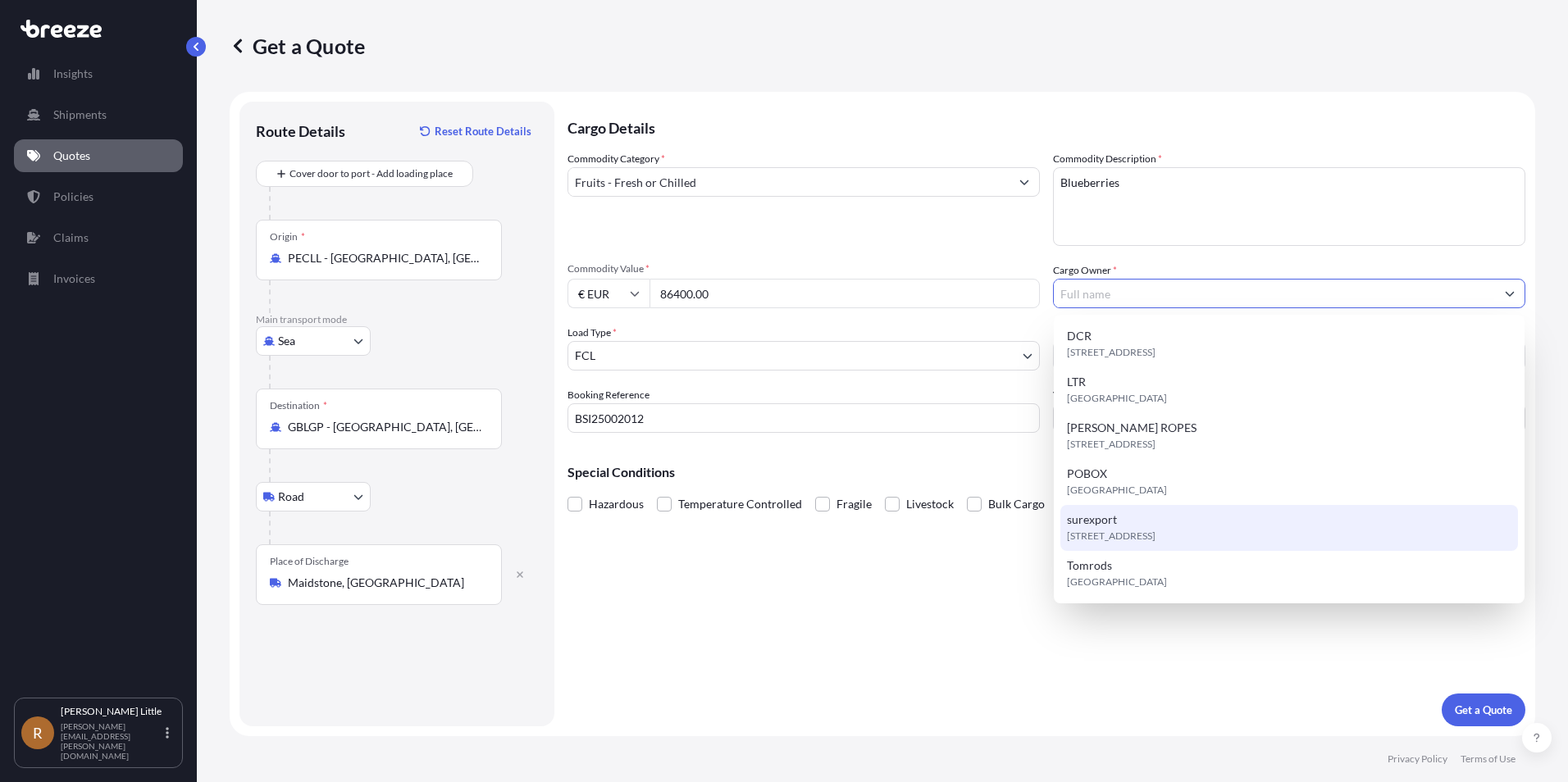
click at [1137, 525] on div "[STREET_ADDRESS]" at bounding box center [1289, 527] width 458 height 46
type input "surexport"
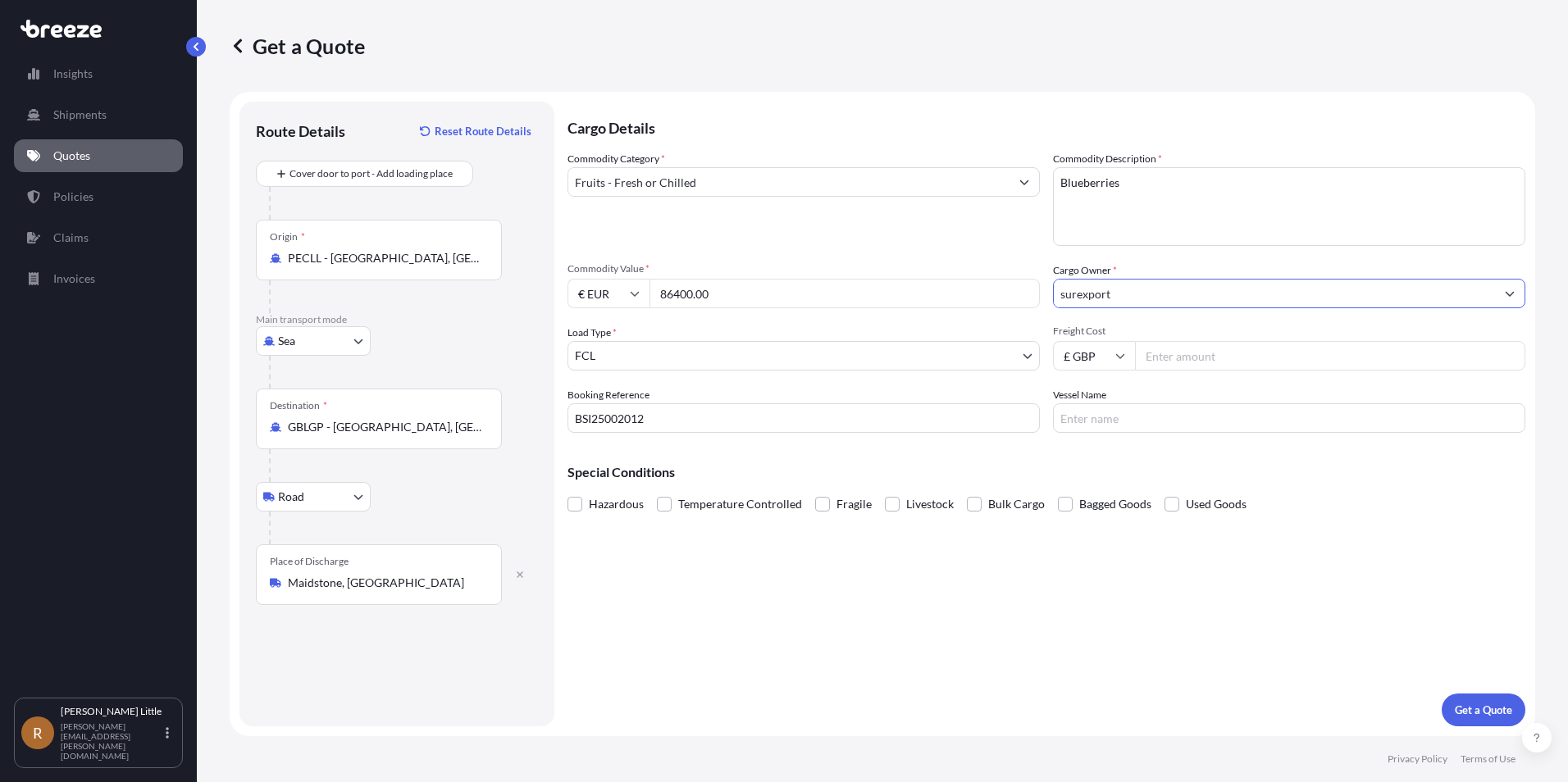
click at [1118, 359] on icon at bounding box center [1121, 355] width 9 height 9
click at [1092, 471] on div "$ USD" at bounding box center [1093, 469] width 69 height 31
type input "$ USD"
click at [1168, 361] on input "Freight Cost" at bounding box center [1329, 355] width 390 height 29
type input "3084"
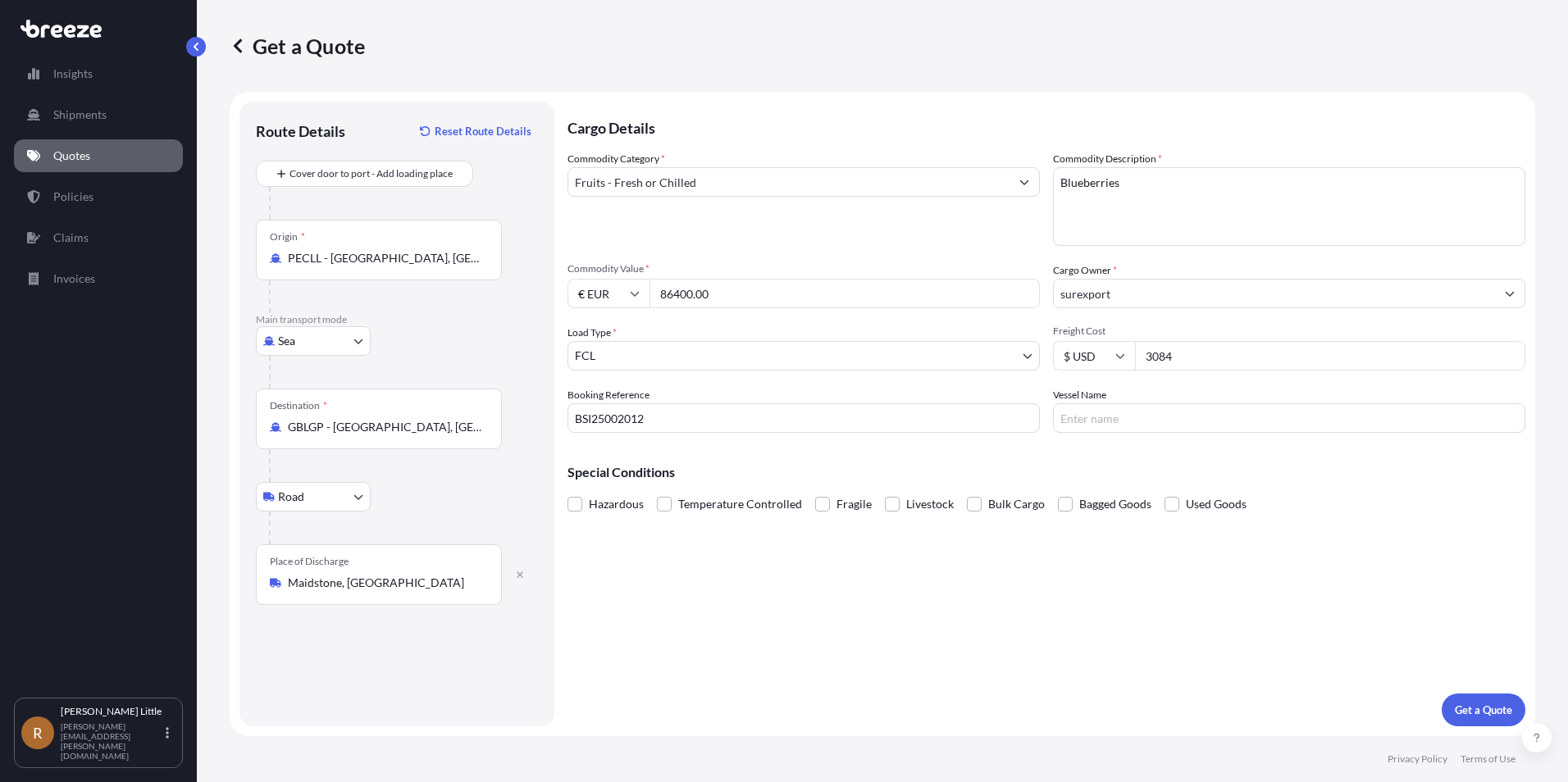
click at [1171, 417] on input "Vessel Name" at bounding box center [1289, 417] width 473 height 29
click at [1154, 418] on input "Vessel Name" at bounding box center [1289, 417] width 473 height 29
paste input "MAERSK [GEOGRAPHIC_DATA]"
type input "MAERSK [GEOGRAPHIC_DATA]"
click at [670, 505] on span at bounding box center [665, 505] width 15 height 15
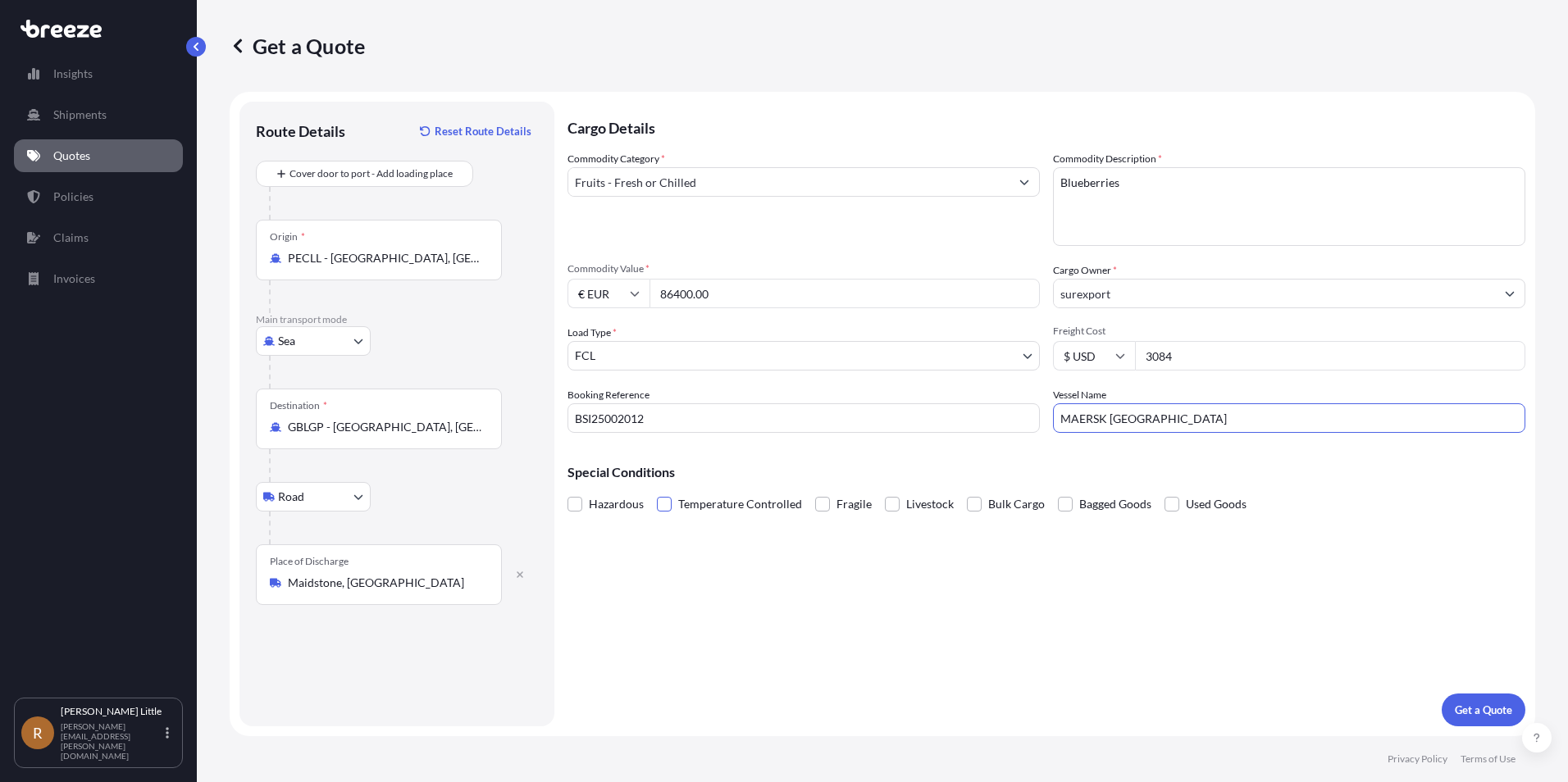
click at [657, 492] on input "Temperature Controlled" at bounding box center [657, 492] width 0 height 0
click at [1508, 709] on p "Get a Quote" at bounding box center [1483, 710] width 57 height 16
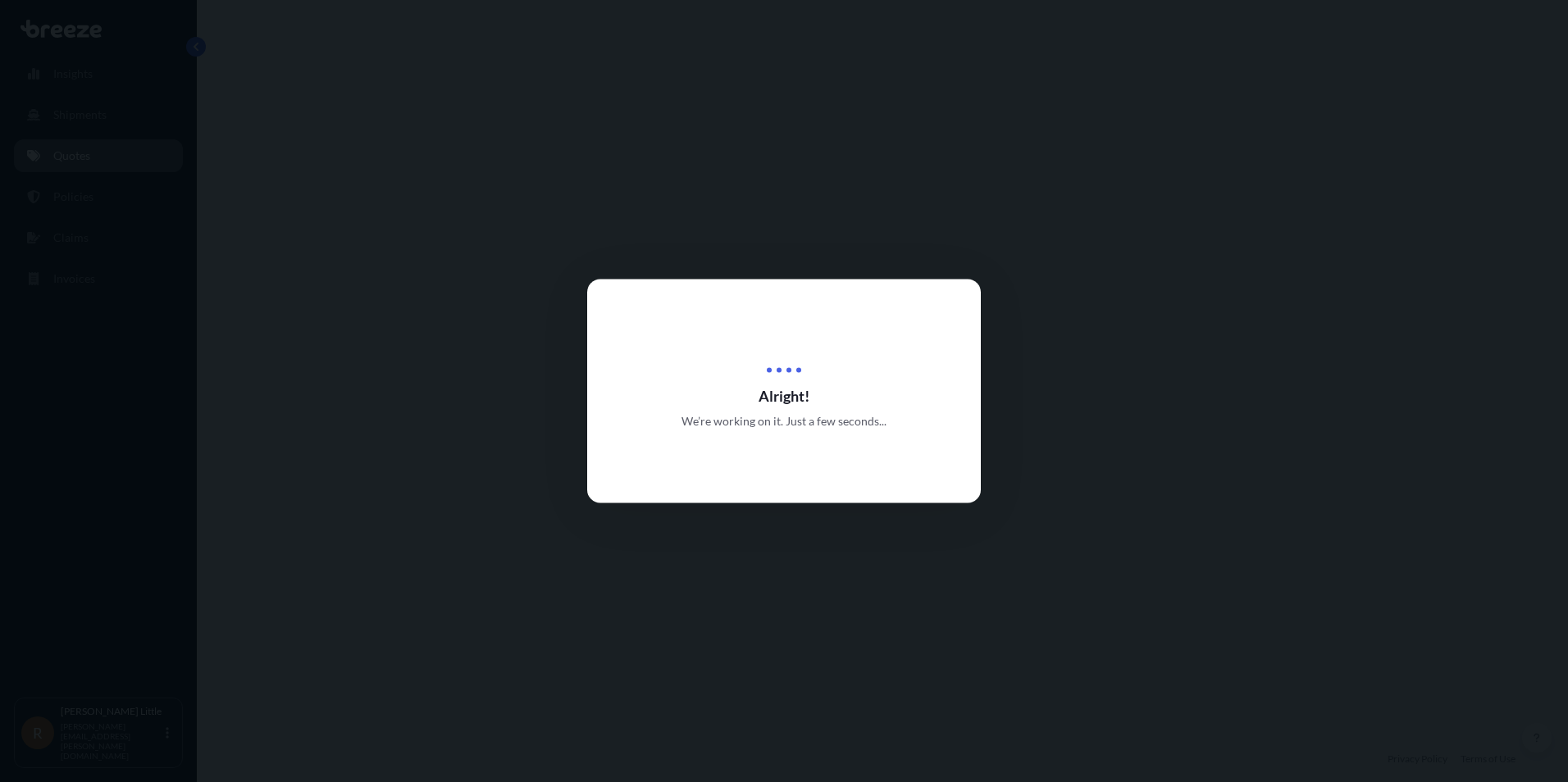
select select "Sea"
select select "Road"
select select "2"
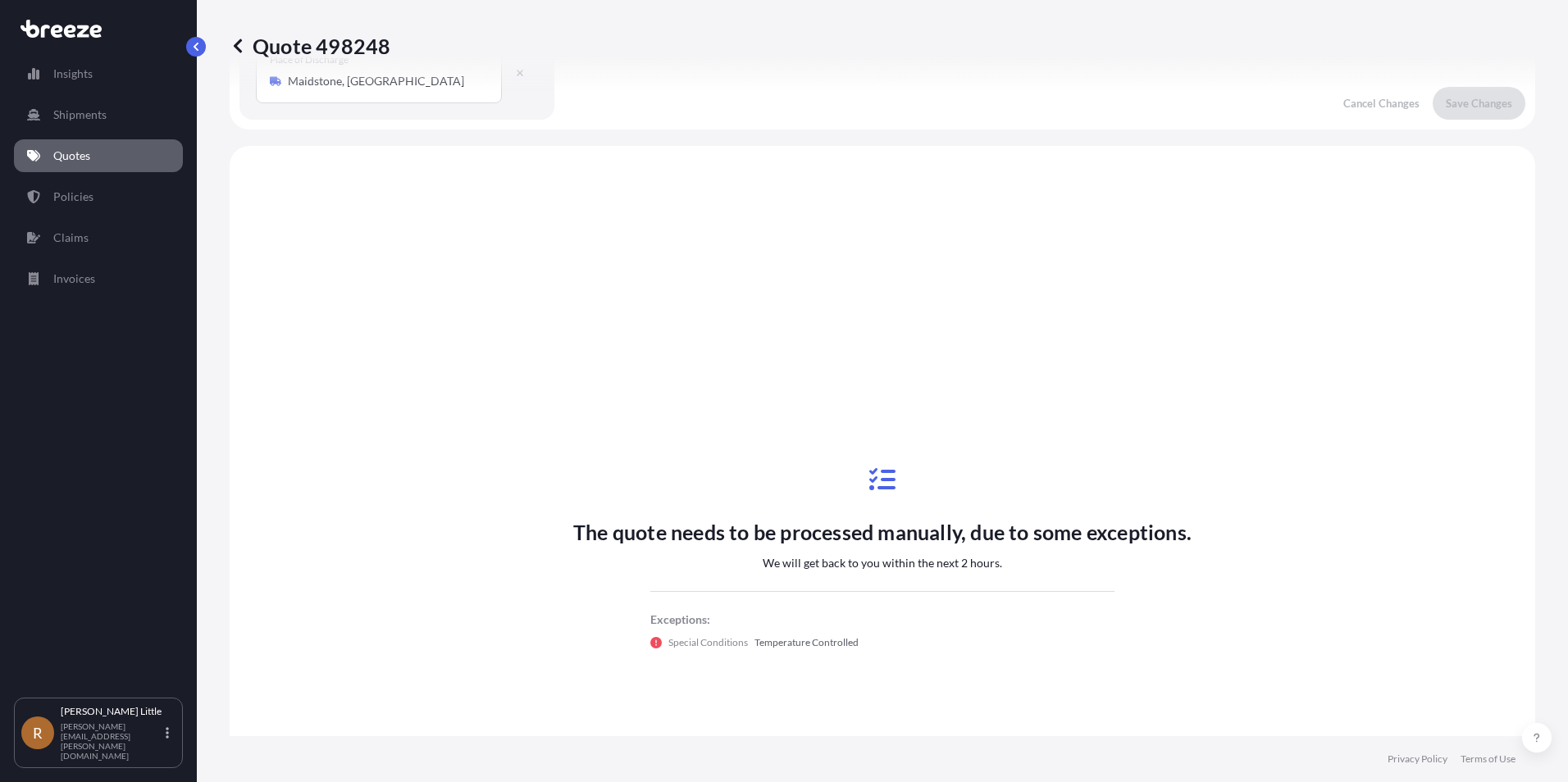
scroll to position [559, 0]
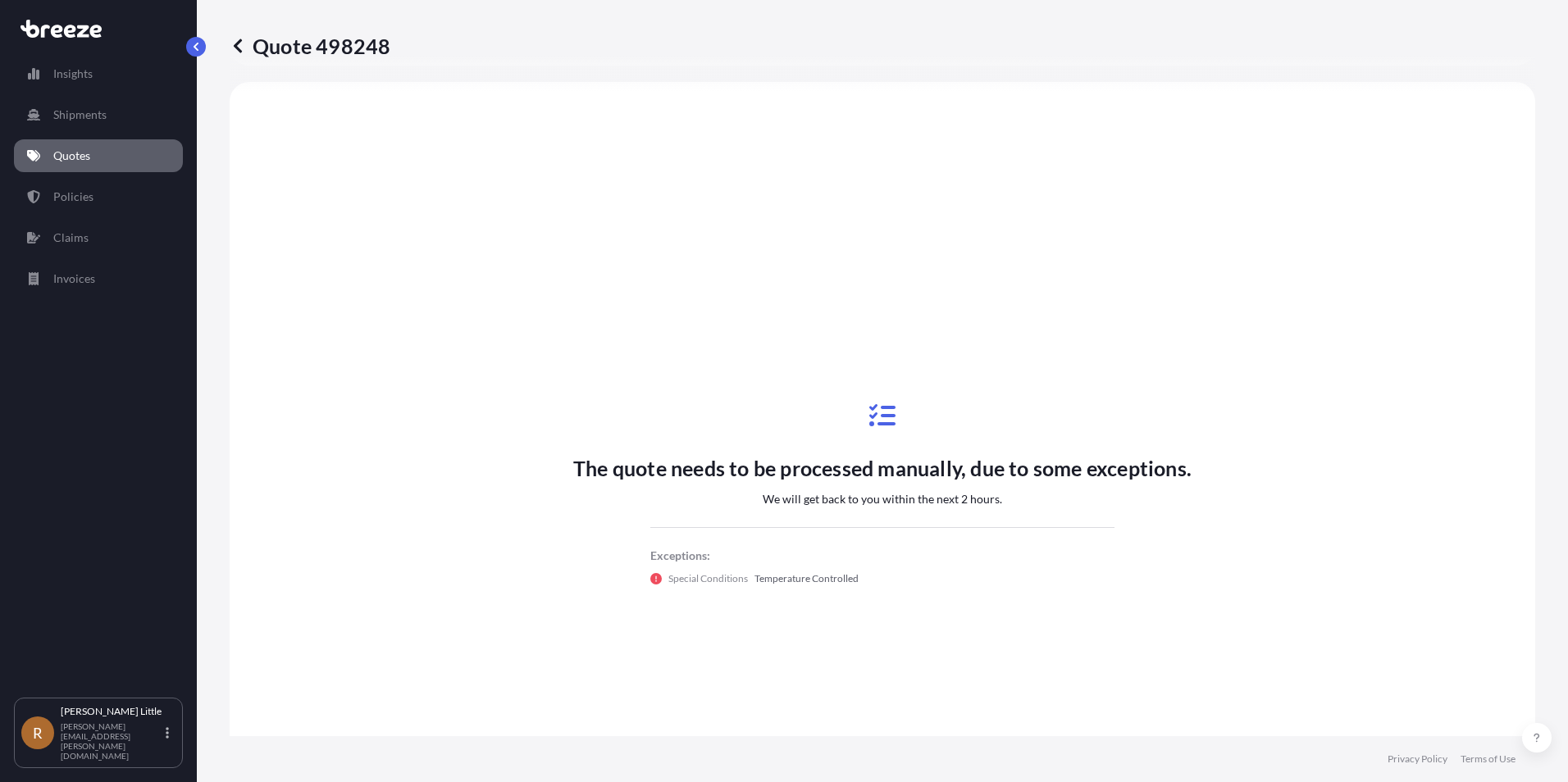
click at [141, 153] on link "Quotes" at bounding box center [99, 155] width 169 height 33
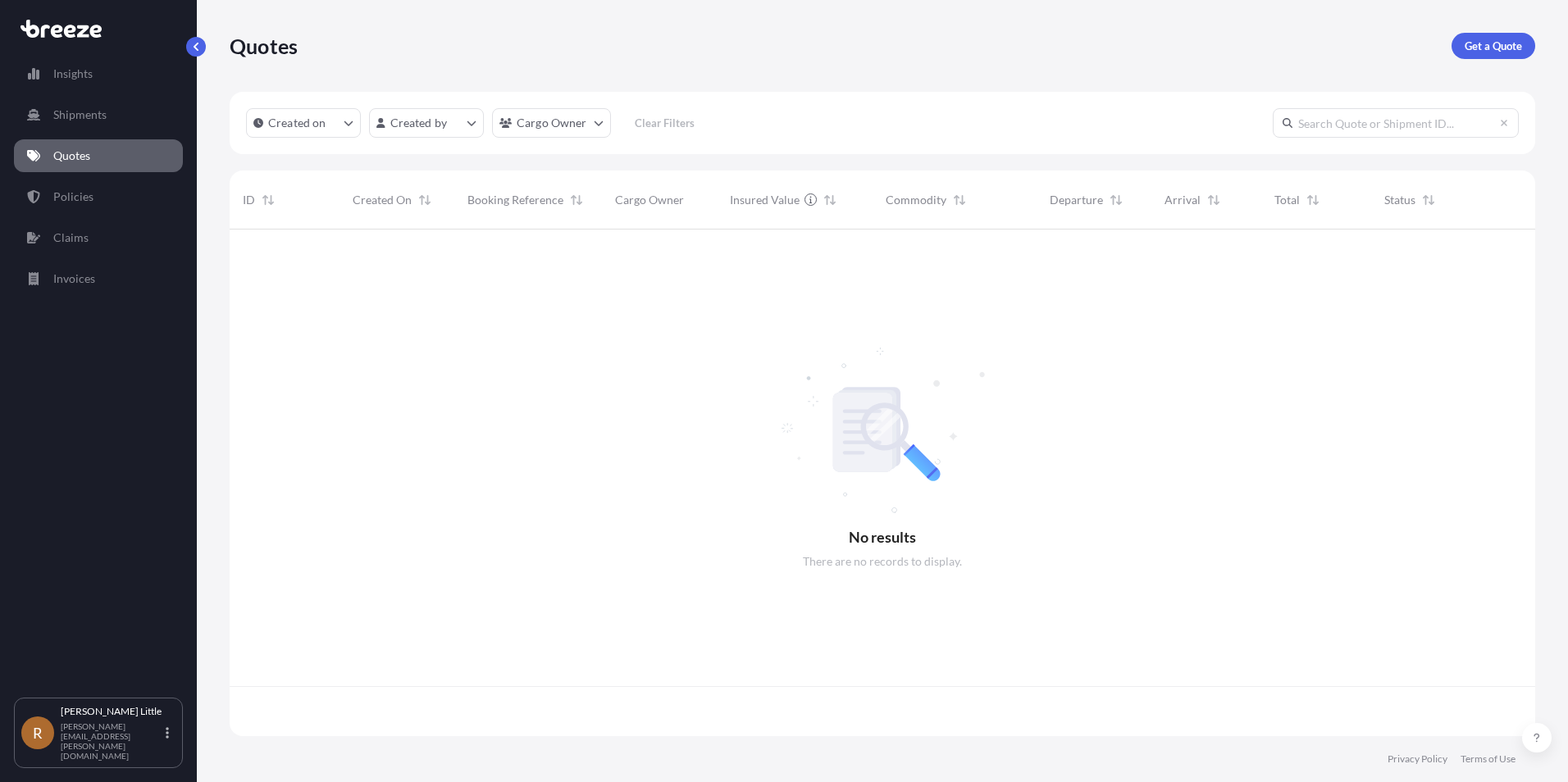
scroll to position [504, 1294]
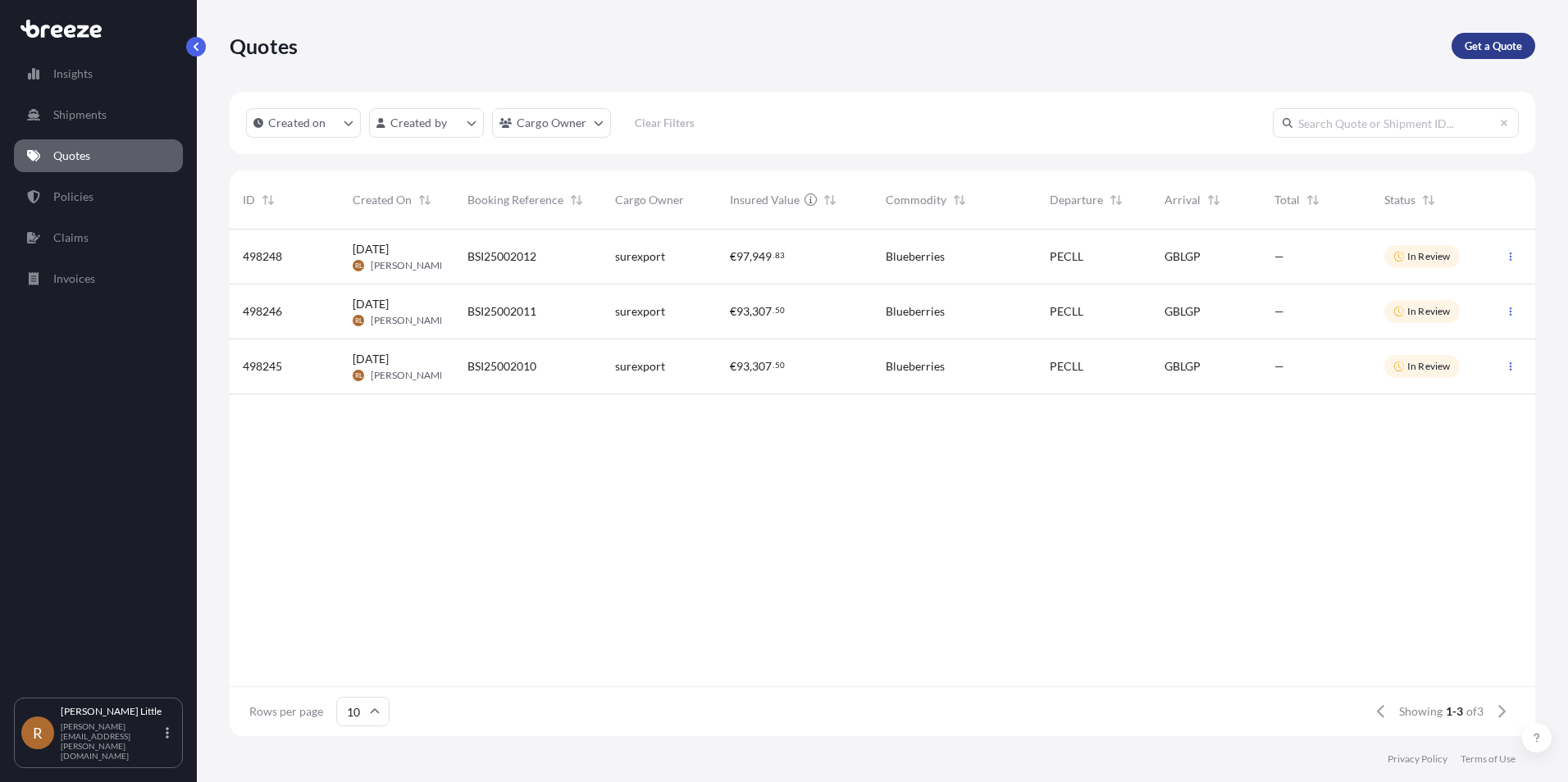
click at [1476, 41] on p "Get a Quote" at bounding box center [1493, 45] width 57 height 16
select select "Sea"
select select "1"
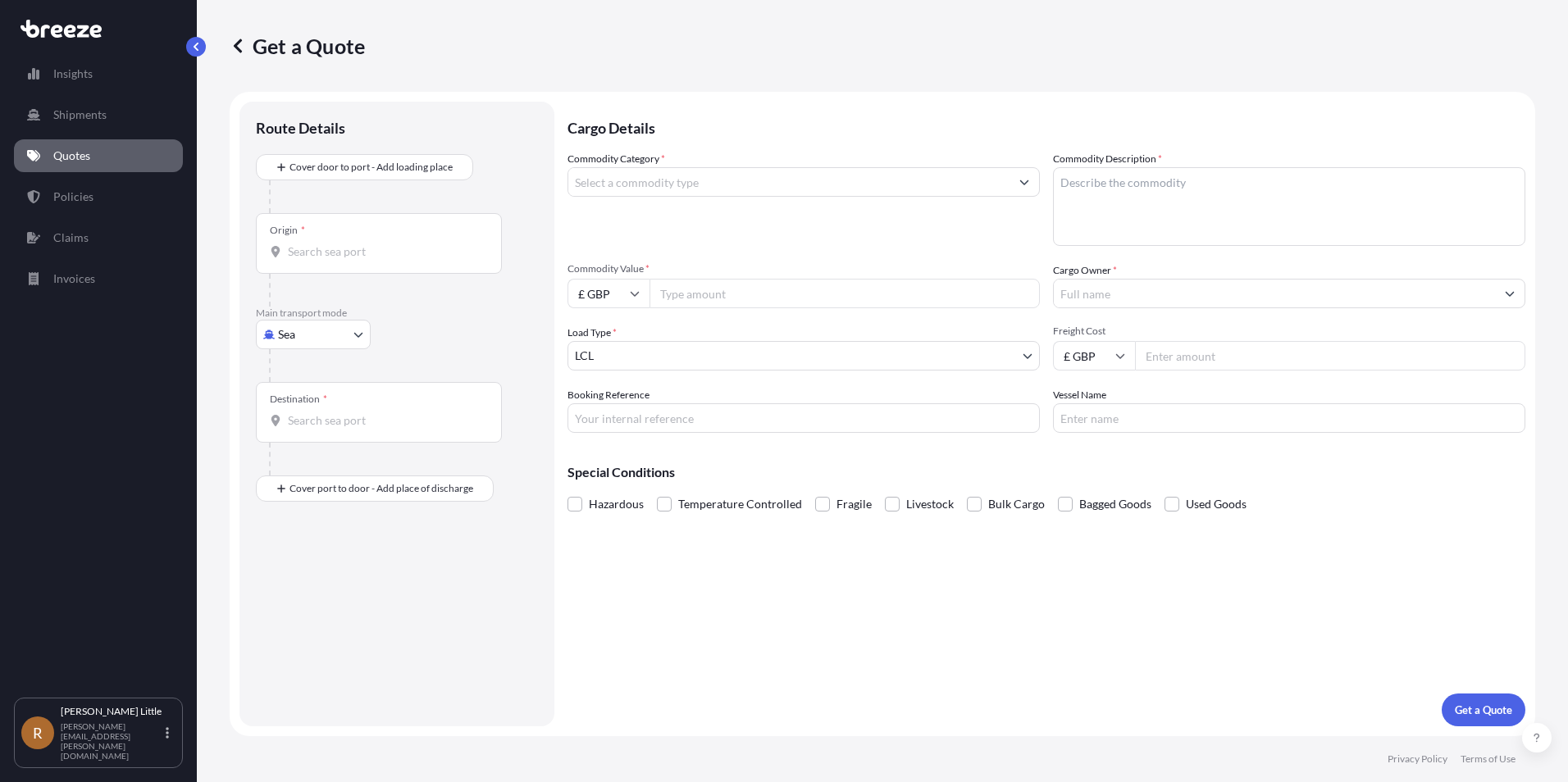
click at [311, 243] on div "Origin *" at bounding box center [379, 243] width 246 height 61
click at [392, 258] on input "Origin *" at bounding box center [384, 251] width 194 height 16
click at [415, 308] on div "PECLL - [GEOGRAPHIC_DATA] , [GEOGRAPHIC_DATA]" at bounding box center [418, 306] width 312 height 39
type input "PECLL - [GEOGRAPHIC_DATA], [GEOGRAPHIC_DATA]"
click at [344, 427] on input "Destination *" at bounding box center [384, 427] width 194 height 16
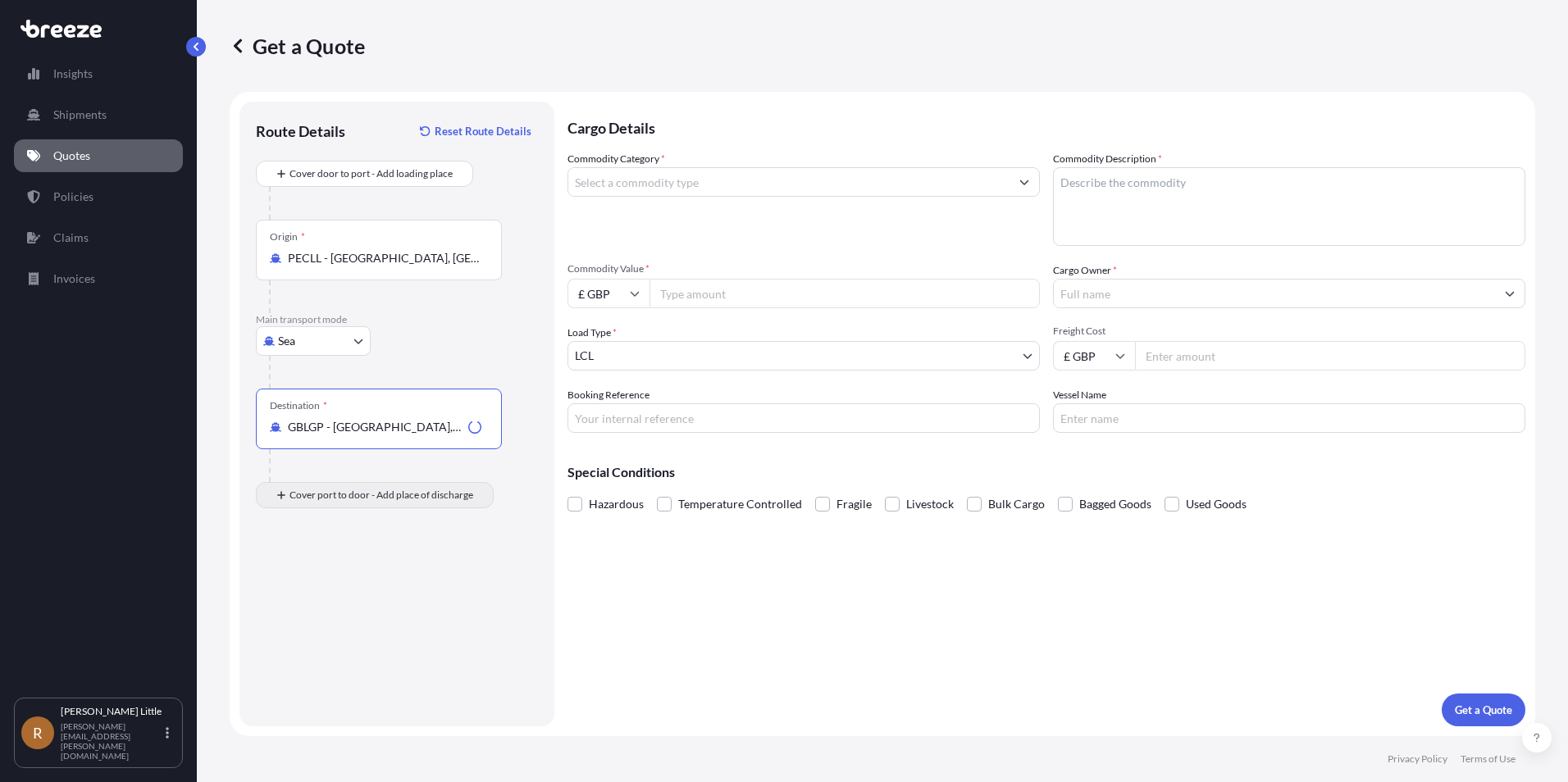
type input "GBLGP - [GEOGRAPHIC_DATA], [GEOGRAPHIC_DATA]"
click at [344, 595] on div "Place of Discharge" at bounding box center [379, 574] width 246 height 61
click at [344, 591] on input "Place of Discharge" at bounding box center [384, 583] width 194 height 16
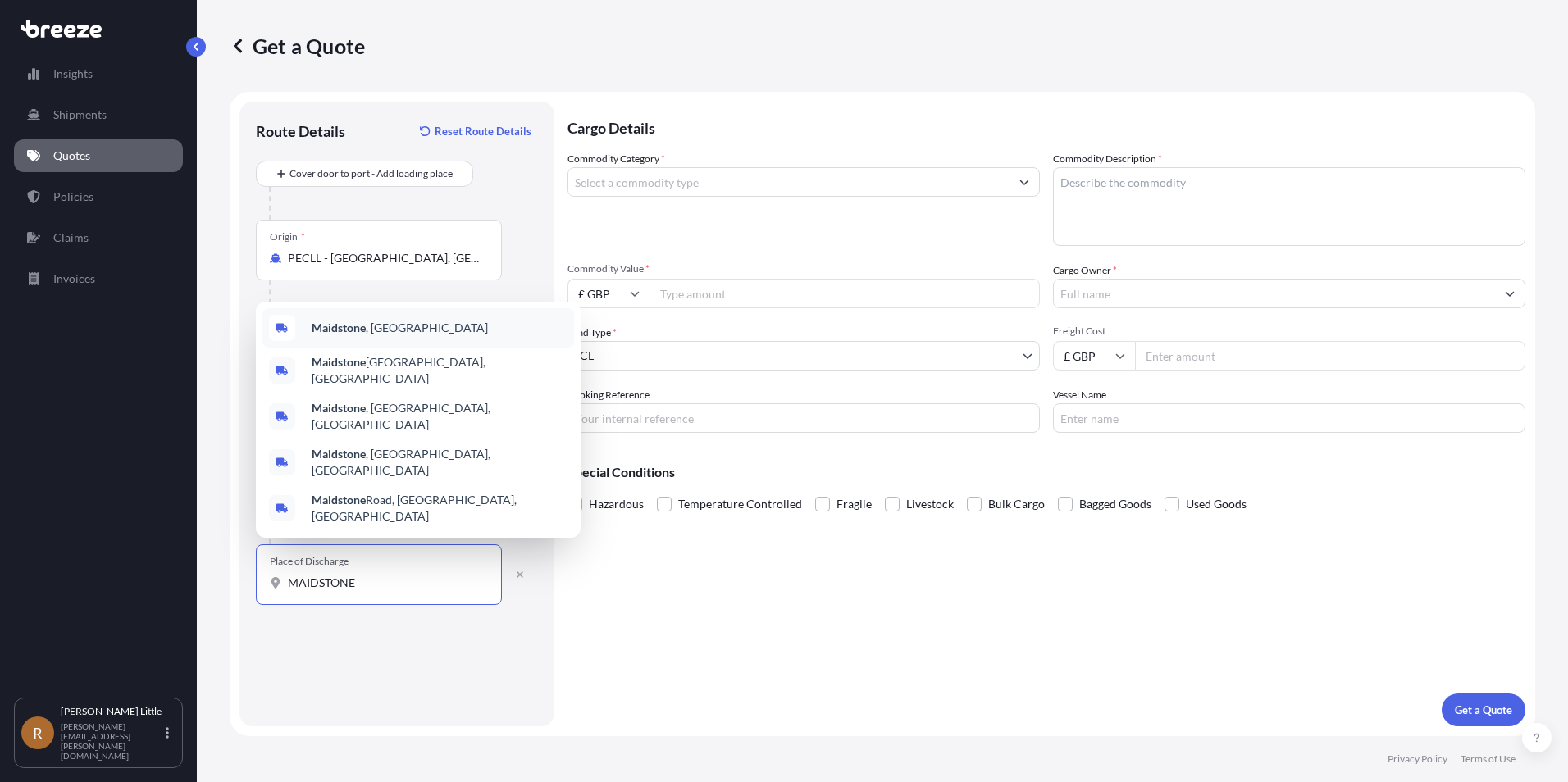
click at [380, 336] on span "Maidstone , [GEOGRAPHIC_DATA]" at bounding box center [400, 327] width 177 height 16
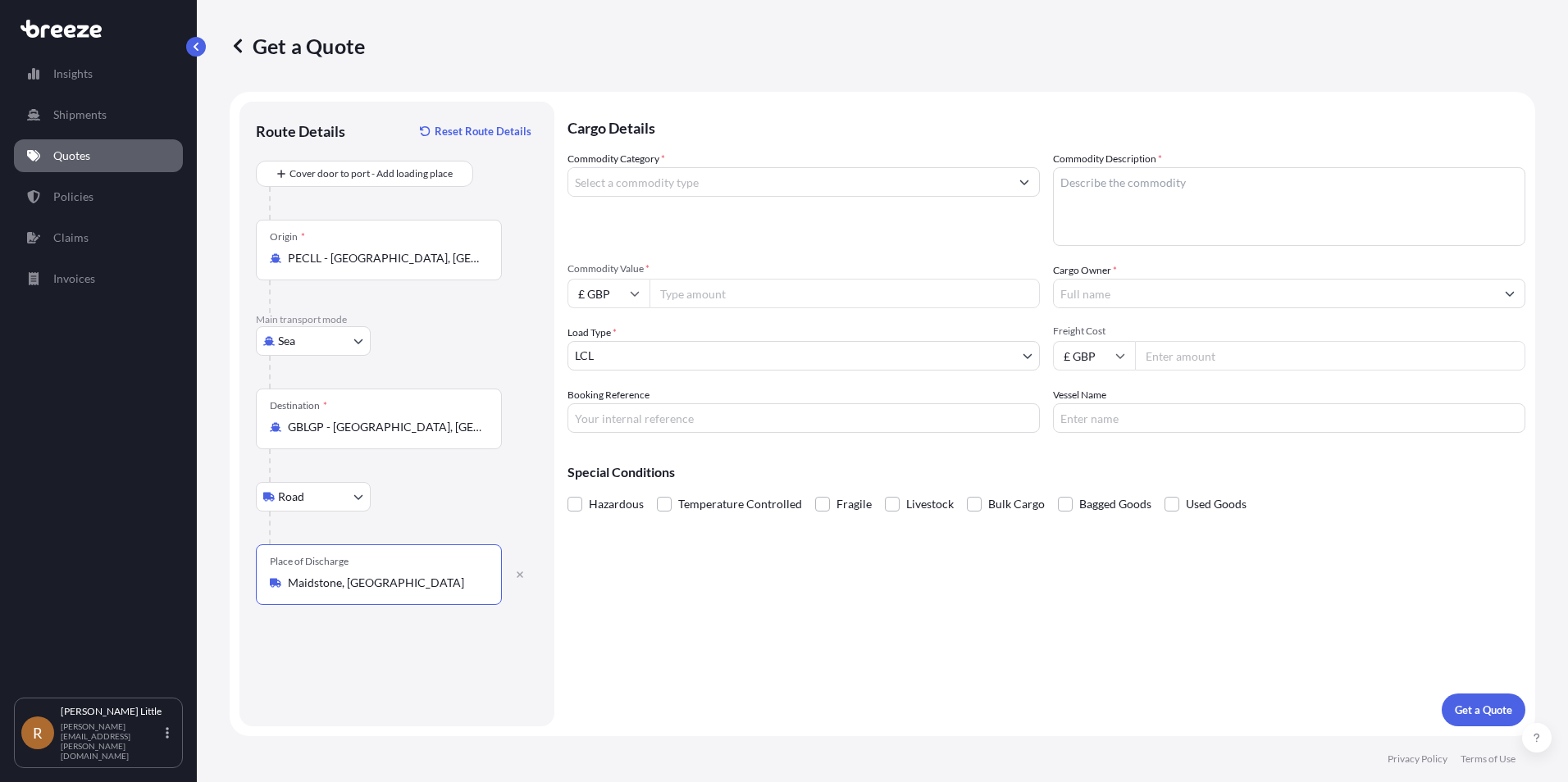
type input "Maidstone, [GEOGRAPHIC_DATA]"
click at [957, 173] on input "Commodity Category *" at bounding box center [789, 181] width 441 height 29
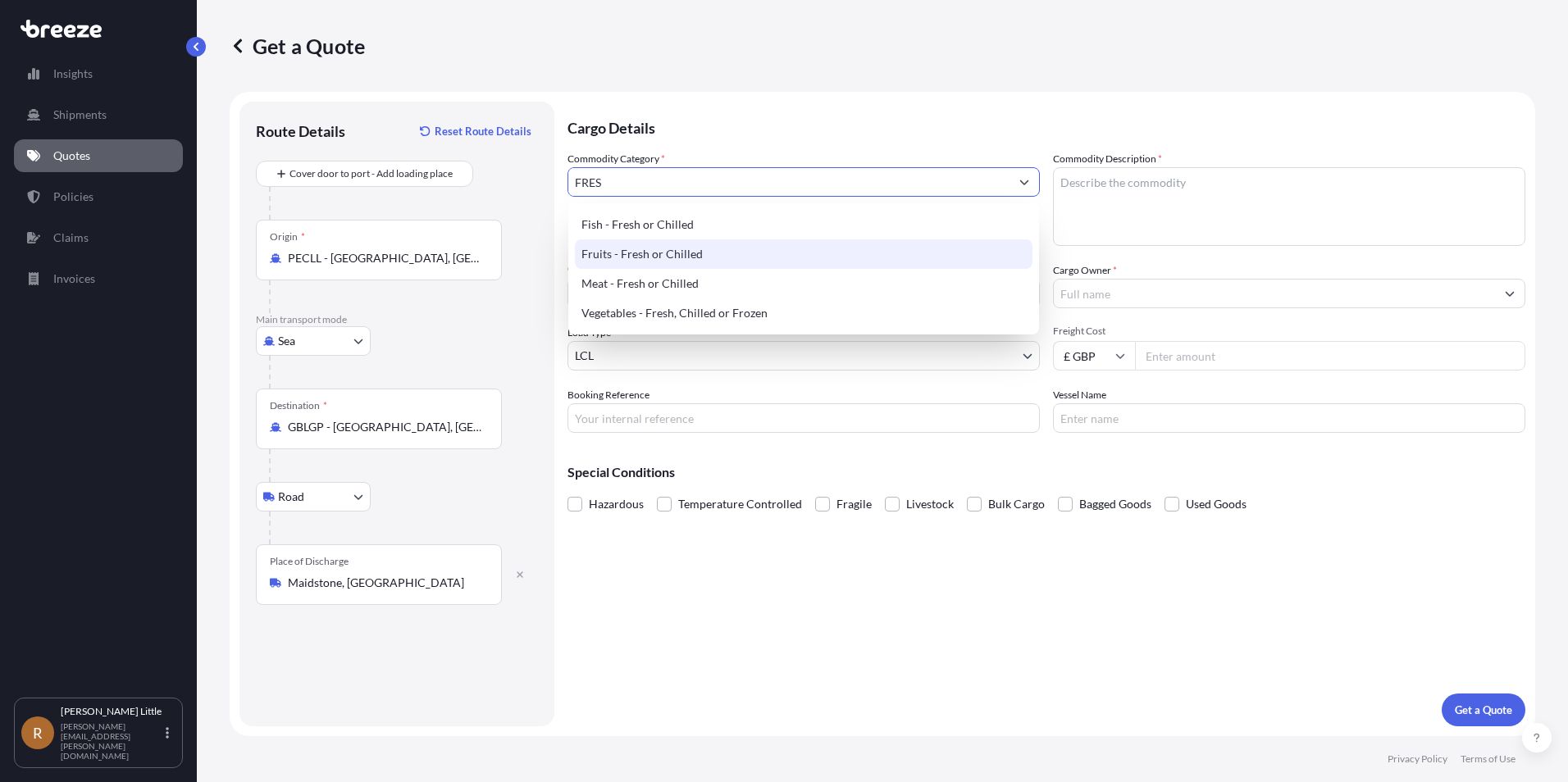
click at [744, 244] on div "Fruits - Fresh or Chilled" at bounding box center [804, 254] width 458 height 29
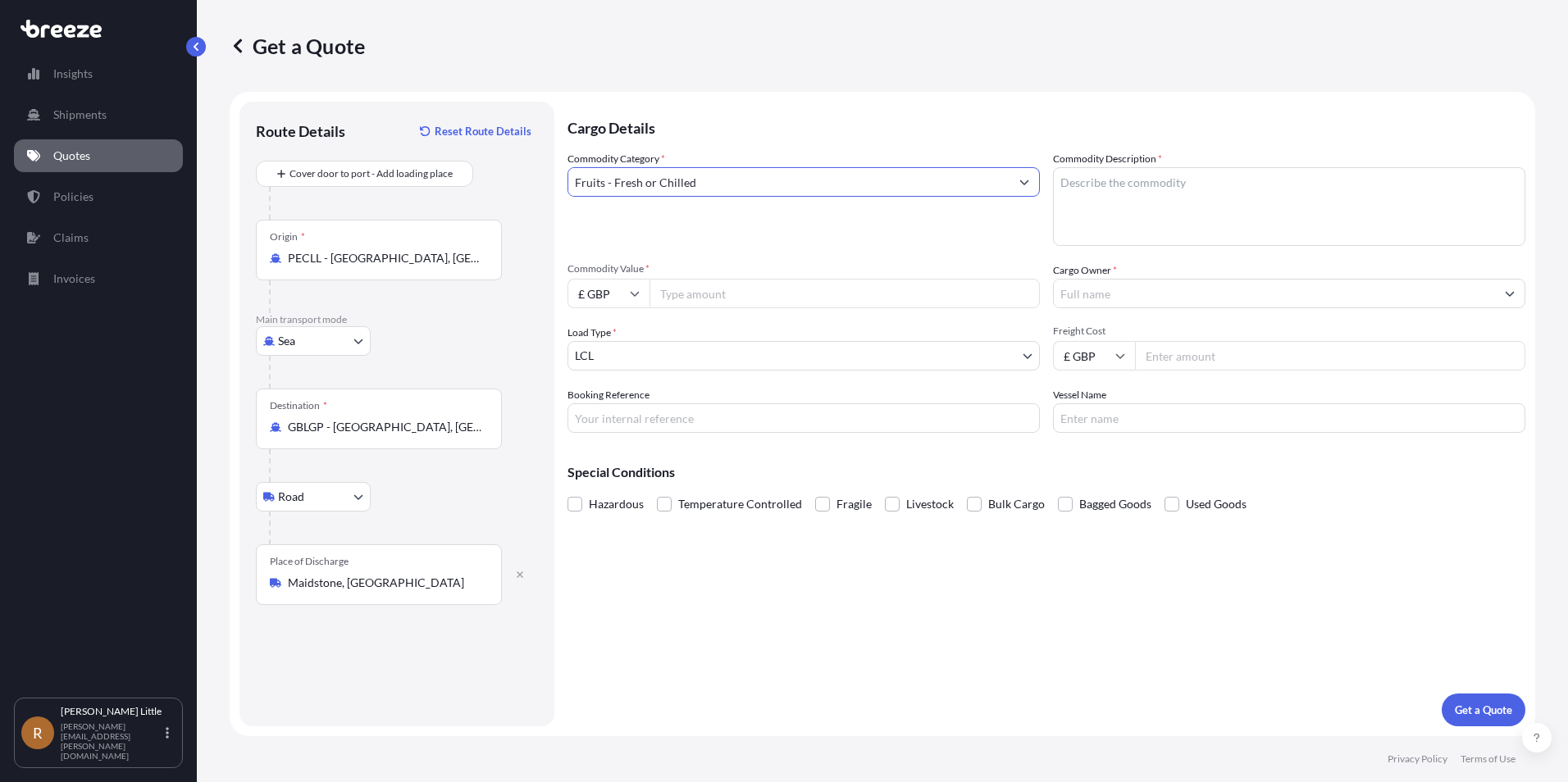
type input "Fruits - Fresh or Chilled"
drag, startPoint x: 1101, startPoint y: 173, endPoint x: 1112, endPoint y: 171, distance: 11.2
click at [1103, 171] on textarea "Commodity Description *" at bounding box center [1289, 207] width 473 height 79
type textarea "Blueberries"
click at [621, 301] on input "£ GBP" at bounding box center [608, 293] width 82 height 29
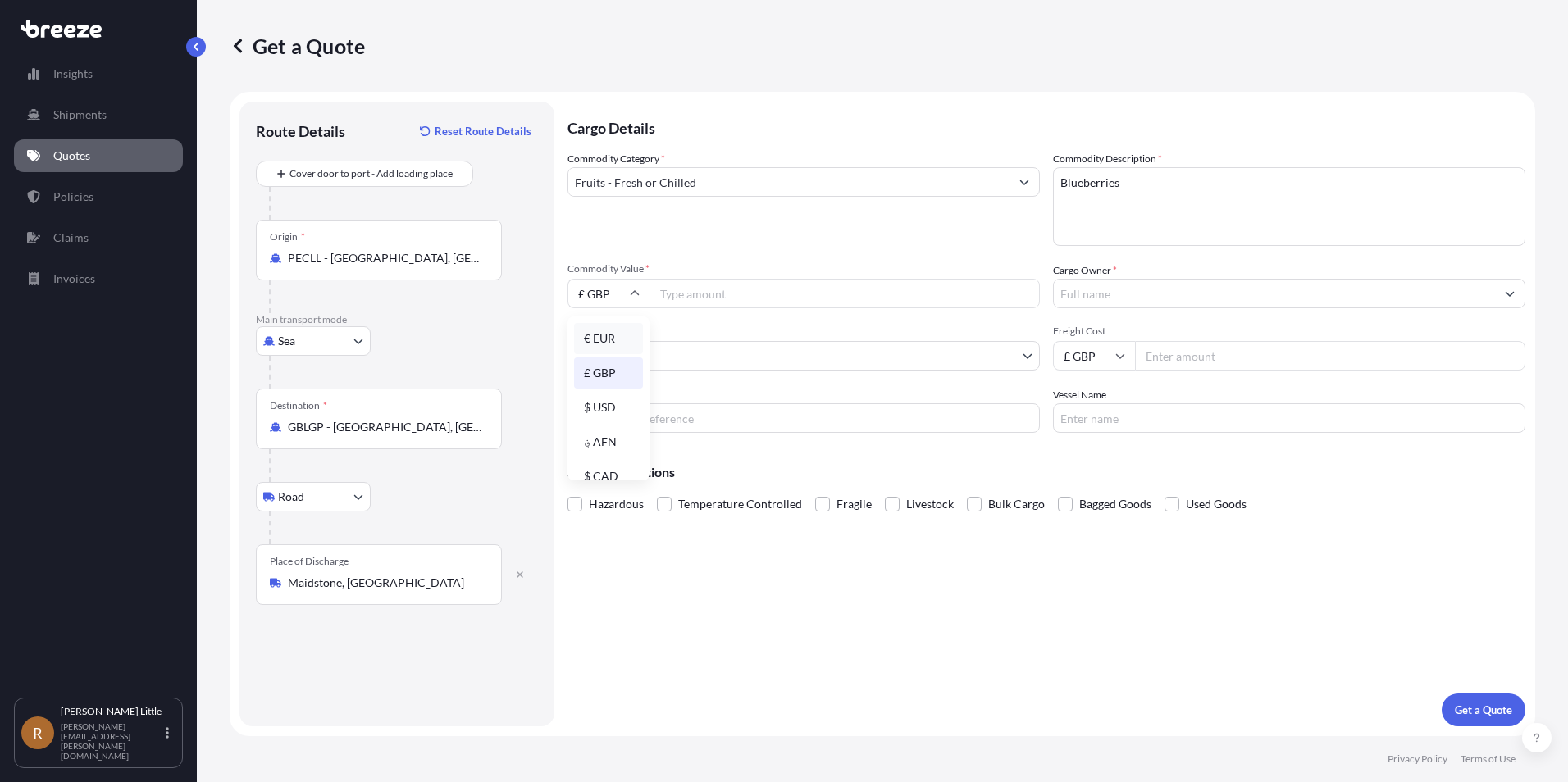
click at [615, 337] on div "€ EUR" at bounding box center [608, 338] width 69 height 31
type input "€ EUR"
click at [725, 292] on input "Commodity Value *" at bounding box center [844, 293] width 390 height 29
type input "108000.00"
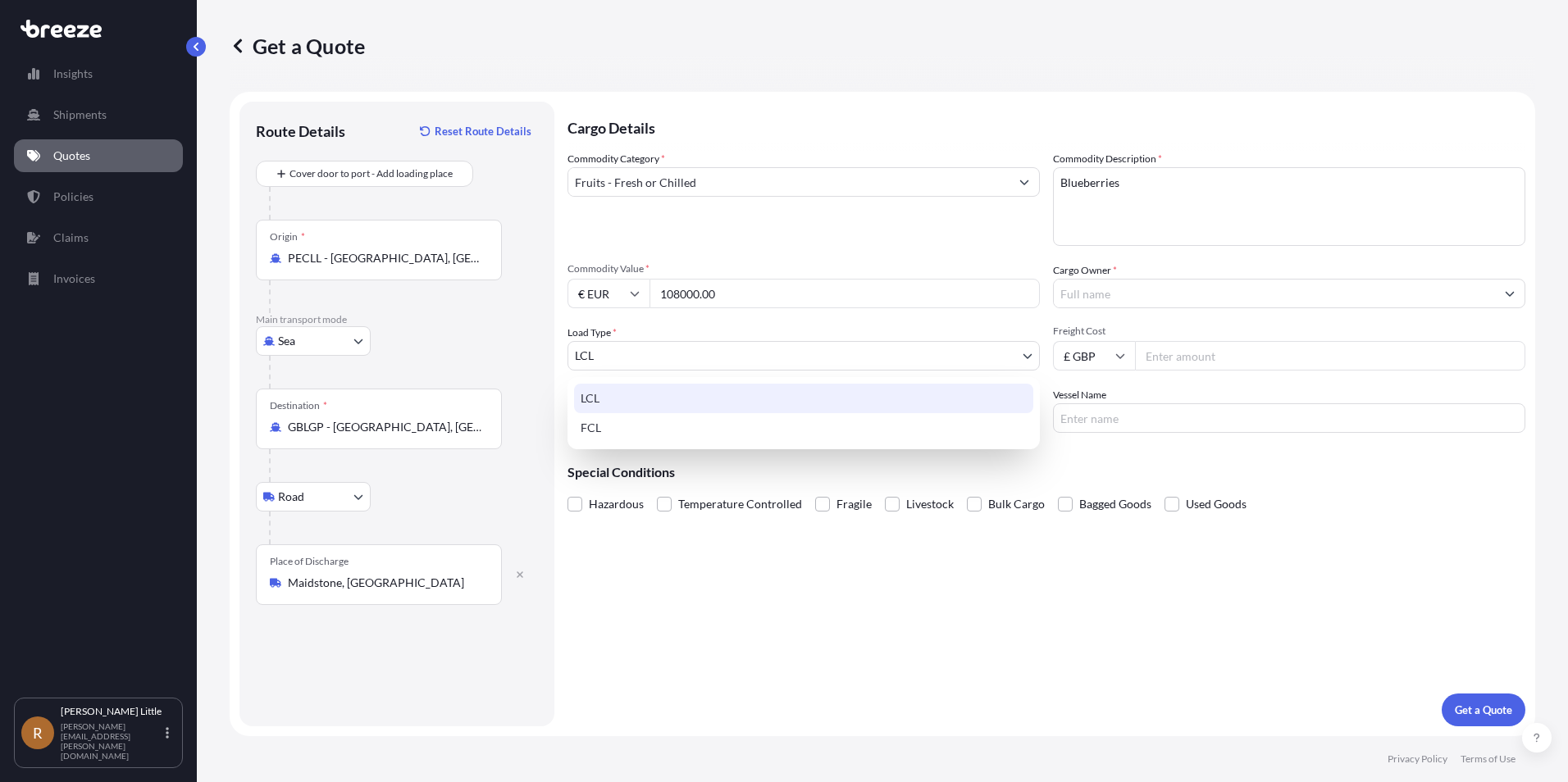
click at [789, 362] on body "Insights Shipments Quotes Policies Claims Invoices R [PERSON_NAME] [PERSON_NAME…" at bounding box center [784, 391] width 1568 height 782
click at [677, 423] on div "FCL" at bounding box center [804, 428] width 460 height 29
select select "2"
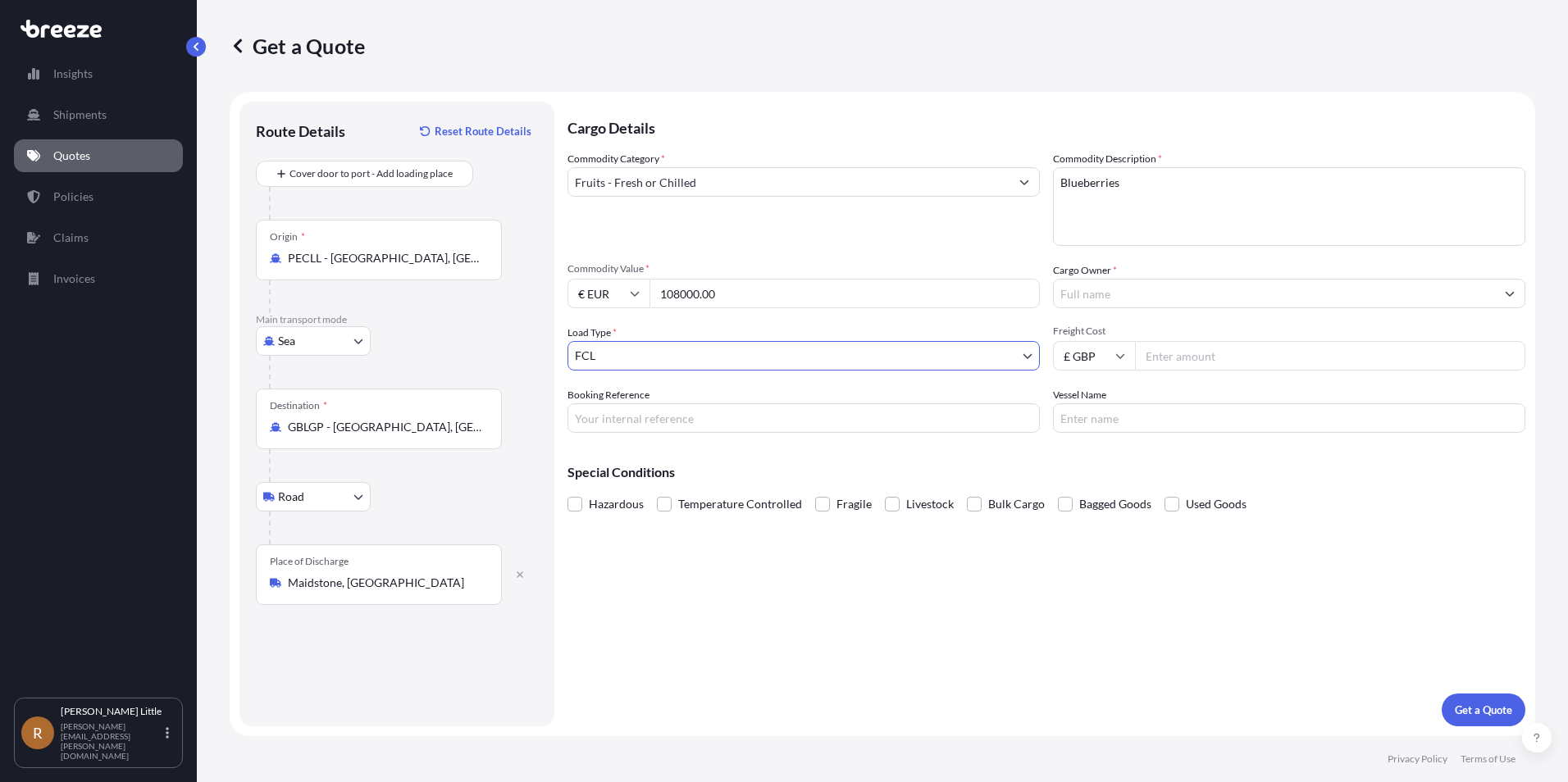
click at [642, 407] on input "Booking Reference" at bounding box center [804, 417] width 473 height 29
click at [732, 421] on input "Booking Reference" at bounding box center [804, 417] width 473 height 29
type input "BSI25002013"
click at [1270, 282] on input "Cargo Owner *" at bounding box center [1274, 293] width 441 height 29
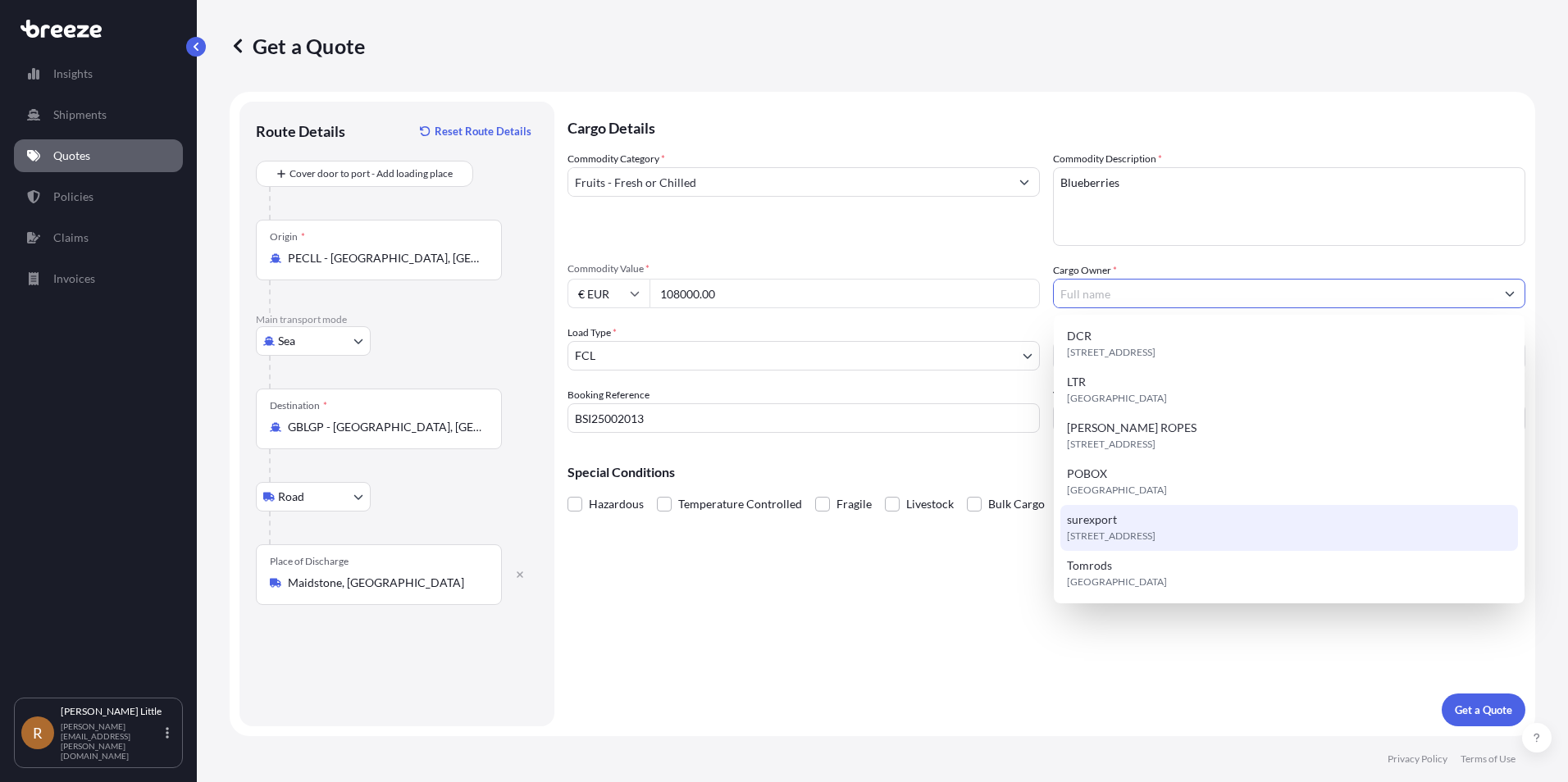
click at [1144, 521] on div "[STREET_ADDRESS]" at bounding box center [1289, 527] width 458 height 46
type input "surexport"
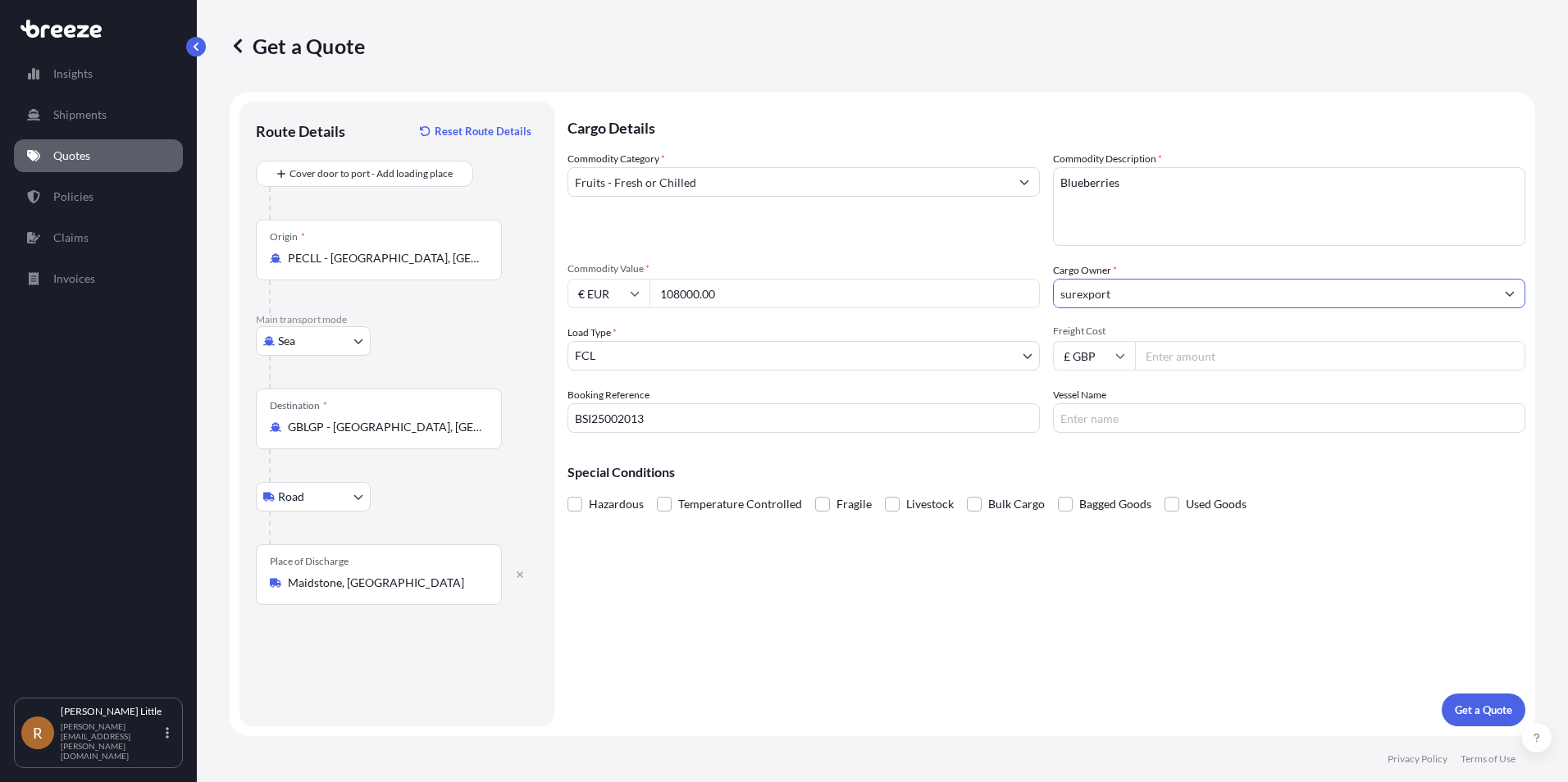
click at [1125, 354] on input "£ GBP" at bounding box center [1093, 355] width 82 height 29
click at [1103, 458] on div "$ USD" at bounding box center [1093, 469] width 69 height 31
type input "$ USD"
click at [1183, 352] on input "Freight Cost" at bounding box center [1329, 355] width 390 height 29
type input "3084.00"
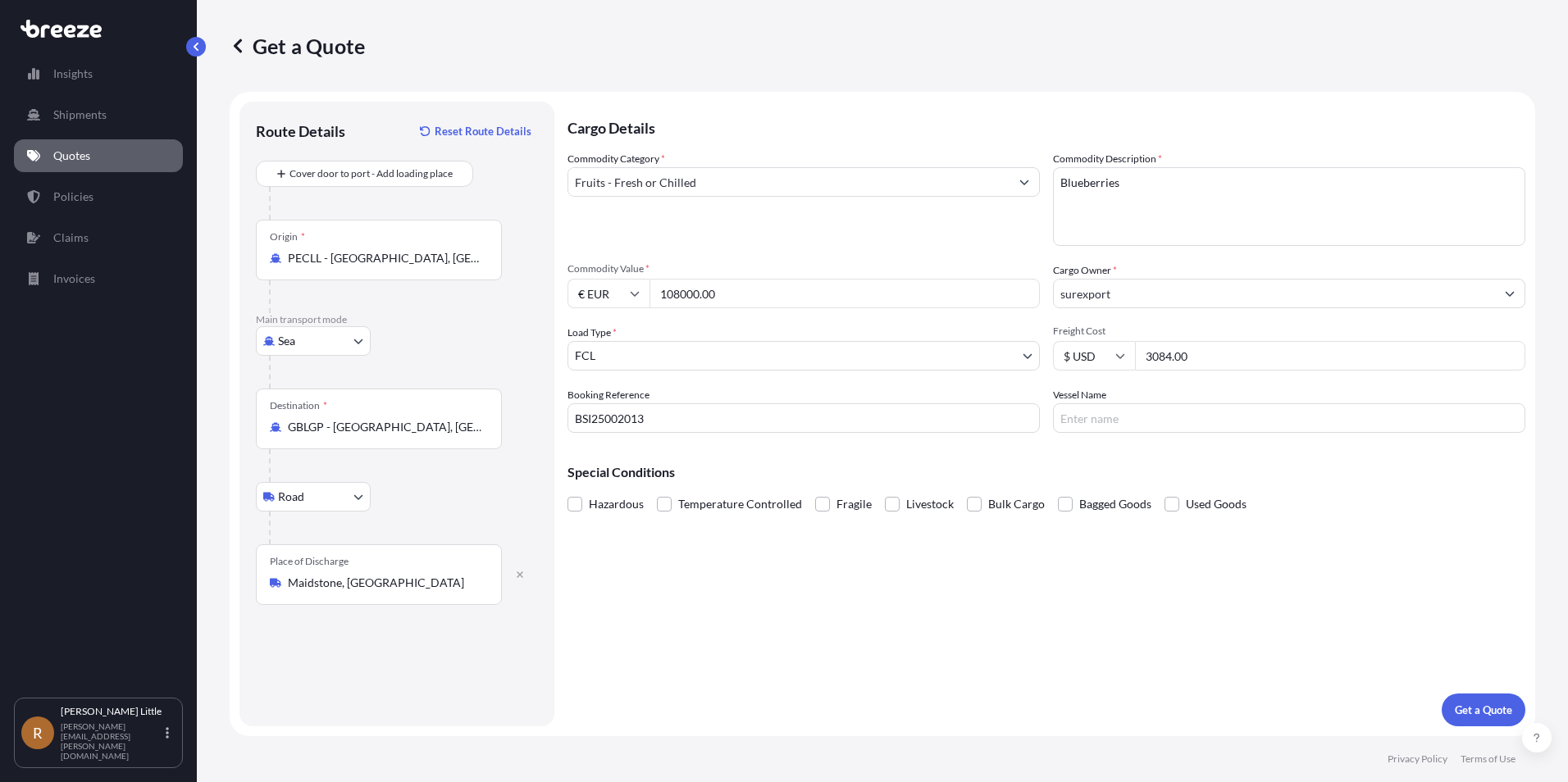
click at [1160, 409] on input "Vessel Name" at bounding box center [1289, 417] width 473 height 29
type input "MAERSK [GEOGRAPHIC_DATA]"
click at [666, 504] on span at bounding box center [665, 505] width 15 height 15
click at [657, 492] on input "Temperature Controlled" at bounding box center [657, 492] width 0 height 0
click at [1482, 717] on p "Get a Quote" at bounding box center [1483, 710] width 57 height 16
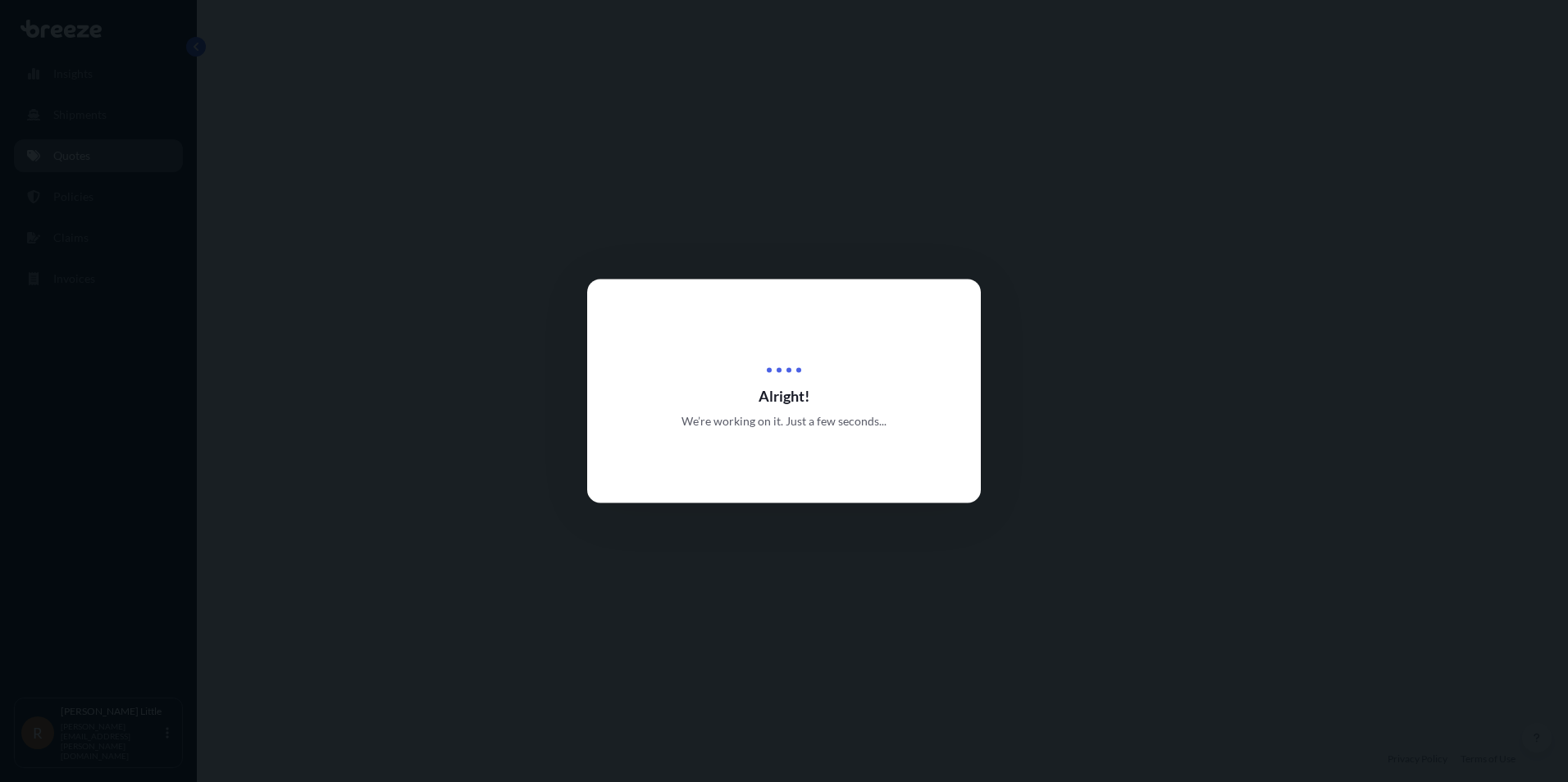
select select "Sea"
select select "Road"
select select "2"
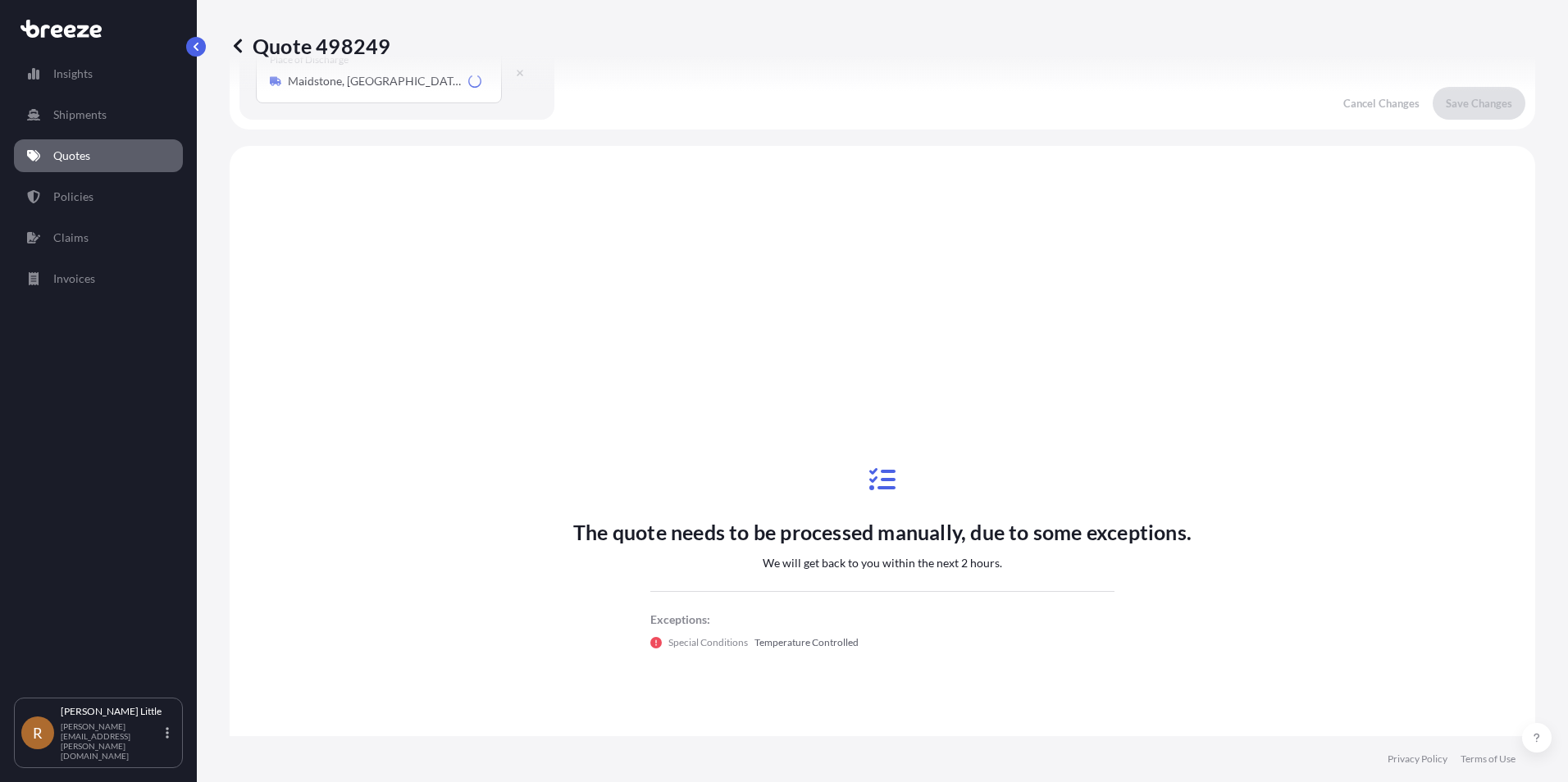
scroll to position [559, 0]
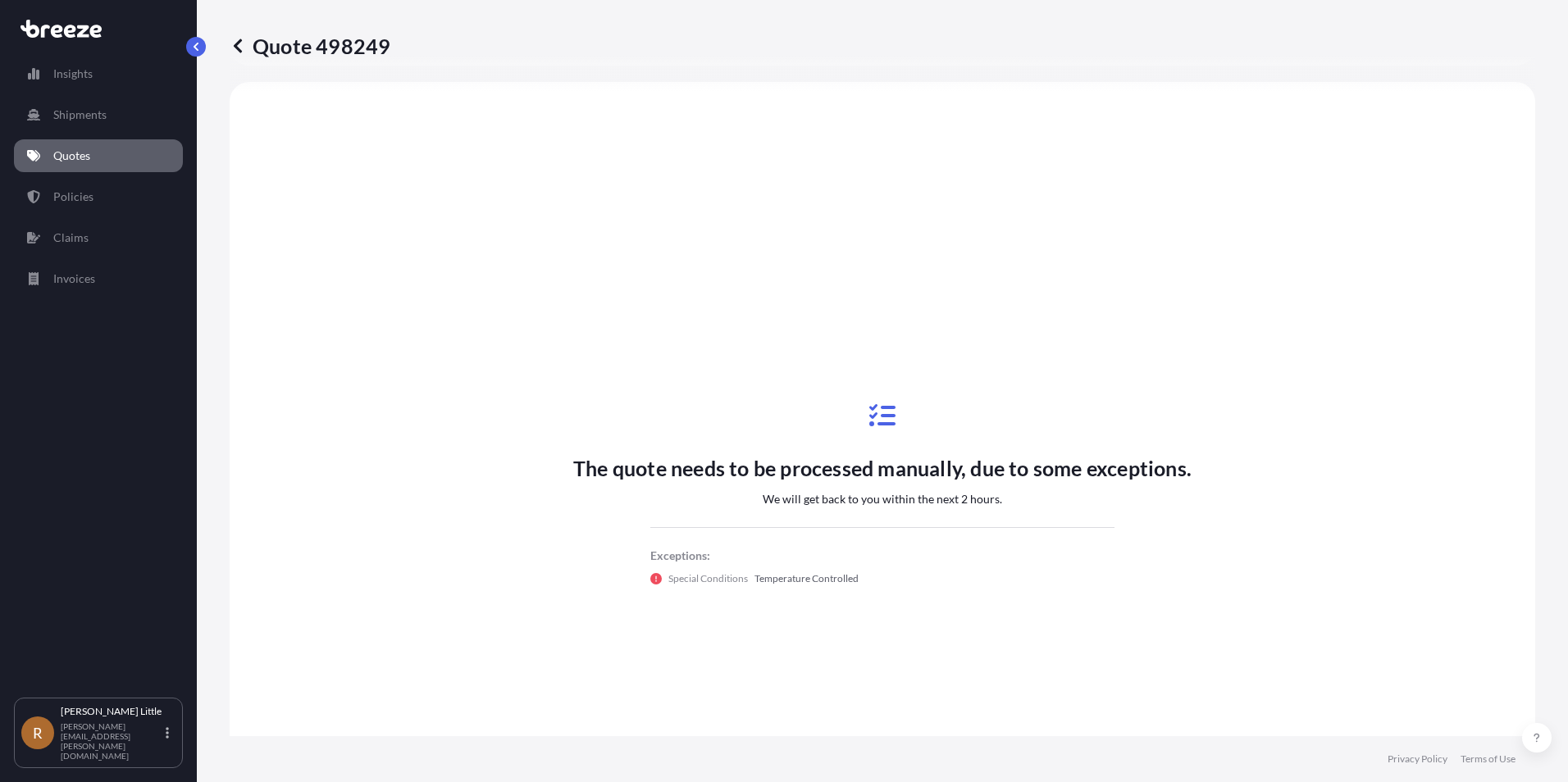
click at [91, 146] on link "Quotes" at bounding box center [99, 155] width 169 height 33
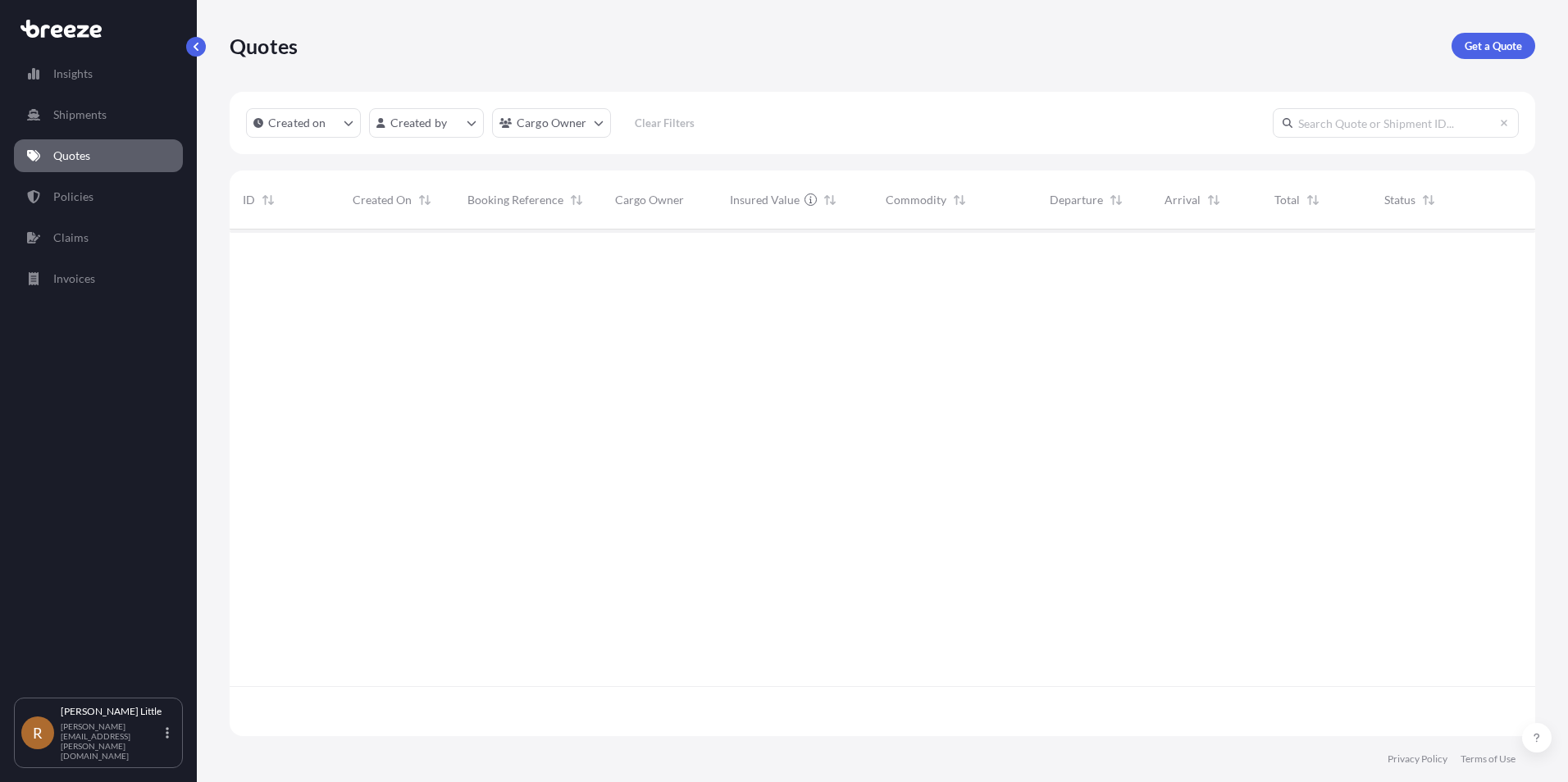
scroll to position [504, 1294]
